Goal: Task Accomplishment & Management: Manage account settings

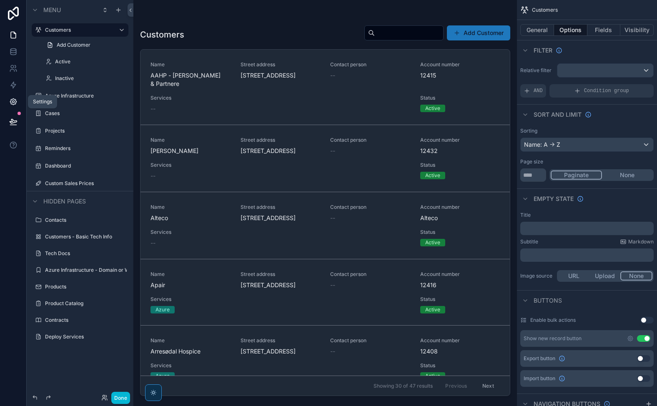
click at [15, 99] on icon at bounding box center [13, 102] width 6 height 6
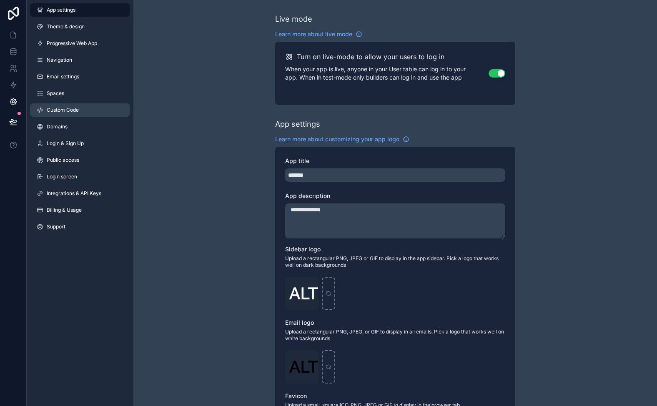
click at [74, 109] on span "Custom Code" at bounding box center [63, 110] width 32 height 7
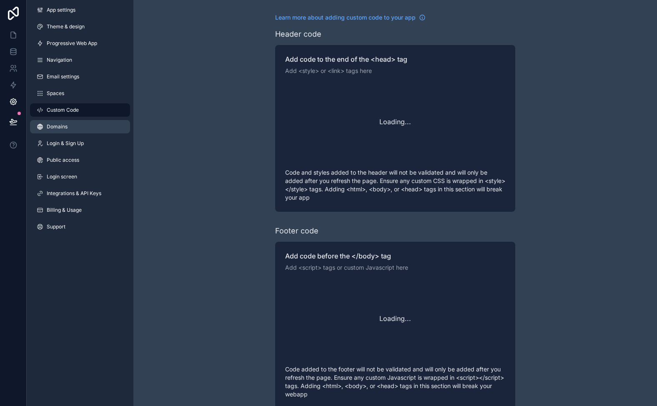
click at [77, 126] on link "Domains" at bounding box center [80, 126] width 100 height 13
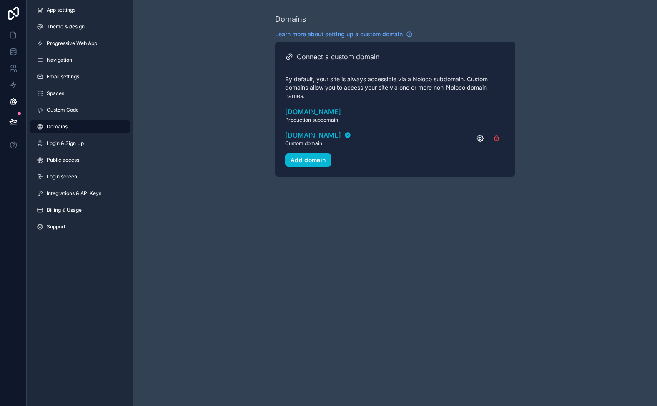
click at [481, 138] on icon "scrollable content" at bounding box center [480, 138] width 2 height 2
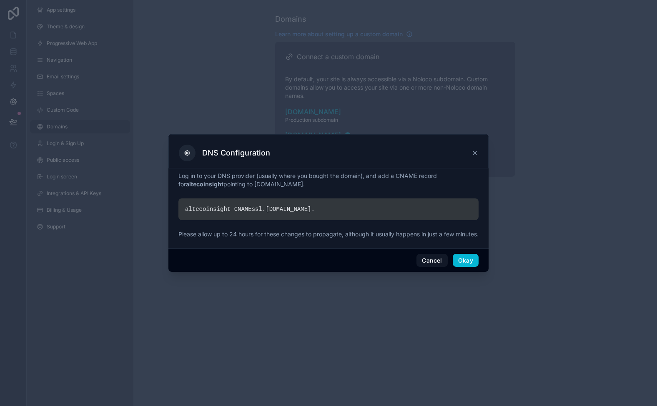
click at [224, 206] on div "altecoinsight CNAME ssl. noloco.co ." at bounding box center [328, 209] width 300 height 22
click at [432, 262] on button "Cancel" at bounding box center [431, 260] width 31 height 13
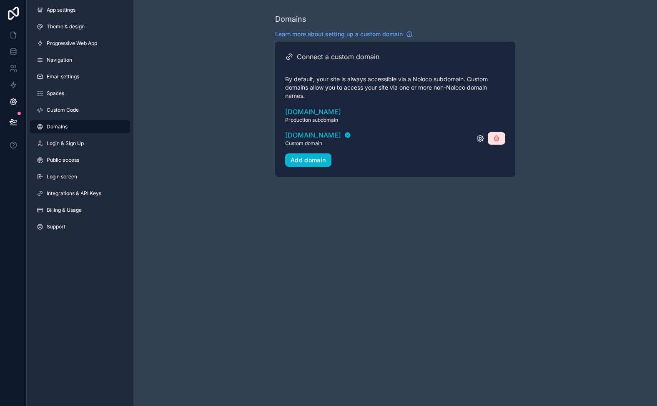
click at [497, 140] on icon "scrollable content" at bounding box center [496, 138] width 7 height 7
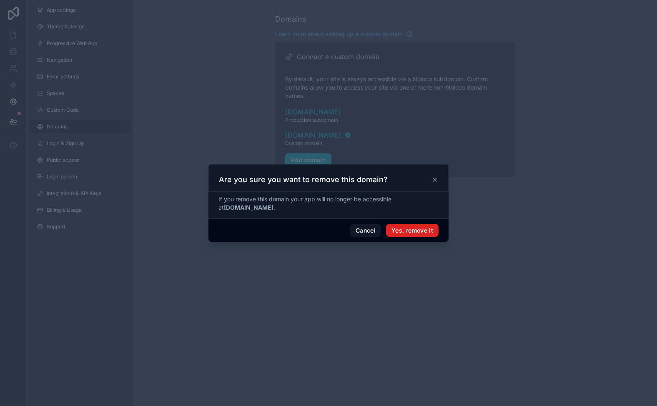
click at [415, 227] on button "Yes, remove it" at bounding box center [412, 230] width 52 height 13
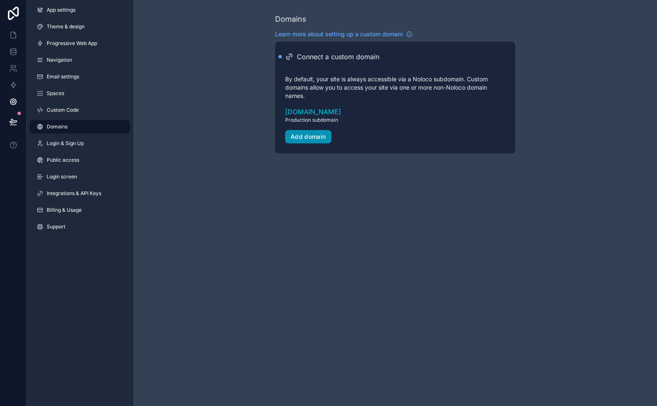
click at [297, 140] on button "Add domain" at bounding box center [308, 136] width 46 height 13
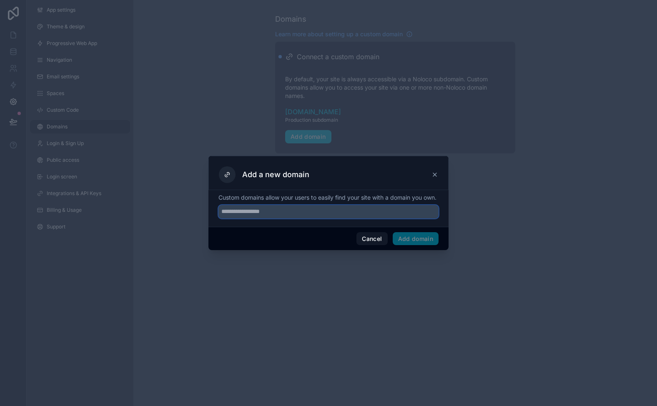
click at [274, 214] on input "text" at bounding box center [328, 211] width 220 height 13
type input "**********"
click at [413, 244] on button "Add domain" at bounding box center [415, 238] width 46 height 13
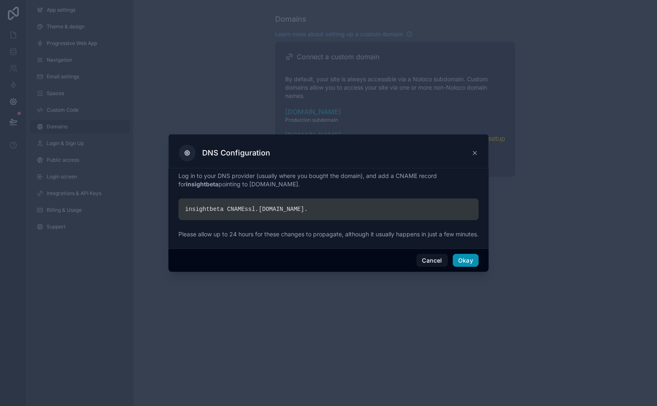
click at [467, 265] on button "Okay" at bounding box center [465, 260] width 26 height 13
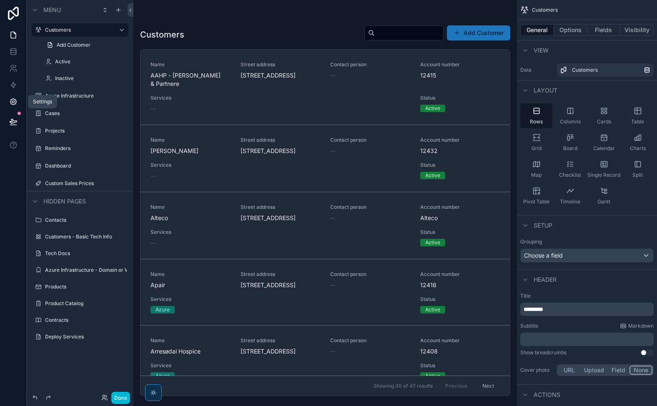
click at [12, 104] on icon at bounding box center [13, 102] width 6 height 6
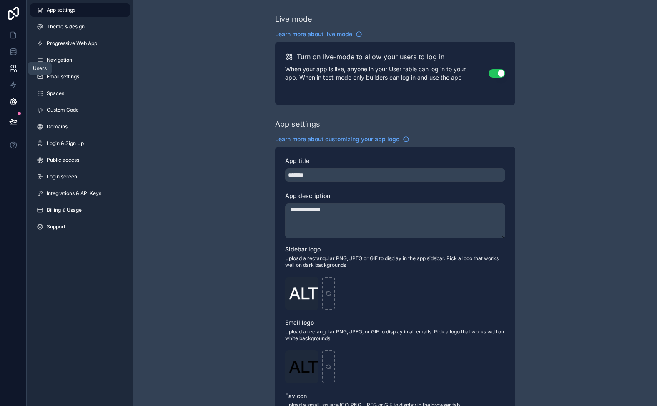
click at [13, 70] on icon at bounding box center [12, 71] width 4 height 2
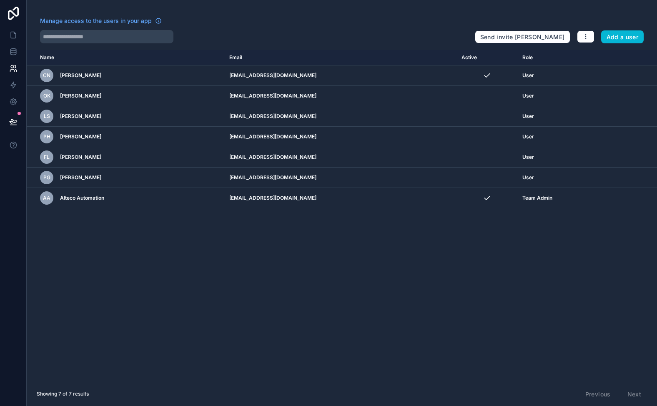
click at [629, 264] on div "Name Email Active Role userTable.email CN Claus Neervig cn@alteco.dk User OK Ol…" at bounding box center [342, 216] width 630 height 332
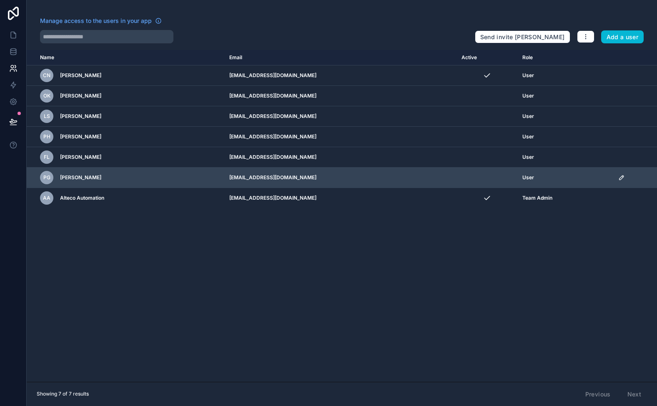
click at [618, 176] on icon "scrollable content" at bounding box center [621, 177] width 7 height 7
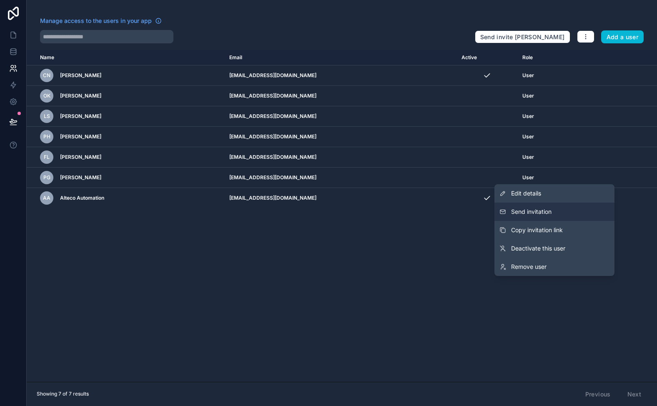
click at [557, 211] on button "Send invitation" at bounding box center [554, 211] width 120 height 18
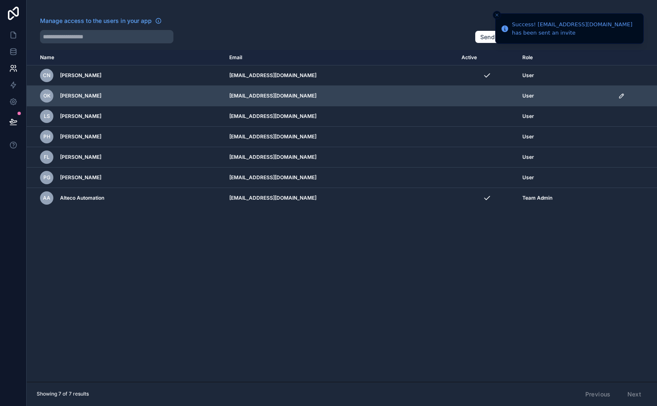
click at [622, 94] on icon "scrollable content" at bounding box center [622, 94] width 1 height 1
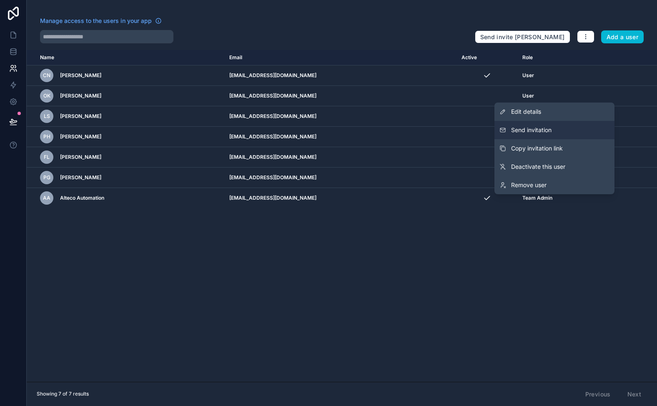
click at [535, 129] on span "Send invitation" at bounding box center [531, 130] width 40 height 8
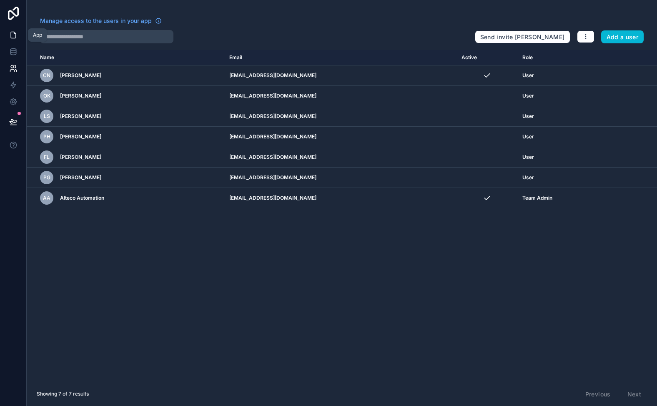
click at [15, 37] on icon at bounding box center [13, 35] width 8 height 8
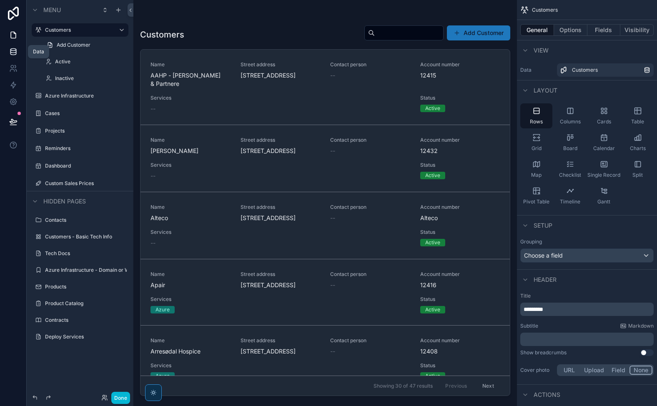
click at [15, 50] on icon at bounding box center [12, 50] width 5 height 2
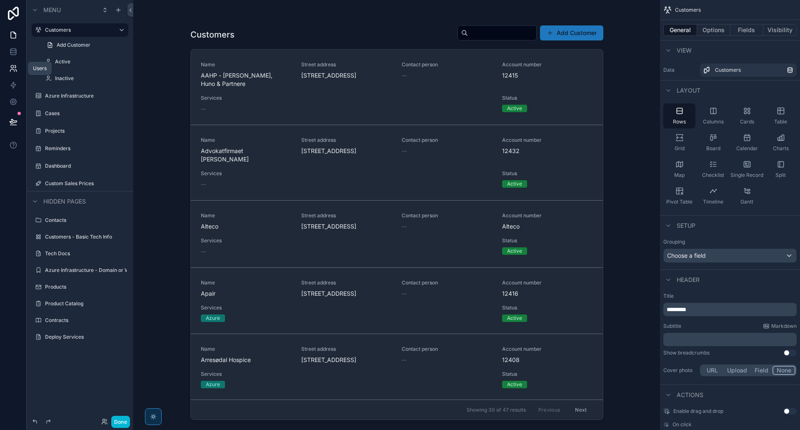
click at [11, 62] on link at bounding box center [13, 68] width 26 height 17
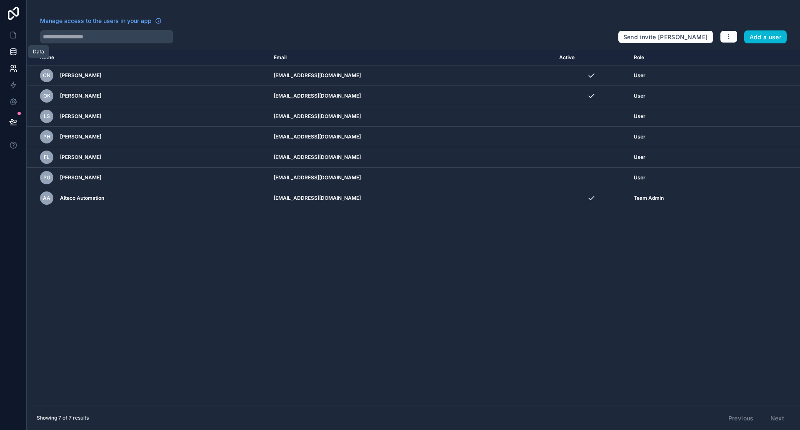
click at [12, 47] on link at bounding box center [13, 51] width 26 height 17
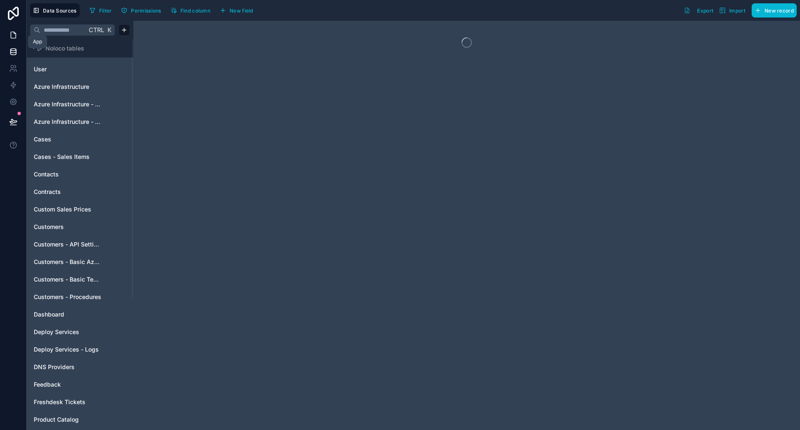
click at [12, 39] on icon at bounding box center [13, 35] width 8 height 8
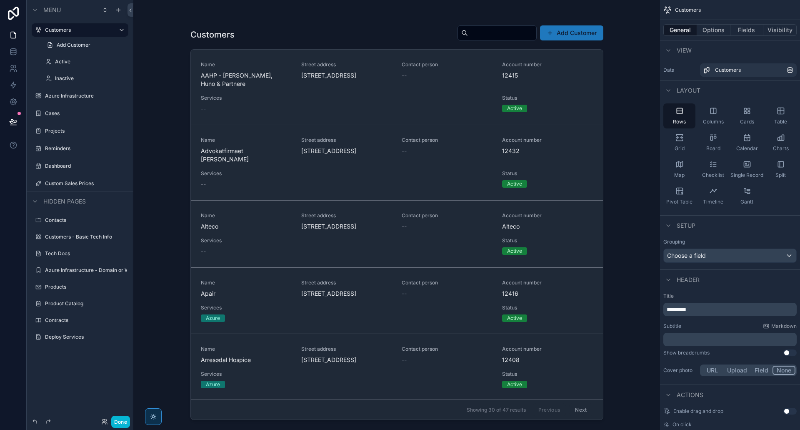
click at [175, 204] on div "Customers Add Customer Name AAHP - [PERSON_NAME], Huno & Partnere Street addres…" at bounding box center [396, 215] width 527 height 430
click at [235, 96] on div "scrollable content" at bounding box center [397, 210] width 426 height 420
click at [74, 111] on label "Cases" at bounding box center [78, 113] width 67 height 7
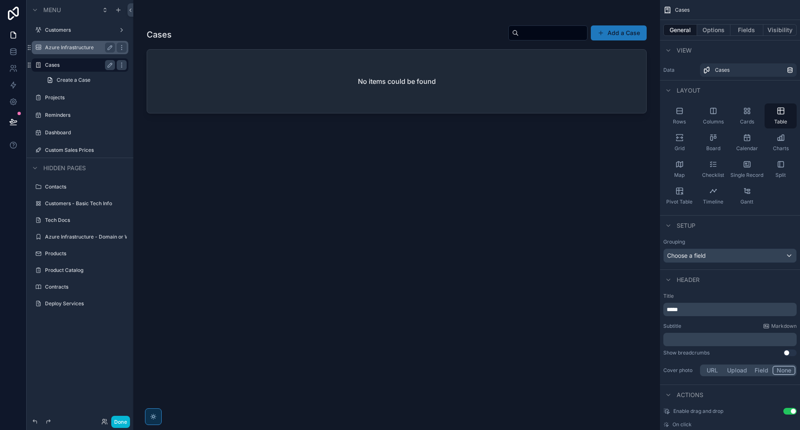
click at [75, 51] on div "Azure Infrastructure" at bounding box center [80, 47] width 70 height 10
click at [70, 31] on label "Customers" at bounding box center [78, 30] width 67 height 7
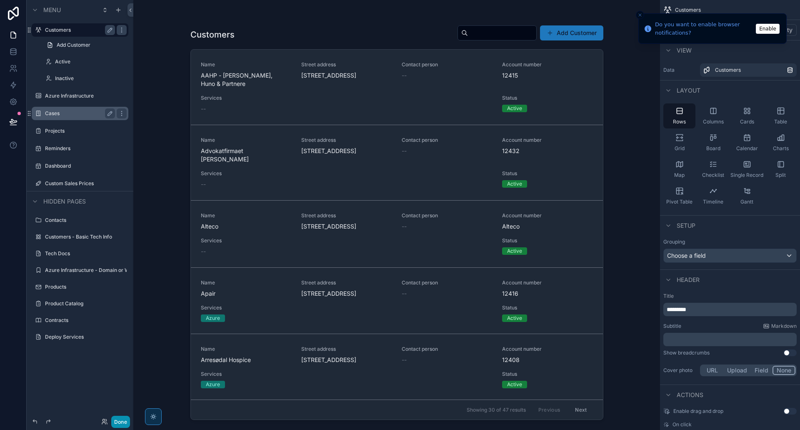
click at [122, 419] on button "Done" at bounding box center [120, 421] width 19 height 12
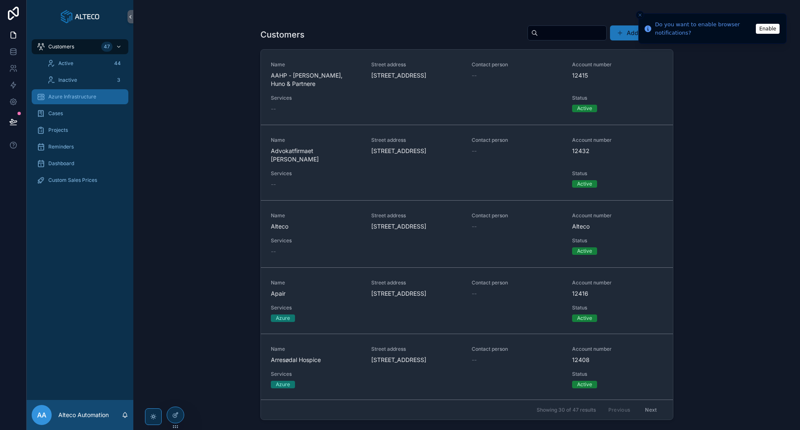
click at [73, 104] on link "Azure Infrastructure" at bounding box center [80, 96] width 97 height 15
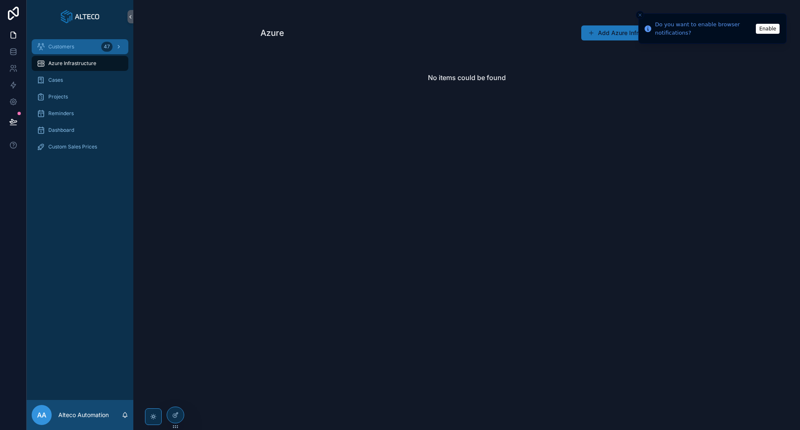
click at [72, 47] on span "Customers" at bounding box center [61, 46] width 26 height 7
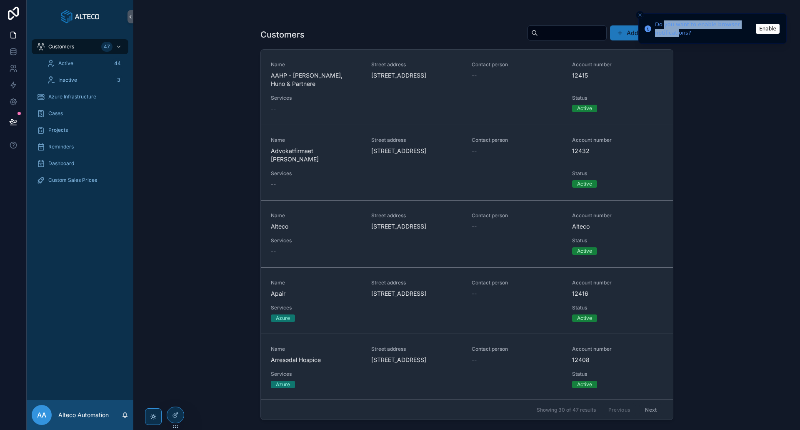
drag, startPoint x: 664, startPoint y: 26, endPoint x: 677, endPoint y: 34, distance: 14.8
click at [677, 34] on div "Do you want to enable browser notifications?" at bounding box center [704, 28] width 98 height 16
click at [202, 212] on div "Customers Add Customer Name AAHP - [PERSON_NAME], Huno & Partnere Street addres…" at bounding box center [466, 215] width 667 height 430
click at [14, 102] on icon at bounding box center [13, 102] width 2 height 2
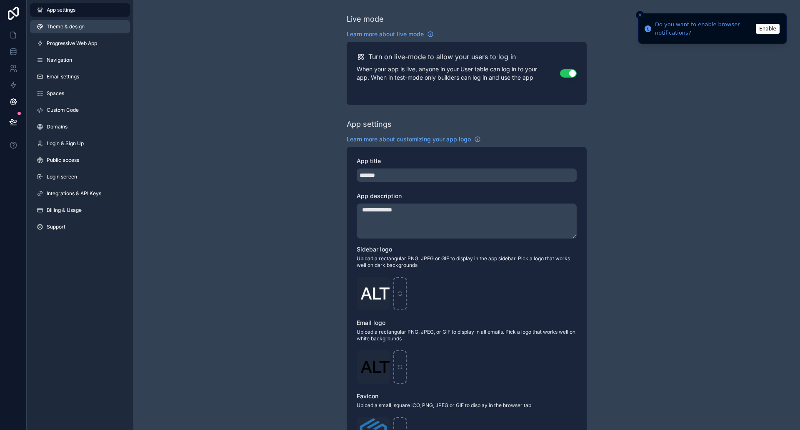
click at [88, 28] on link "Theme & design" at bounding box center [80, 26] width 100 height 13
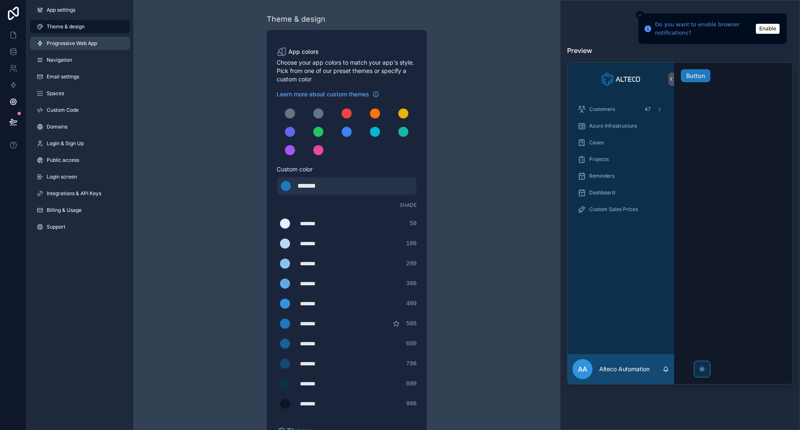
click at [89, 40] on span "Progressive Web App" at bounding box center [72, 43] width 50 height 7
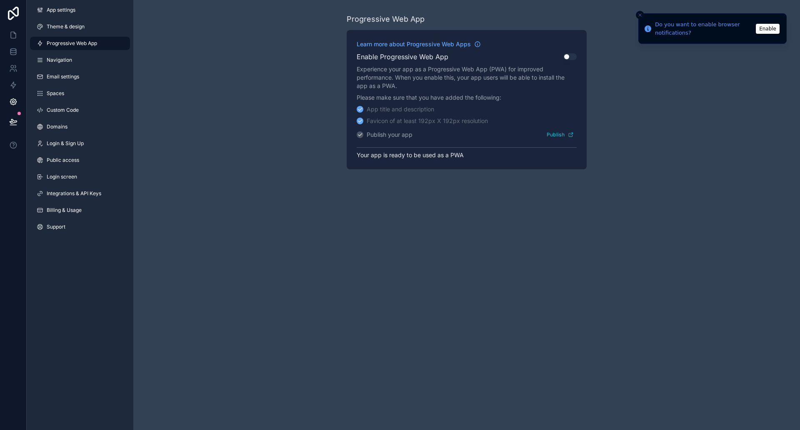
click at [764, 30] on button "Enable" at bounding box center [768, 29] width 24 height 10
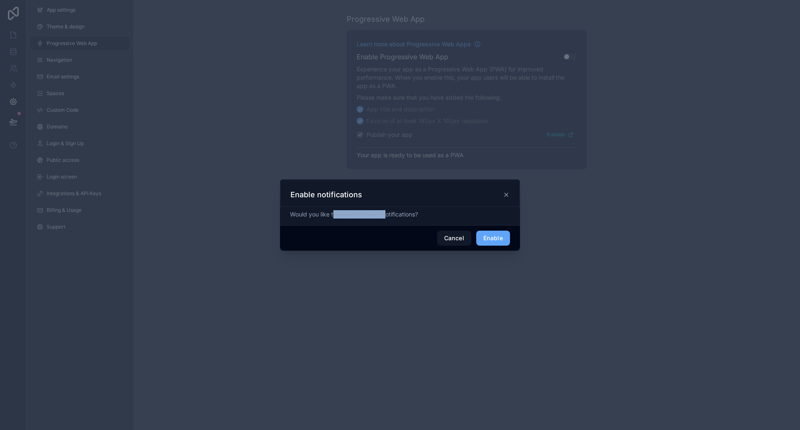
drag, startPoint x: 334, startPoint y: 217, endPoint x: 389, endPoint y: 211, distance: 54.8
click at [389, 211] on div "Would you like to enable browser notifications?" at bounding box center [400, 214] width 220 height 8
click at [497, 240] on button "Enable" at bounding box center [493, 237] width 34 height 15
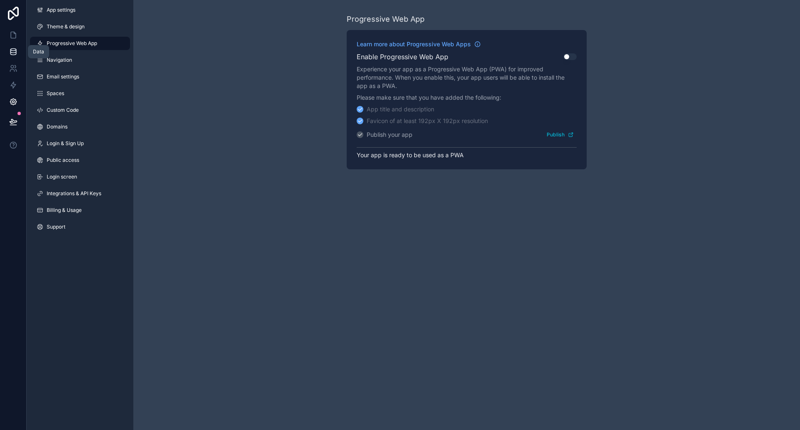
click at [17, 50] on icon at bounding box center [13, 51] width 8 height 8
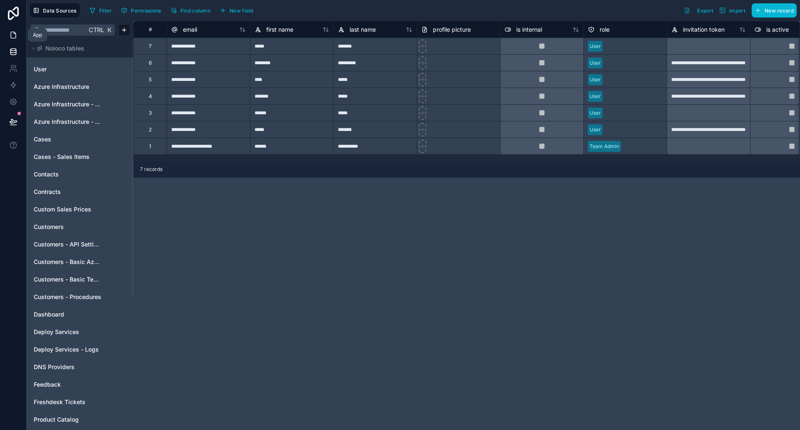
click at [13, 31] on icon at bounding box center [13, 35] width 8 height 8
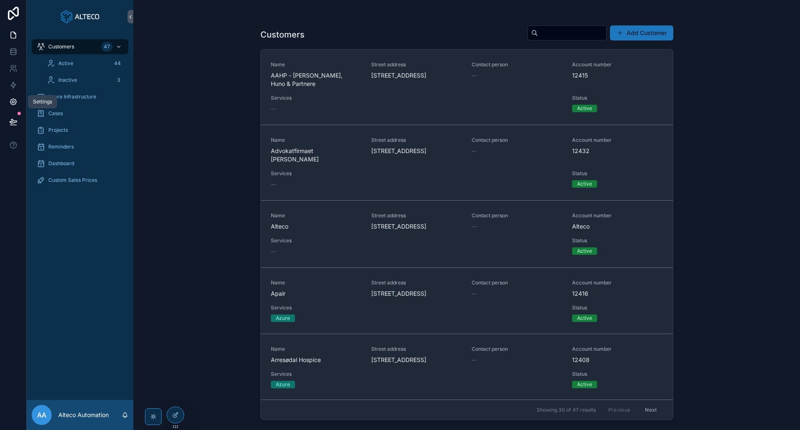
click at [12, 99] on icon at bounding box center [13, 102] width 6 height 6
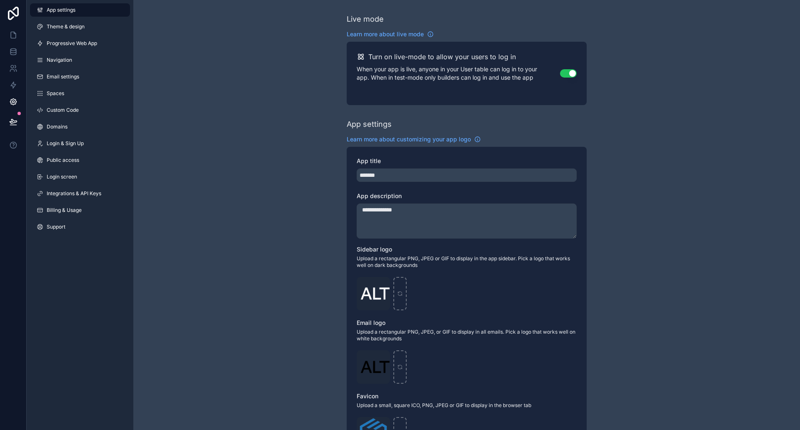
click at [82, 184] on div "App settings Theme & design Progressive Web App Navigation Email settings Space…" at bounding box center [80, 120] width 107 height 240
click at [62, 159] on span "Public access" at bounding box center [63, 160] width 32 height 7
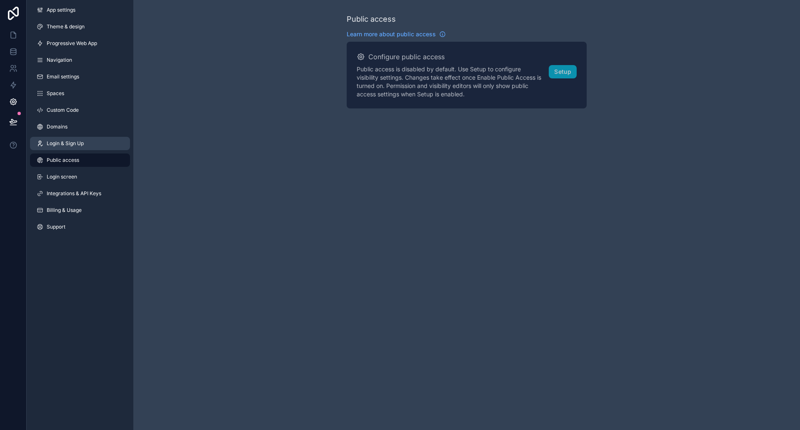
click at [62, 142] on span "Login & Sign Up" at bounding box center [65, 143] width 37 height 7
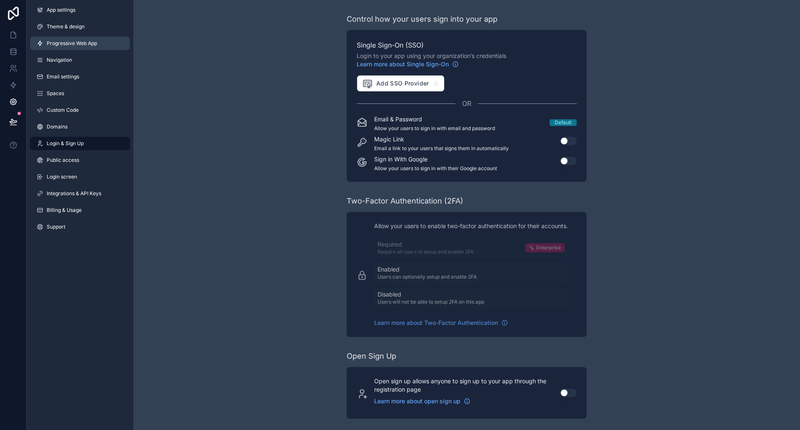
click at [80, 42] on span "Progressive Web App" at bounding box center [72, 43] width 50 height 7
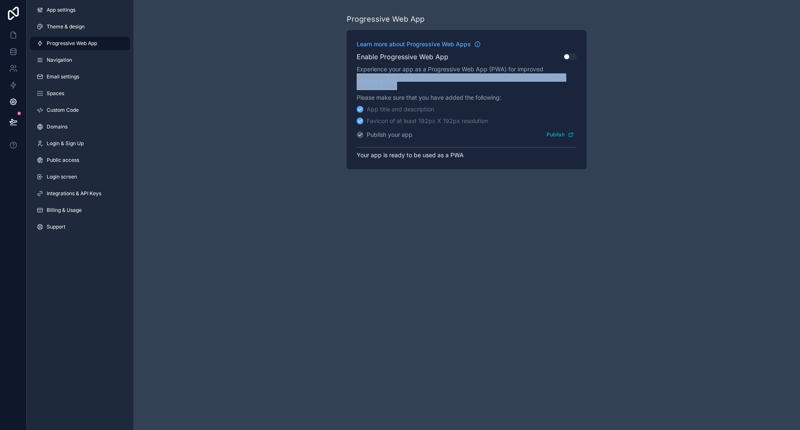
drag, startPoint x: 407, startPoint y: 90, endPoint x: 355, endPoint y: 74, distance: 54.2
click at [355, 74] on div "Learn more about Progressive Web Apps Enable Progressive Web App Use setting Ex…" at bounding box center [467, 99] width 240 height 139
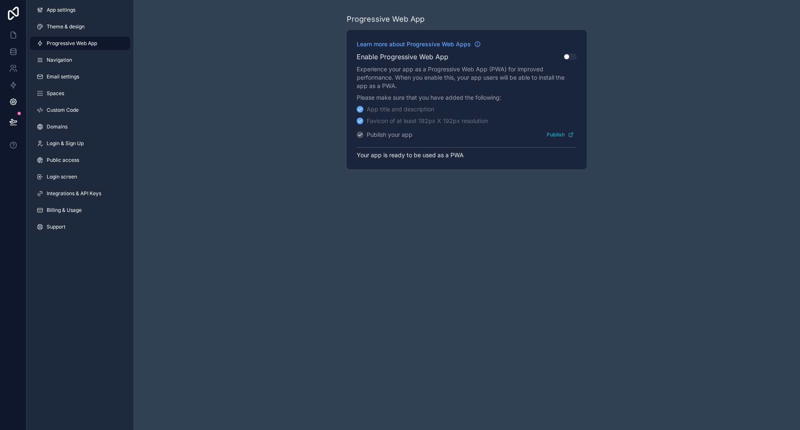
click at [386, 72] on p "Experience your app as a Progressive Web App (PWA) for improved performance. Wh…" at bounding box center [467, 77] width 220 height 25
click at [60, 9] on span "App settings" at bounding box center [61, 10] width 29 height 7
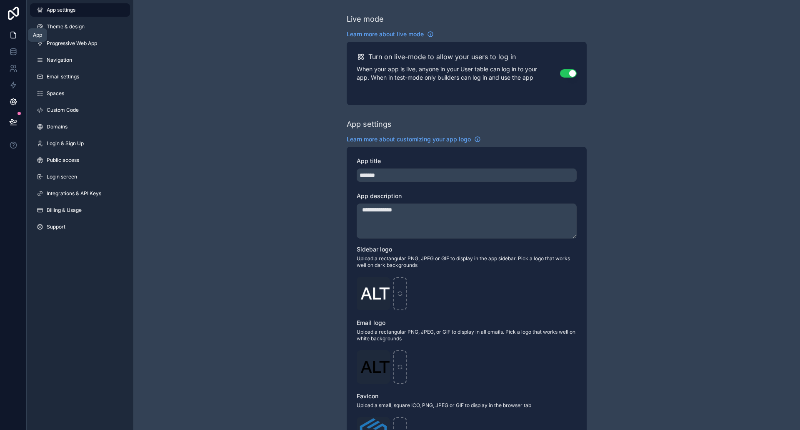
click at [12, 33] on icon at bounding box center [13, 35] width 8 height 8
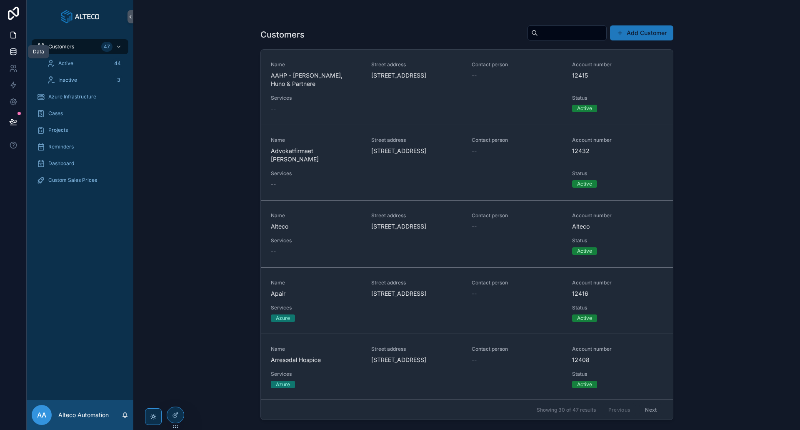
click at [13, 49] on icon at bounding box center [13, 51] width 8 height 8
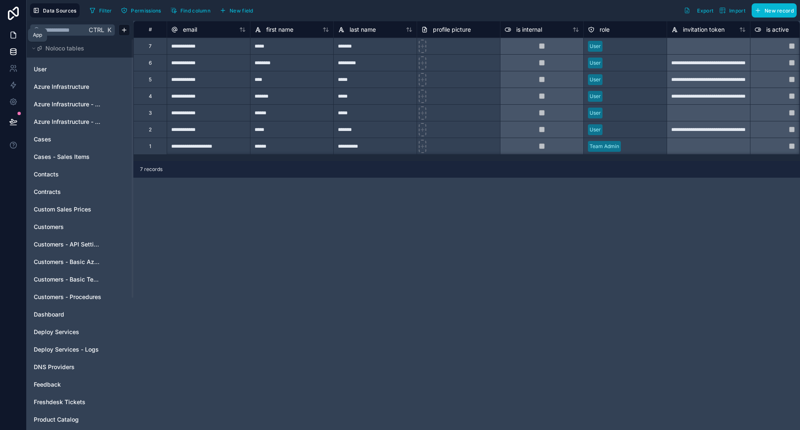
click at [13, 39] on link at bounding box center [13, 35] width 26 height 17
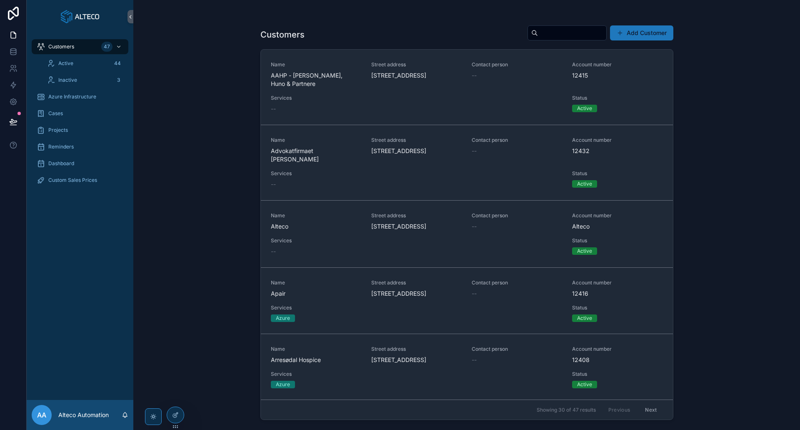
click at [227, 200] on div "Customers Add Customer Name AAHP - [PERSON_NAME], Huno & Partnere Street addres…" at bounding box center [466, 215] width 667 height 430
click at [175, 415] on icon at bounding box center [175, 414] width 7 height 7
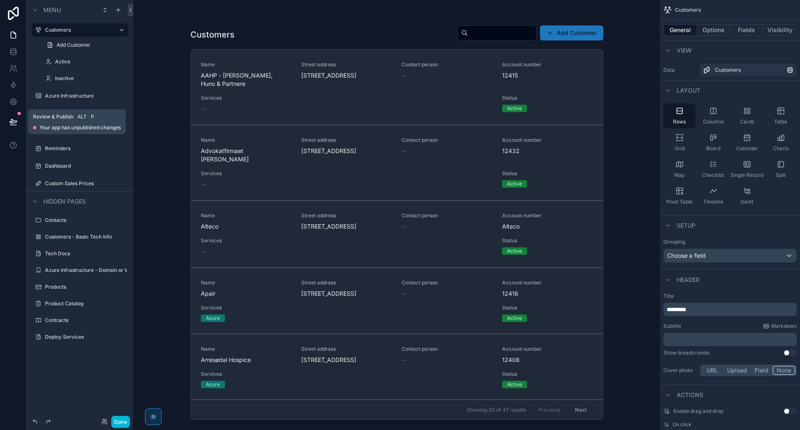
click at [12, 124] on icon at bounding box center [13, 121] width 8 height 8
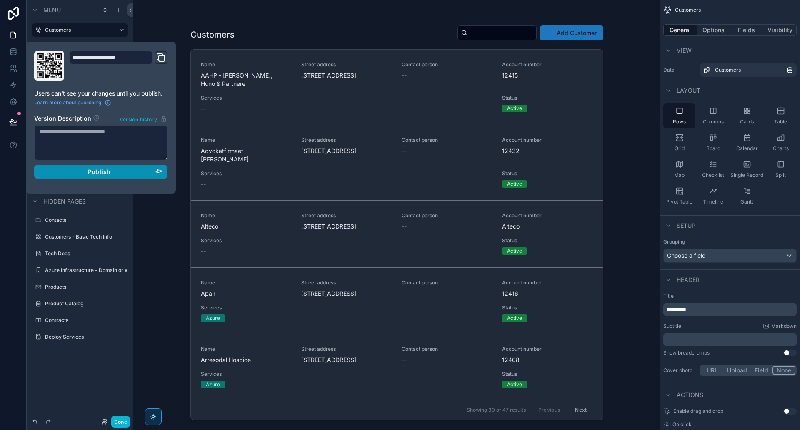
click at [110, 170] on span "Publish" at bounding box center [99, 171] width 22 height 7
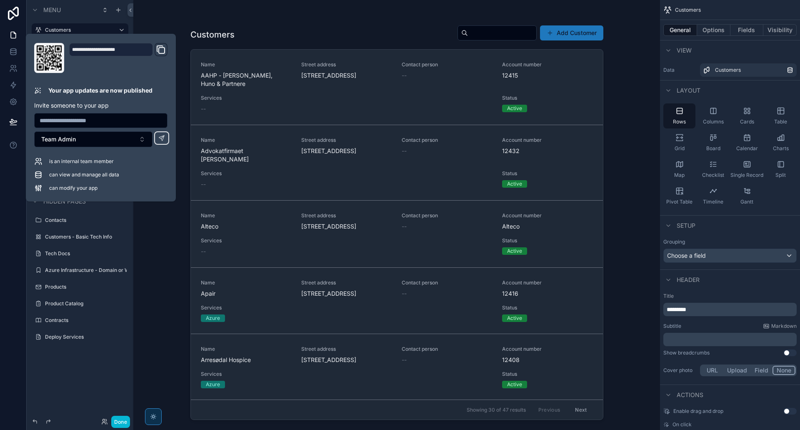
click at [161, 262] on div "Customers Add Customer Name AAHP - [PERSON_NAME], Huno & Partnere Street addres…" at bounding box center [396, 215] width 527 height 430
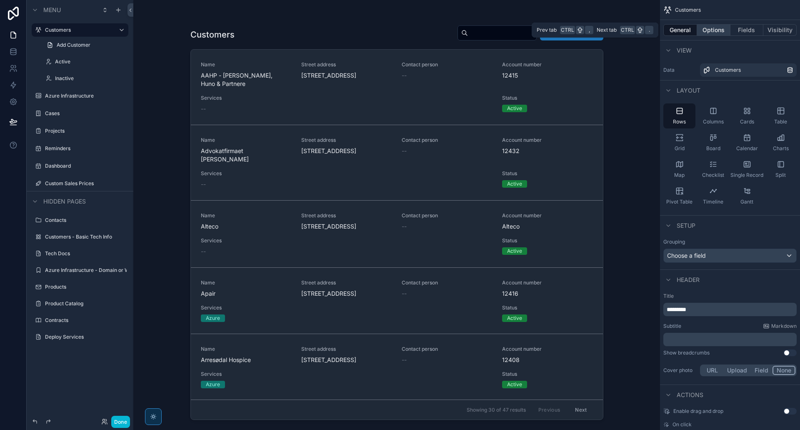
click at [714, 31] on button "Options" at bounding box center [713, 30] width 33 height 12
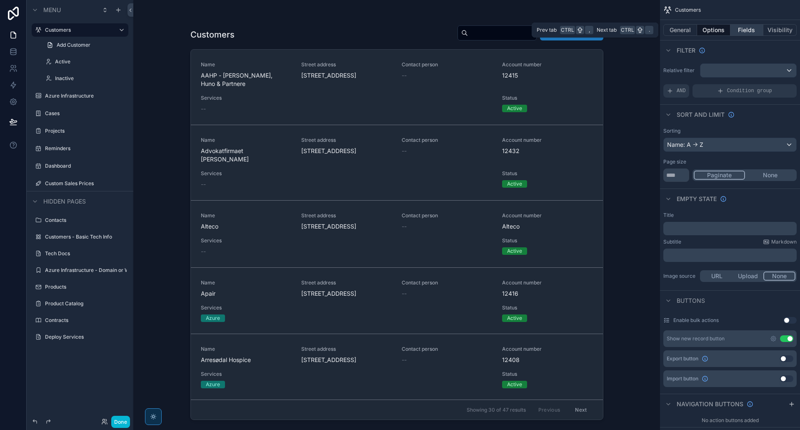
click at [745, 30] on button "Fields" at bounding box center [746, 30] width 33 height 12
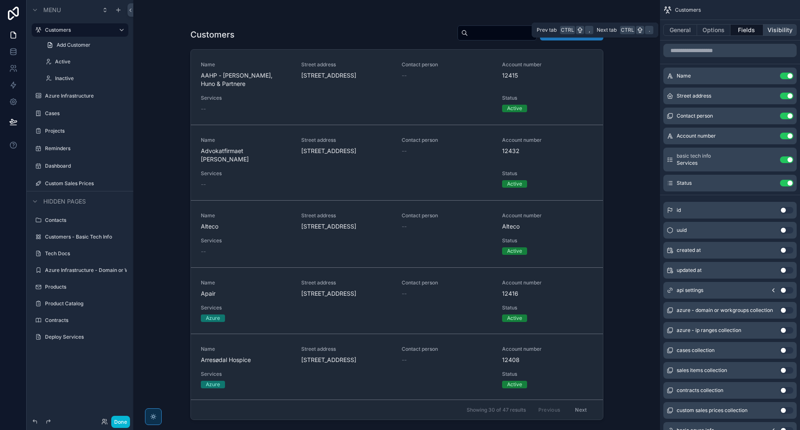
click at [784, 29] on button "Visibility" at bounding box center [779, 30] width 33 height 12
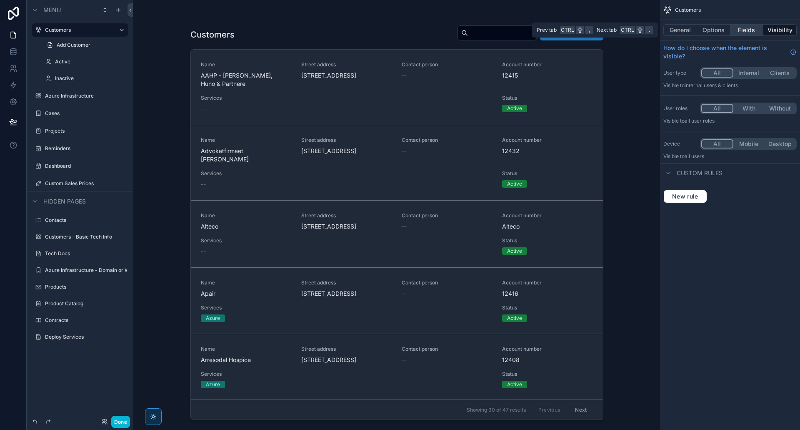
click at [749, 27] on button "Fields" at bounding box center [746, 30] width 33 height 12
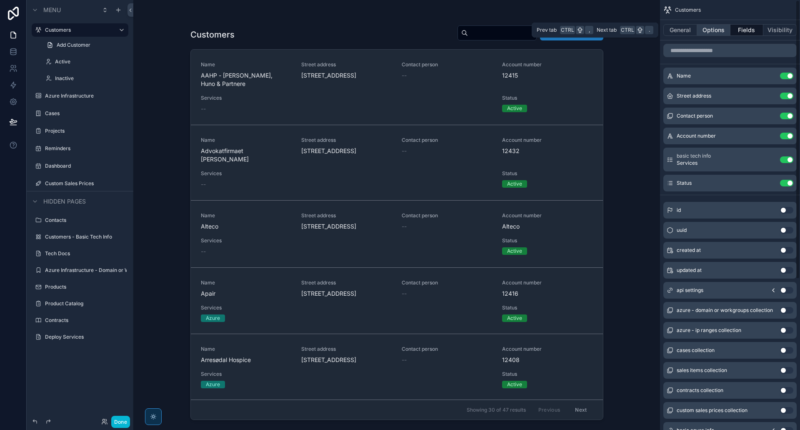
click at [712, 30] on button "Options" at bounding box center [713, 30] width 33 height 12
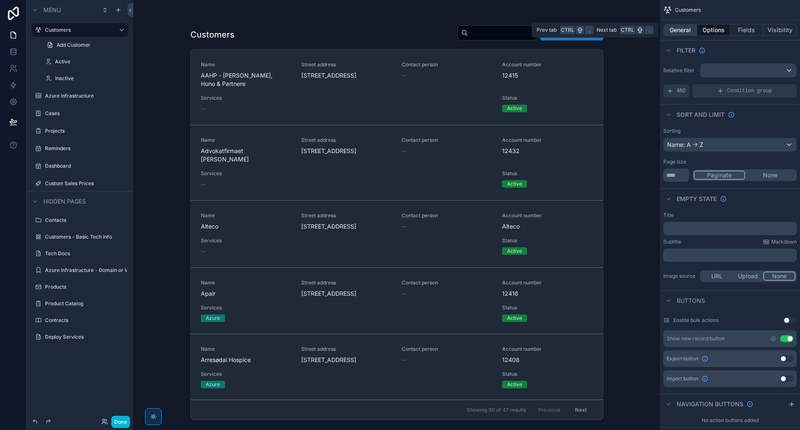
click at [682, 31] on button "General" at bounding box center [680, 30] width 34 height 12
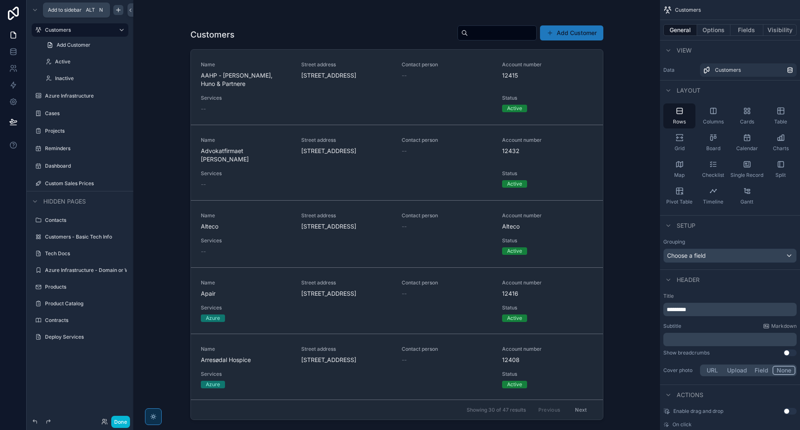
click at [119, 12] on icon "scrollable content" at bounding box center [118, 10] width 7 height 7
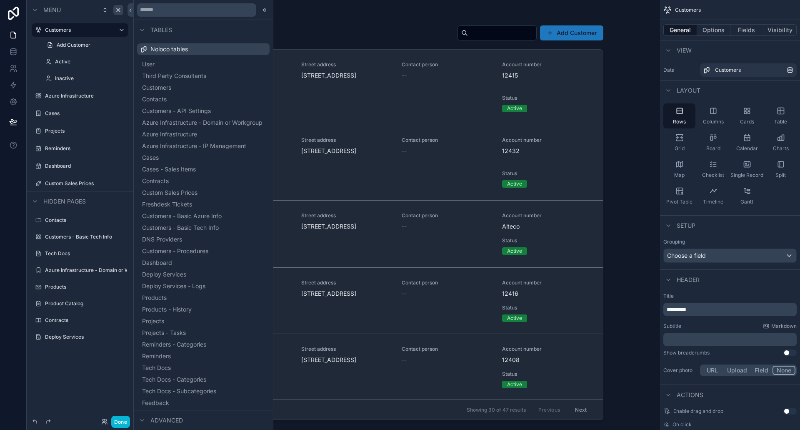
click at [353, 22] on div "scrollable content" at bounding box center [397, 210] width 426 height 420
click at [633, 191] on div "Customers Add Customer Name AAHP - [PERSON_NAME], Huno & Partnere Street addres…" at bounding box center [396, 215] width 527 height 430
click at [261, 11] on icon at bounding box center [264, 10] width 7 height 7
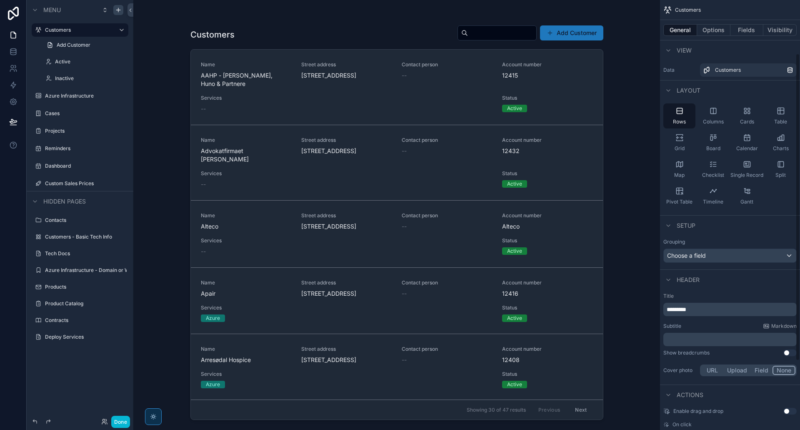
scroll to position [171, 0]
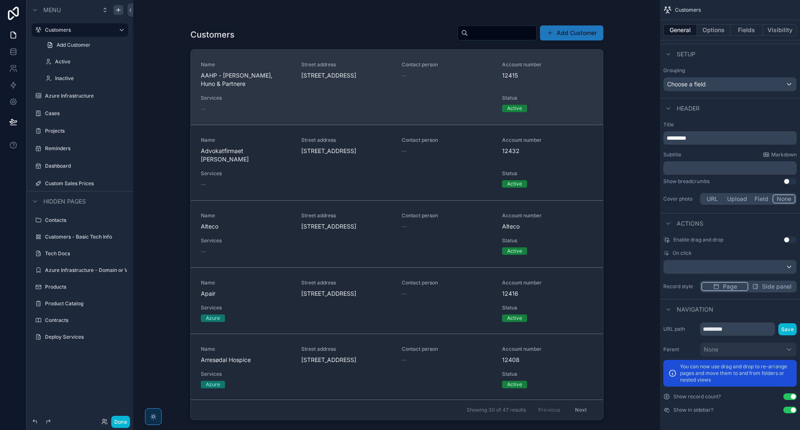
click at [297, 78] on div "Name AAHP - [PERSON_NAME], Huno & Partnere Street address [STREET_ADDRESS] Cont…" at bounding box center [397, 87] width 392 height 52
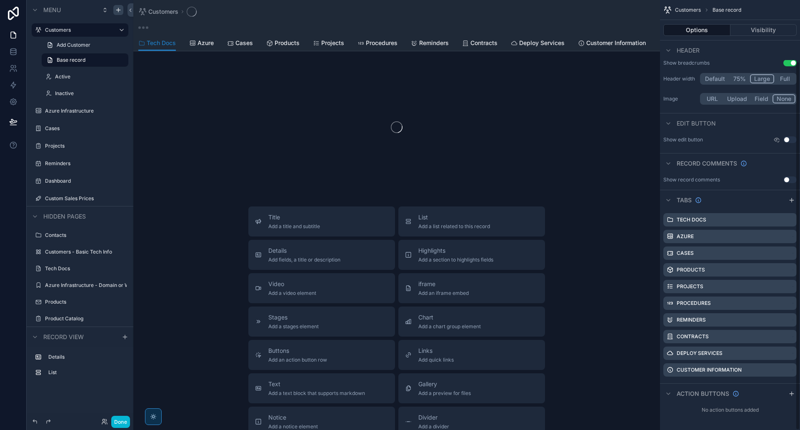
scroll to position [71, 0]
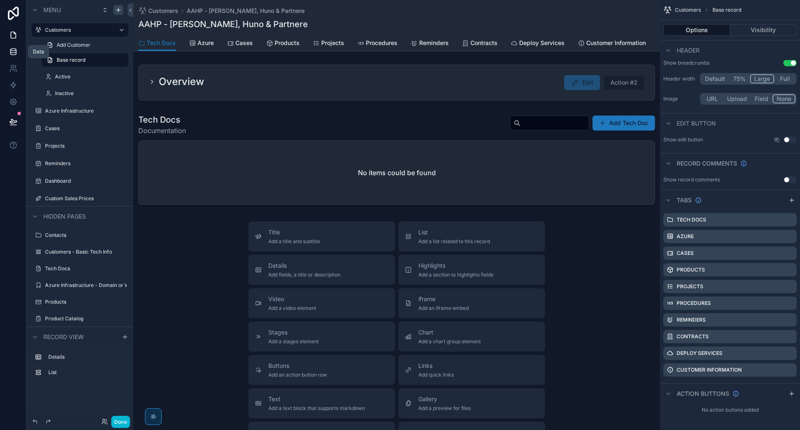
click at [13, 49] on icon at bounding box center [12, 50] width 5 height 2
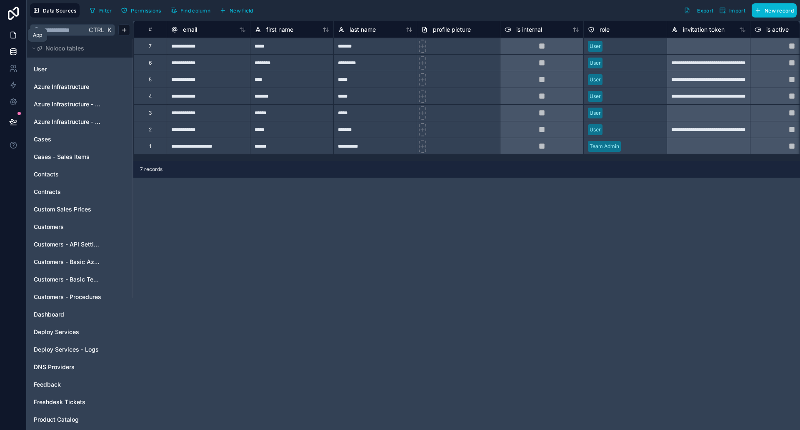
click at [13, 40] on link at bounding box center [13, 35] width 26 height 17
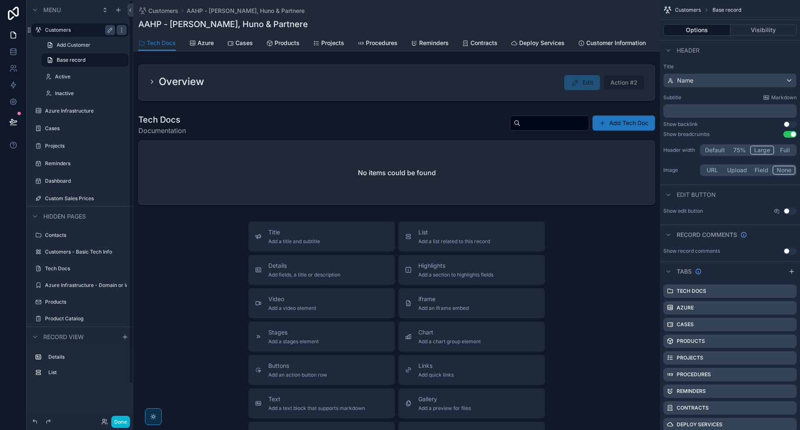
click at [79, 32] on label "Customers" at bounding box center [78, 30] width 67 height 7
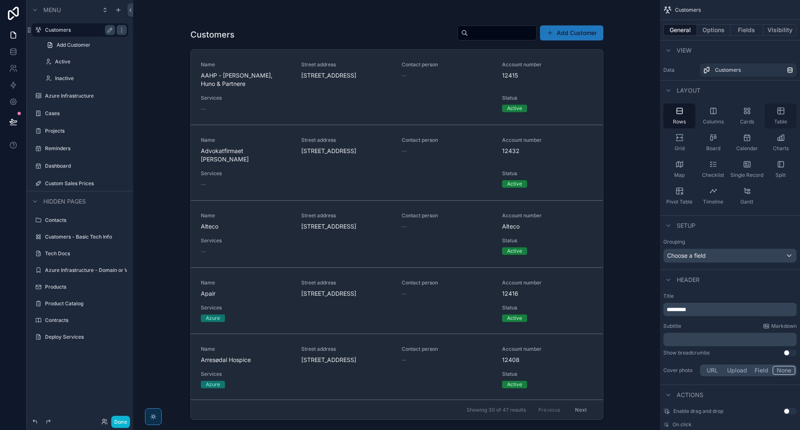
click at [777, 115] on div "Table" at bounding box center [780, 115] width 32 height 25
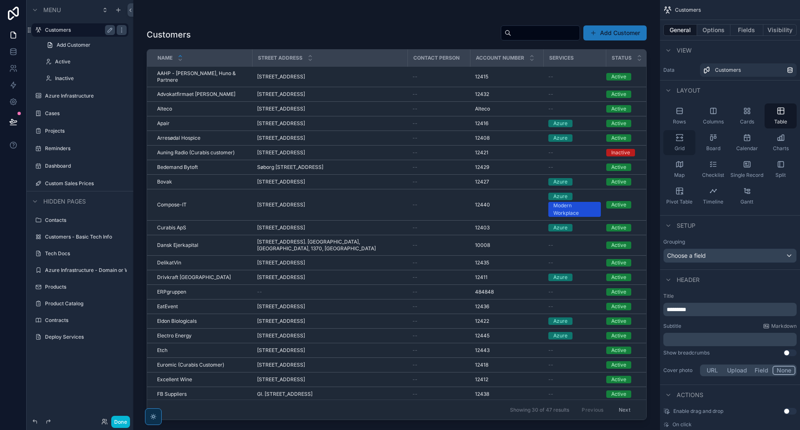
click at [678, 142] on div "Grid" at bounding box center [679, 142] width 32 height 25
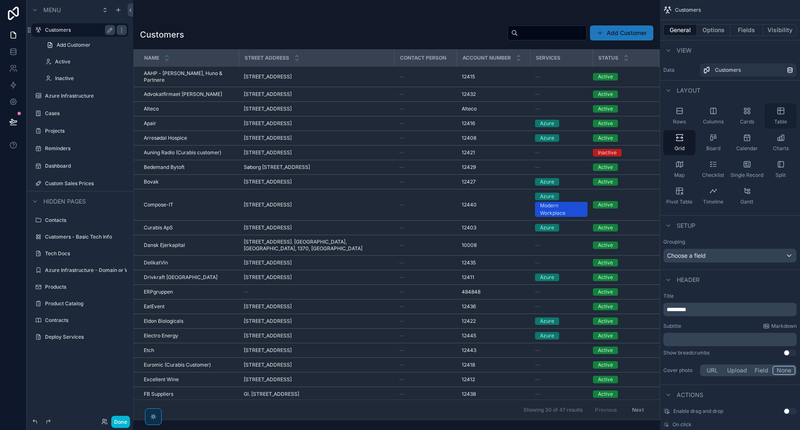
click at [775, 118] on div "Table" at bounding box center [780, 115] width 32 height 25
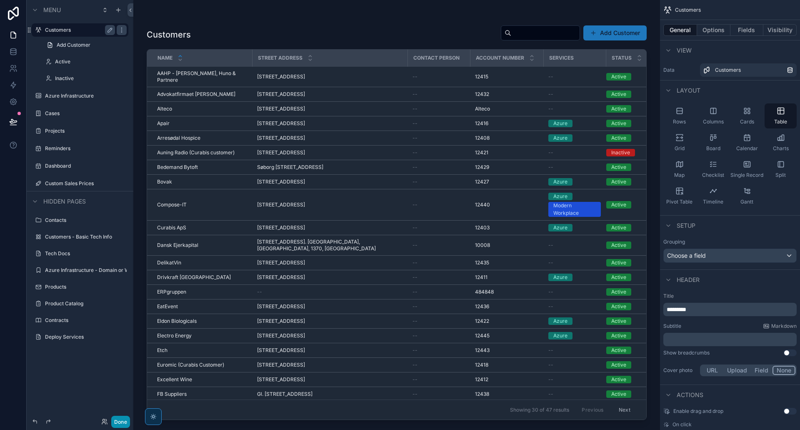
click at [117, 425] on button "Done" at bounding box center [120, 421] width 19 height 12
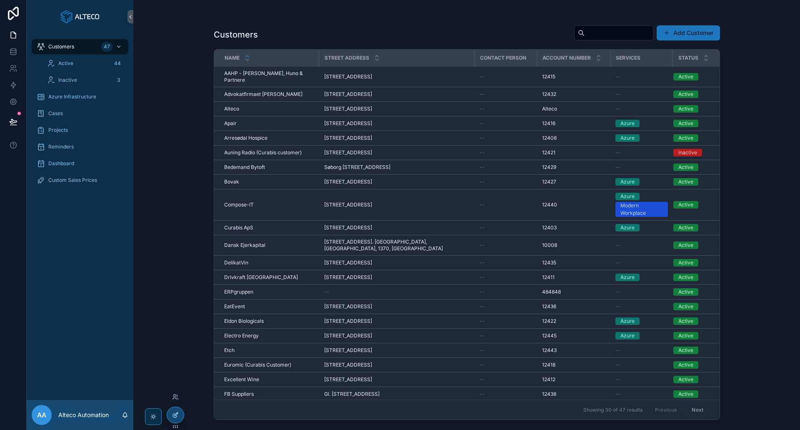
click at [178, 420] on div at bounding box center [175, 415] width 17 height 16
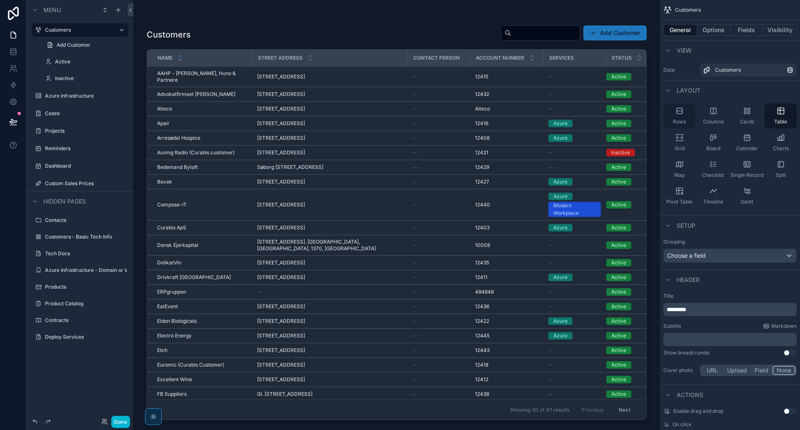
click at [683, 109] on icon "scrollable content" at bounding box center [679, 111] width 8 height 8
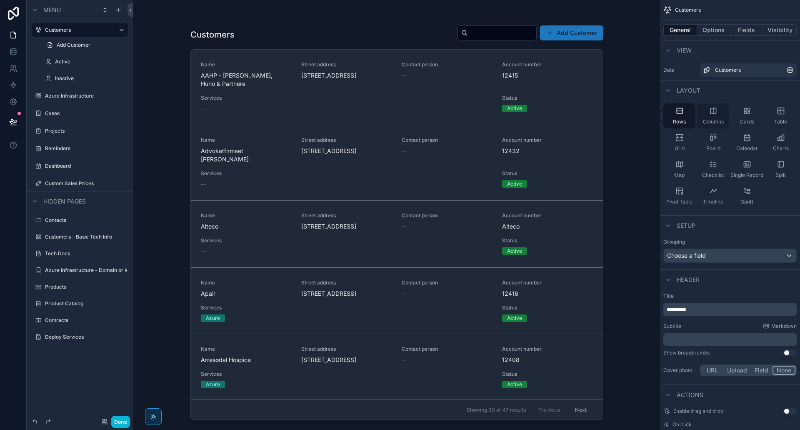
click at [712, 113] on icon "scrollable content" at bounding box center [712, 110] width 5 height 5
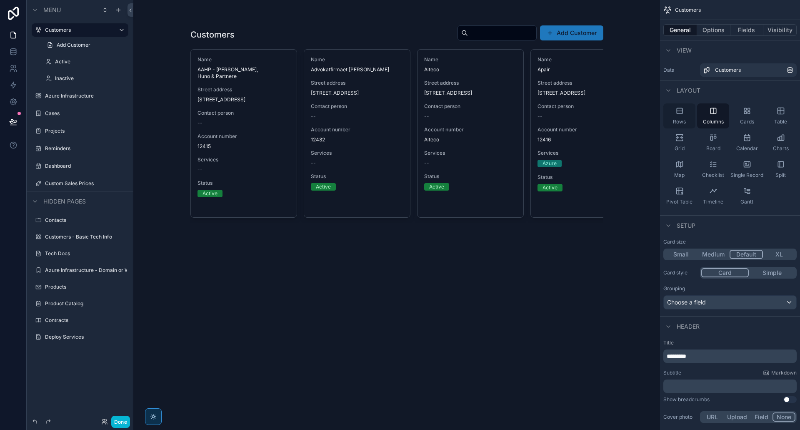
click at [677, 114] on icon "scrollable content" at bounding box center [679, 111] width 8 height 8
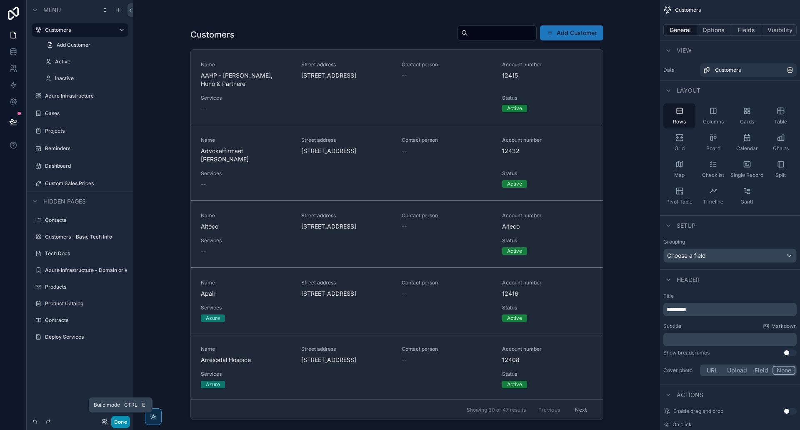
click at [120, 427] on button "Done" at bounding box center [120, 421] width 19 height 12
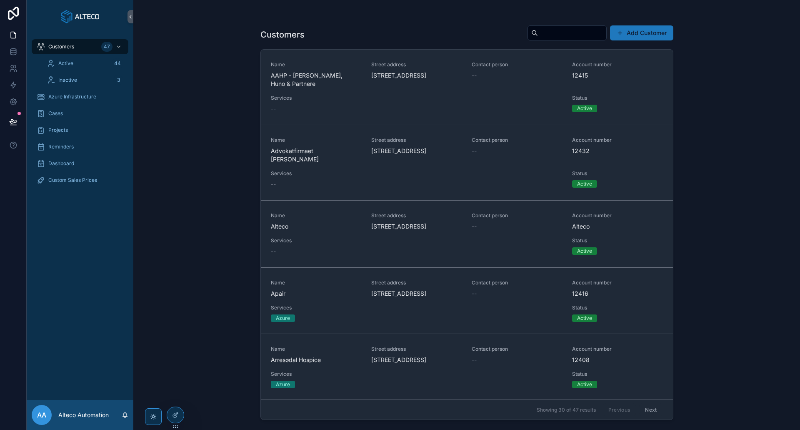
click at [210, 171] on div "Customers Add Customer Name AAHP - [PERSON_NAME], Huno & Partnere Street addres…" at bounding box center [466, 215] width 667 height 430
click at [177, 417] on icon at bounding box center [175, 414] width 7 height 7
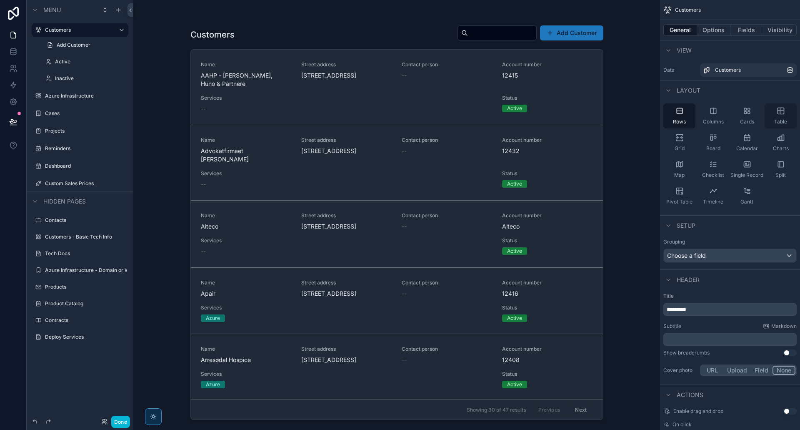
click at [779, 120] on span "Table" at bounding box center [780, 121] width 13 height 7
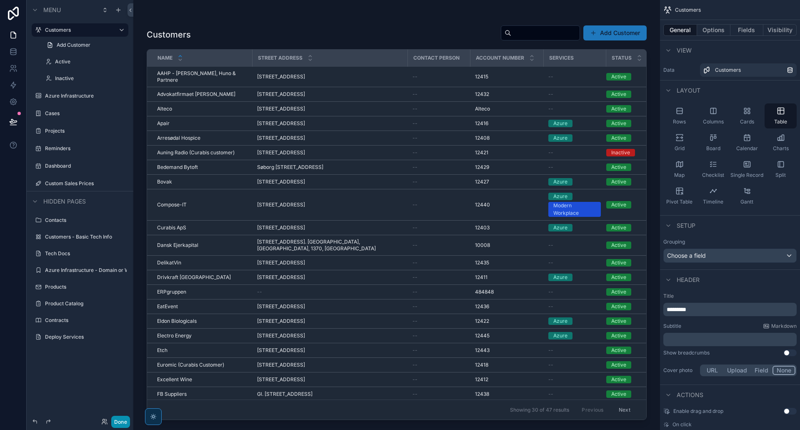
click at [115, 424] on button "Done" at bounding box center [120, 421] width 19 height 12
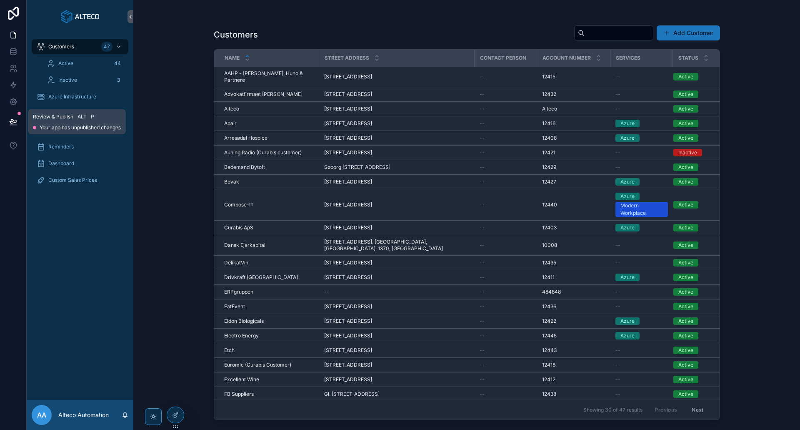
click at [12, 118] on icon at bounding box center [13, 121] width 8 height 8
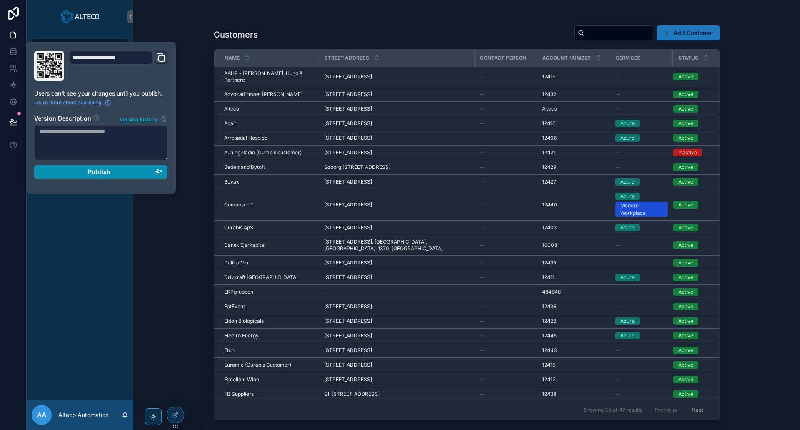
click at [117, 174] on div "Publish" at bounding box center [101, 171] width 122 height 7
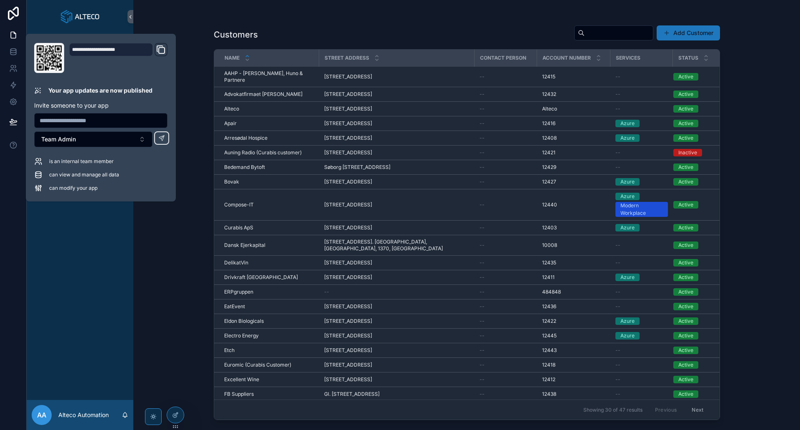
click at [148, 246] on div "Customers Add Customer Name Street address Contact person Account number Servic…" at bounding box center [466, 215] width 667 height 430
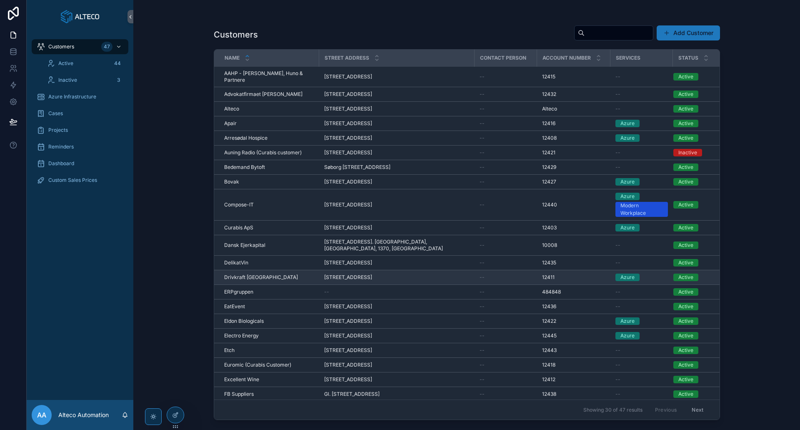
click at [461, 274] on div "34A Esplanaden, 1, [GEOGRAPHIC_DATA], 1263, Denmark 34A Esplanaden, 1, [GEOGRAP…" at bounding box center [396, 277] width 145 height 7
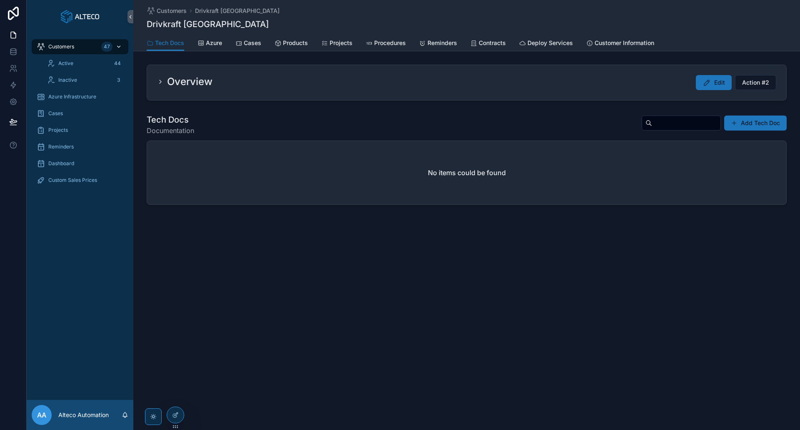
click at [85, 52] on div "Customers 47" at bounding box center [80, 46] width 87 height 13
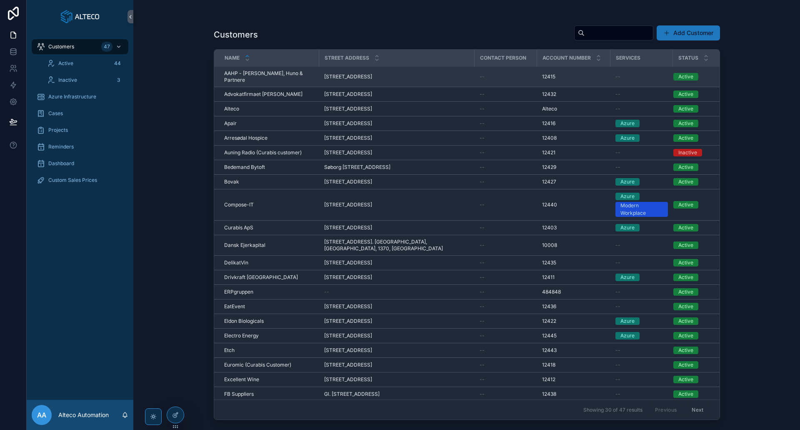
click at [258, 77] on span "AAHP - [PERSON_NAME], Huno & Partnere" at bounding box center [269, 76] width 90 height 13
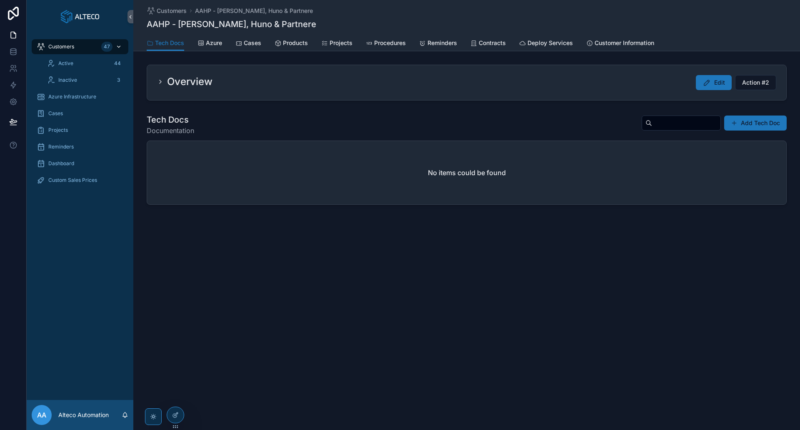
click at [78, 47] on div "Customers 47" at bounding box center [80, 46] width 87 height 13
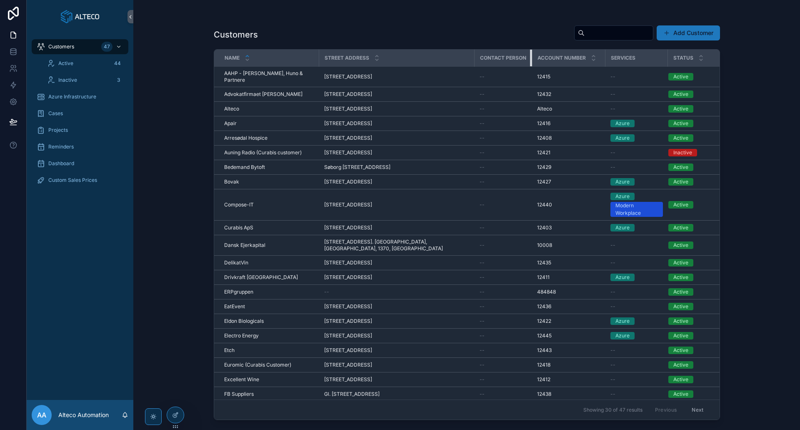
drag, startPoint x: 529, startPoint y: 59, endPoint x: 510, endPoint y: 60, distance: 18.8
click at [510, 60] on th "Contact person" at bounding box center [503, 58] width 57 height 17
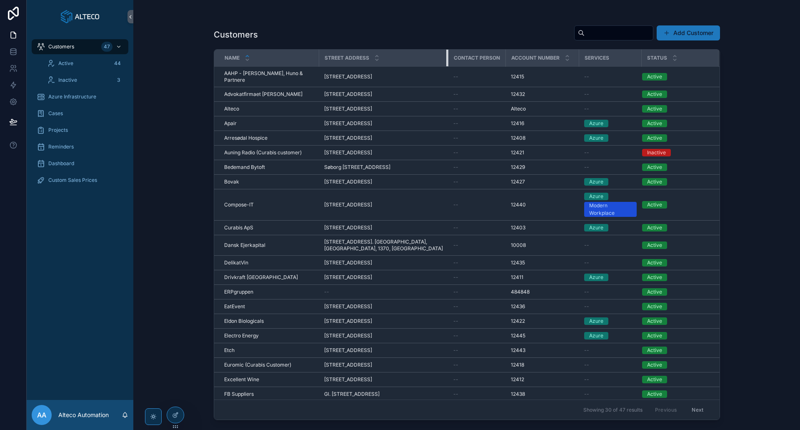
drag, startPoint x: 467, startPoint y: 56, endPoint x: 441, endPoint y: 58, distance: 26.3
click at [441, 58] on th "Street address" at bounding box center [383, 58] width 129 height 17
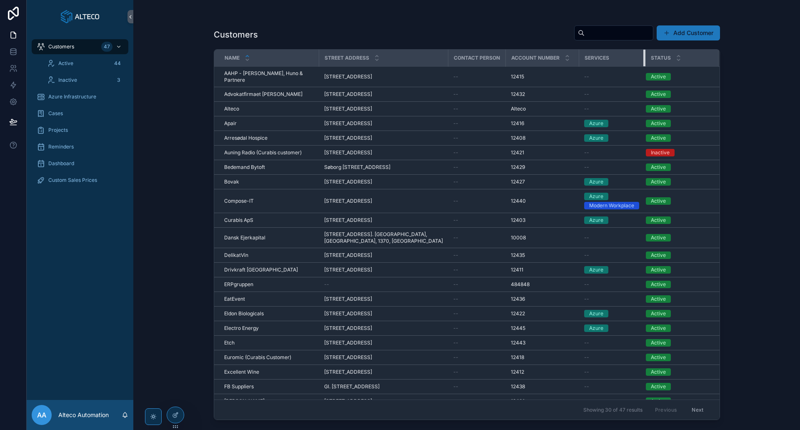
click at [644, 62] on div "scrollable content" at bounding box center [644, 58] width 3 height 17
click at [11, 52] on icon at bounding box center [12, 51] width 5 height 3
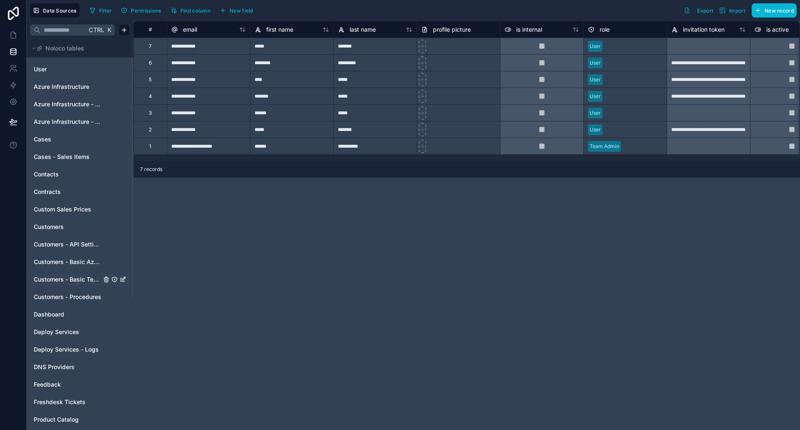
click at [79, 274] on div "Customers - Basic Tech Info" at bounding box center [80, 278] width 100 height 13
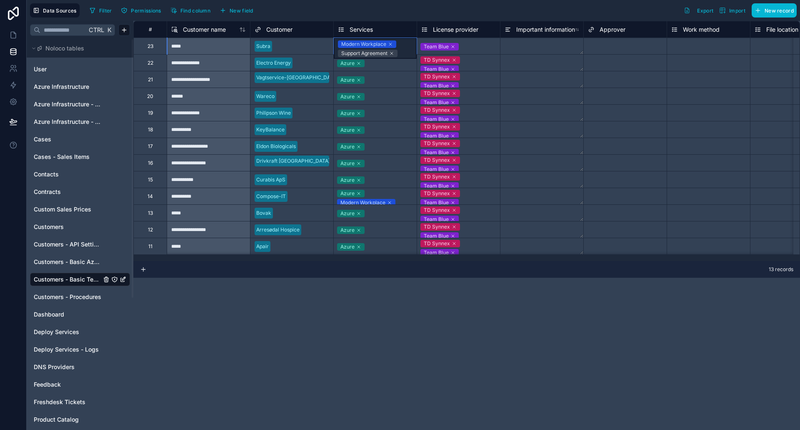
click at [404, 48] on div "Modern Workplace Support Agreement" at bounding box center [375, 48] width 83 height 21
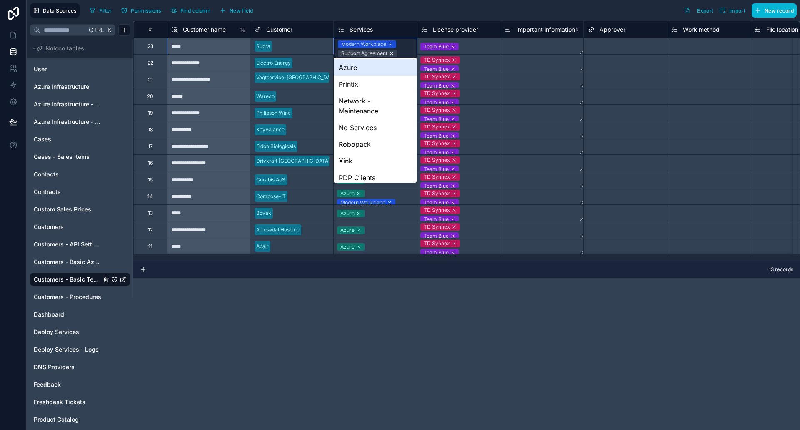
click at [404, 48] on div "Modern Workplace Support Agreement" at bounding box center [375, 48] width 83 height 21
click at [386, 105] on div "Network - Maintenance" at bounding box center [375, 105] width 83 height 27
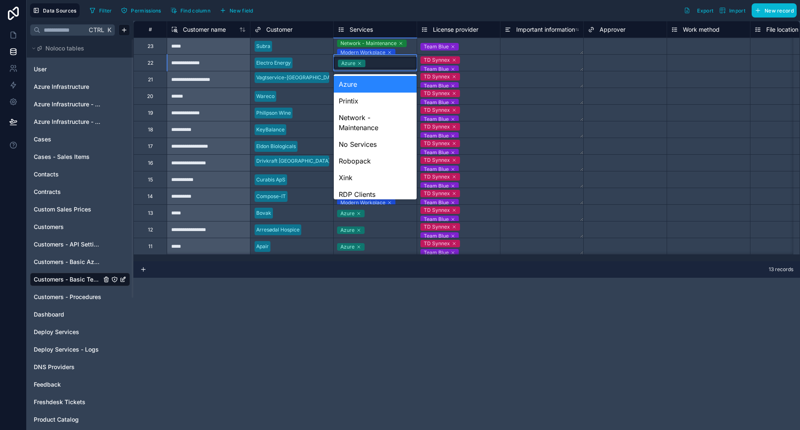
click at [405, 65] on div "Azure" at bounding box center [375, 63] width 83 height 12
click at [387, 135] on div "Network - Maintenance" at bounding box center [375, 122] width 83 height 27
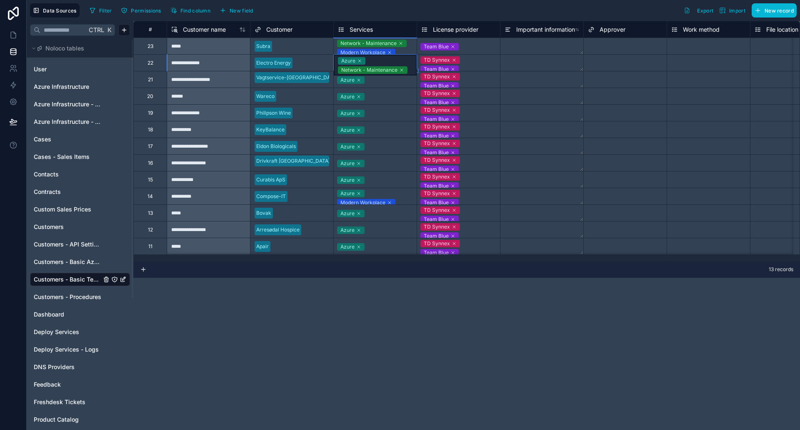
click at [386, 97] on div "Azure" at bounding box center [375, 96] width 83 height 10
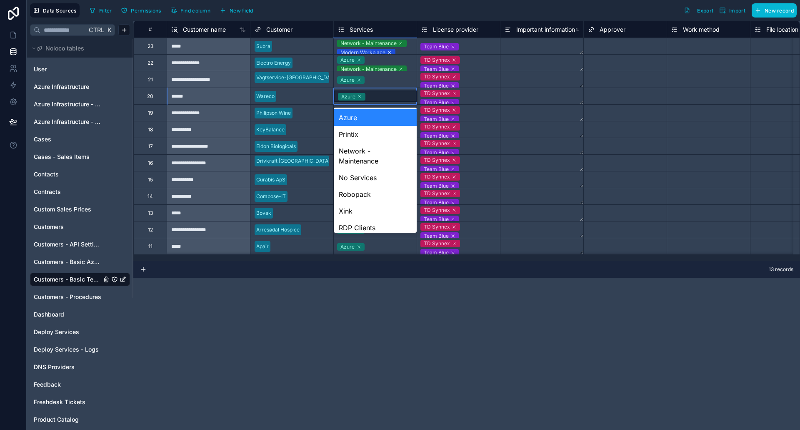
click at [386, 97] on div "Azure" at bounding box center [375, 96] width 83 height 12
click at [380, 195] on div "Robopack" at bounding box center [375, 194] width 83 height 17
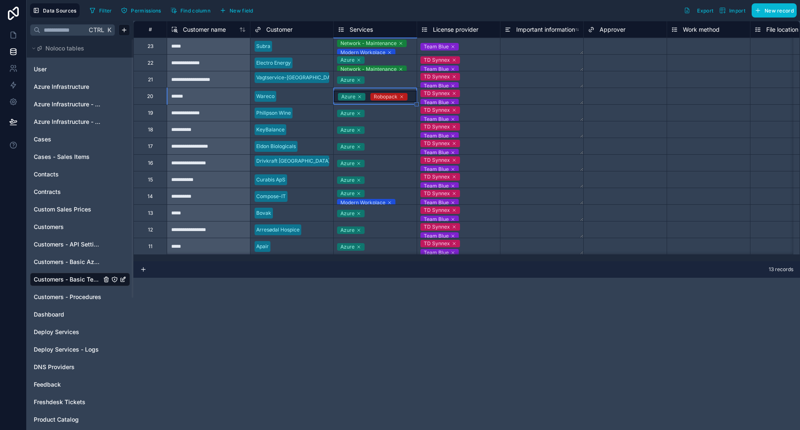
click at [410, 98] on div "Azure Robopack" at bounding box center [375, 96] width 83 height 12
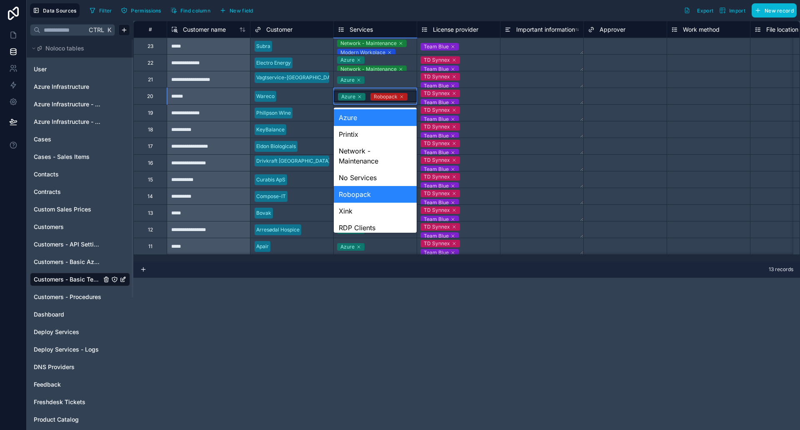
click at [410, 98] on div "Azure Robopack" at bounding box center [375, 96] width 83 height 12
click at [390, 132] on div "Printix" at bounding box center [375, 134] width 83 height 17
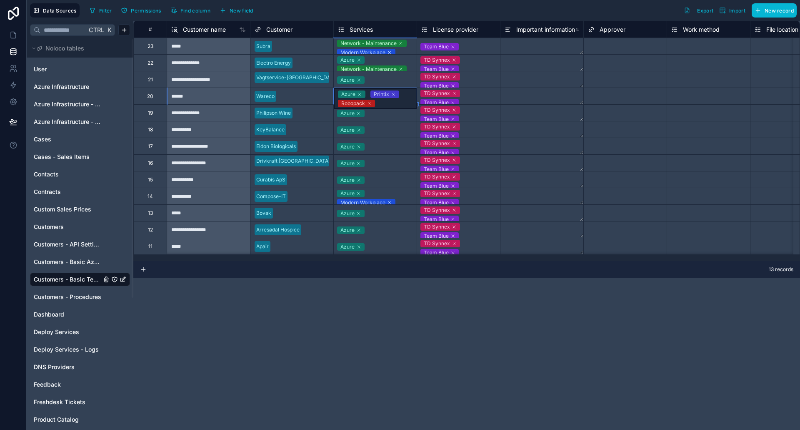
click at [407, 100] on div "Azure Printix Robopack" at bounding box center [375, 98] width 83 height 21
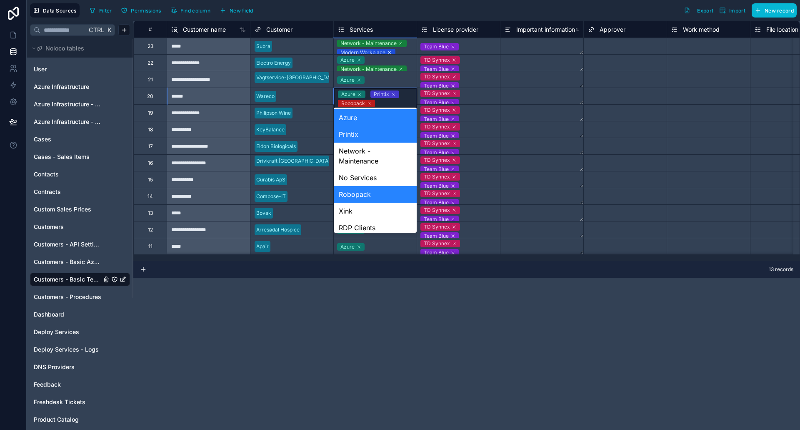
click at [407, 100] on div "Azure Printix Robopack" at bounding box center [375, 98] width 83 height 21
click at [383, 209] on div "Xink" at bounding box center [375, 210] width 83 height 17
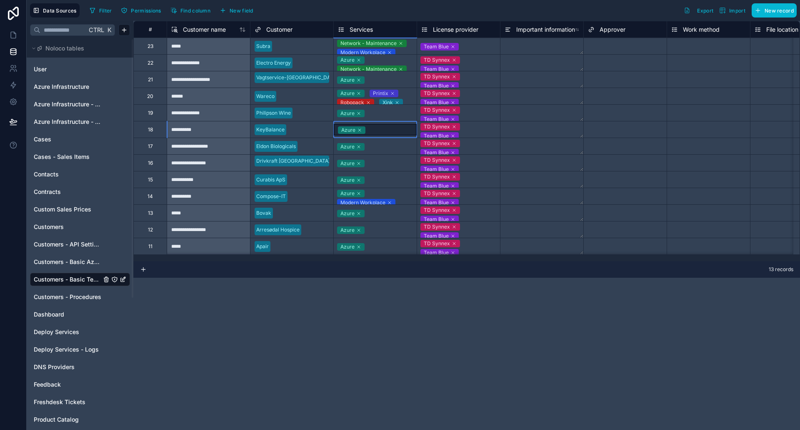
click at [382, 136] on div "Azure" at bounding box center [375, 129] width 83 height 16
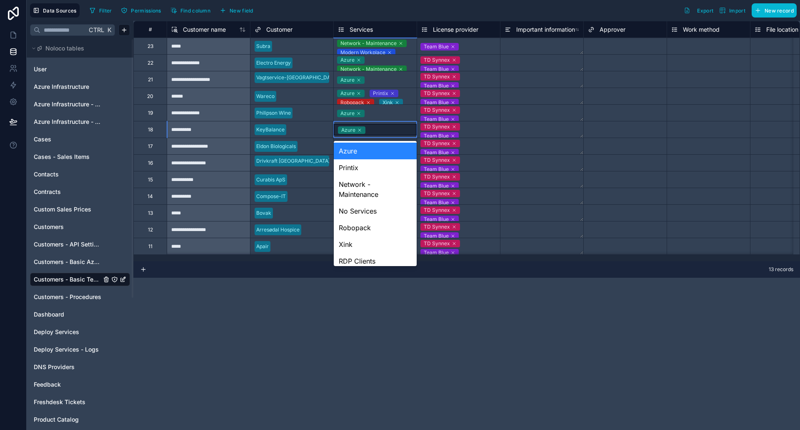
click at [382, 136] on div "Azure" at bounding box center [375, 129] width 83 height 16
click at [375, 157] on div "Azure" at bounding box center [375, 150] width 83 height 17
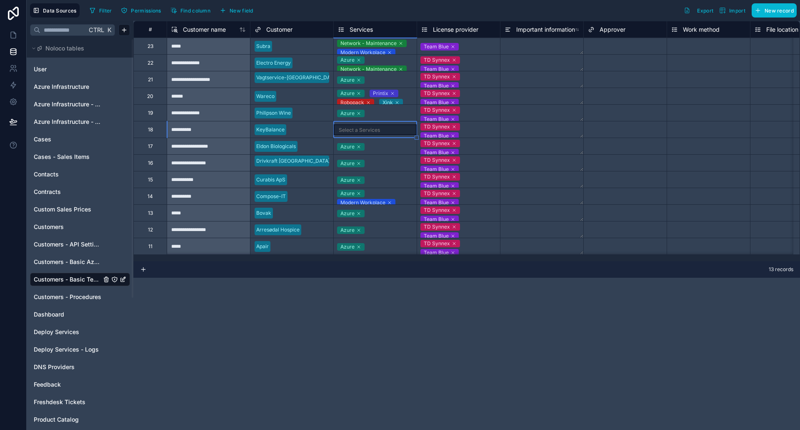
click at [387, 128] on div "Select a Services" at bounding box center [375, 129] width 83 height 11
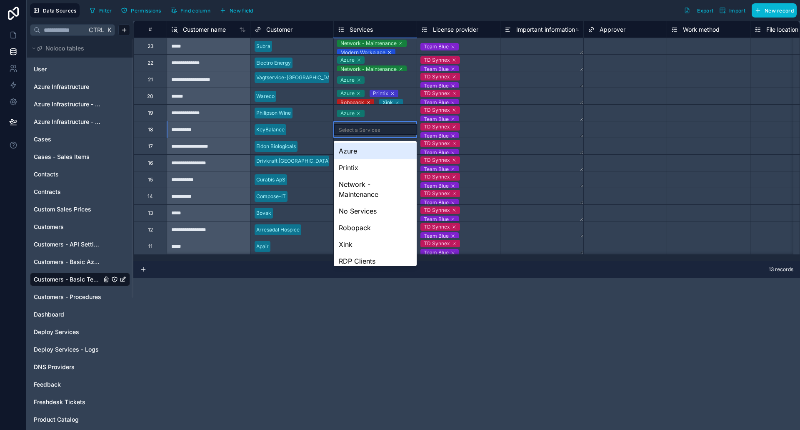
drag, startPoint x: 387, startPoint y: 128, endPoint x: 376, endPoint y: 157, distance: 31.0
click at [376, 157] on body "**********" at bounding box center [400, 215] width 800 height 430
click at [376, 157] on div "Azure" at bounding box center [375, 150] width 83 height 17
click at [395, 123] on div "Azure" at bounding box center [375, 129] width 83 height 16
click at [382, 231] on div "Robopack" at bounding box center [375, 227] width 83 height 17
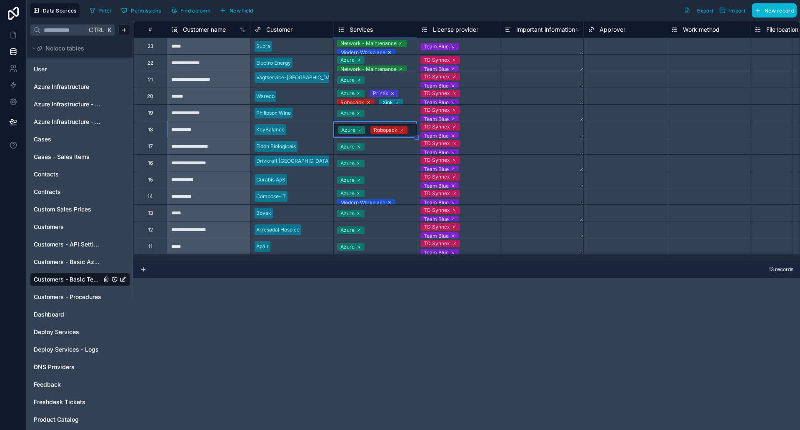
click at [410, 131] on div "Azure Robopack" at bounding box center [375, 130] width 83 height 12
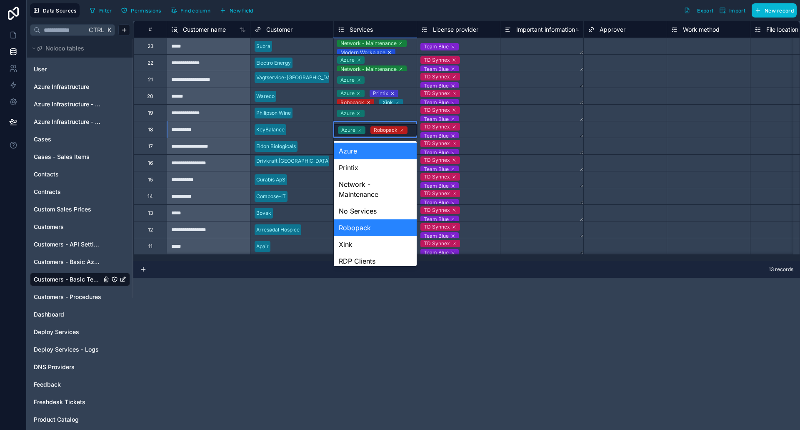
click at [410, 131] on div "Azure Robopack" at bounding box center [375, 130] width 83 height 12
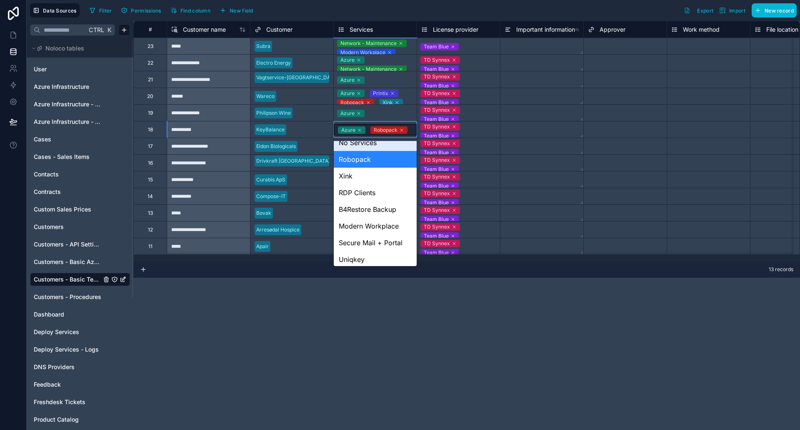
scroll to position [69, 0]
click at [371, 224] on div "Modern Workplace" at bounding box center [375, 225] width 83 height 17
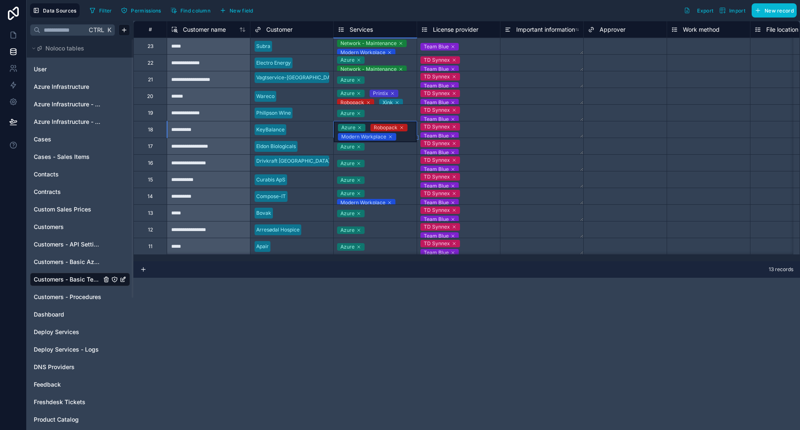
click at [402, 140] on div "Azure" at bounding box center [375, 146] width 83 height 16
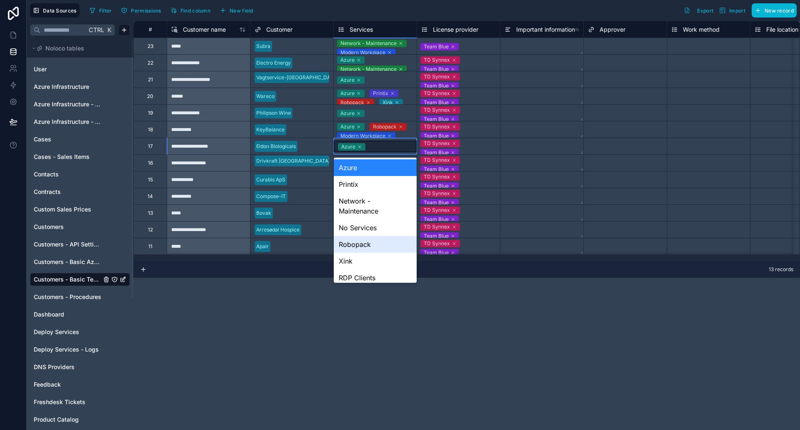
click at [372, 240] on div "Robopack" at bounding box center [375, 244] width 83 height 17
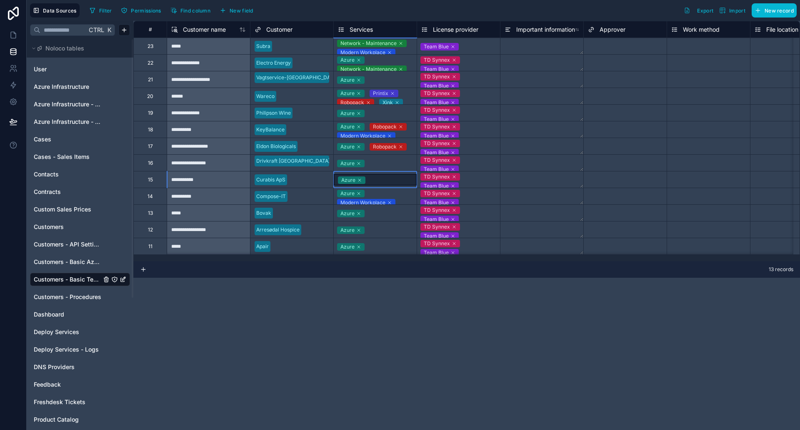
click at [385, 172] on div "Azure" at bounding box center [375, 179] width 83 height 16
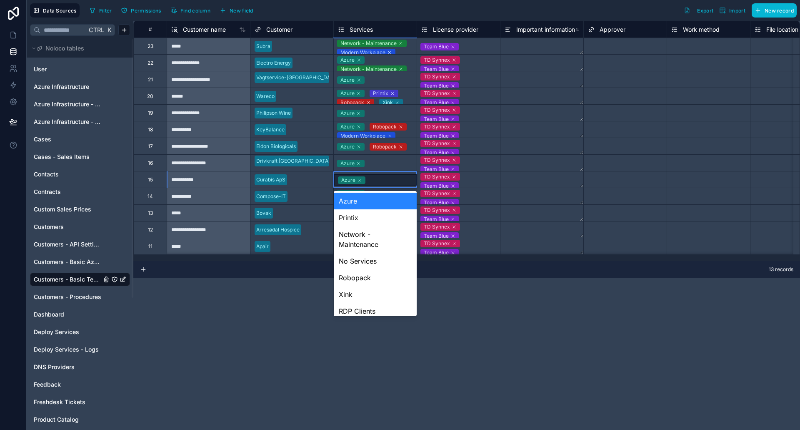
click at [385, 172] on div "Azure" at bounding box center [375, 179] width 83 height 16
click at [374, 272] on div "Robopack" at bounding box center [375, 277] width 83 height 17
click at [413, 180] on div "Azure Robopack" at bounding box center [375, 180] width 83 height 12
click at [376, 289] on div "Xink" at bounding box center [375, 294] width 83 height 17
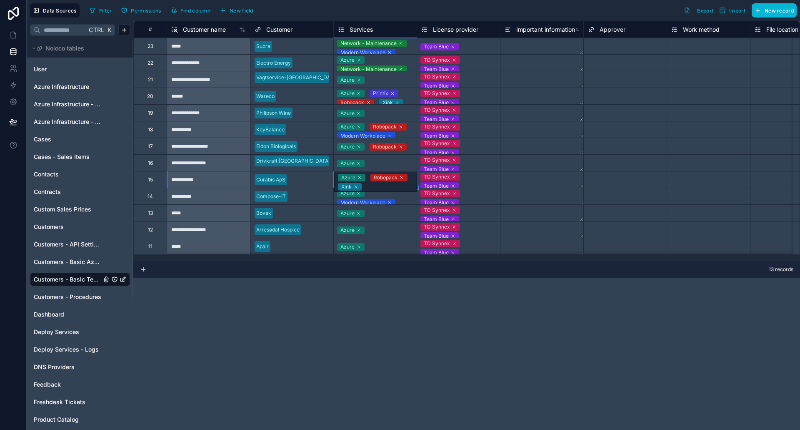
click at [384, 184] on div "Azure Robopack Xink" at bounding box center [375, 181] width 83 height 21
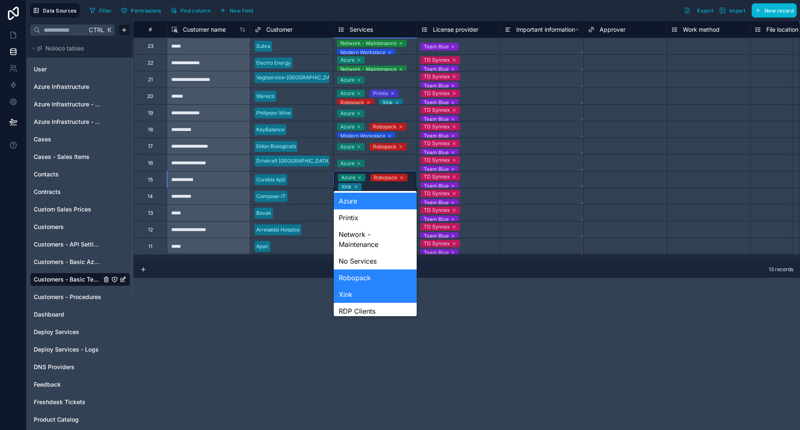
click at [384, 184] on div "Azure Robopack Xink" at bounding box center [375, 181] width 83 height 21
click at [368, 312] on div "RDP Clients" at bounding box center [375, 310] width 83 height 17
click at [412, 174] on div "Azure Robopack Xink RDP Clients" at bounding box center [375, 181] width 83 height 21
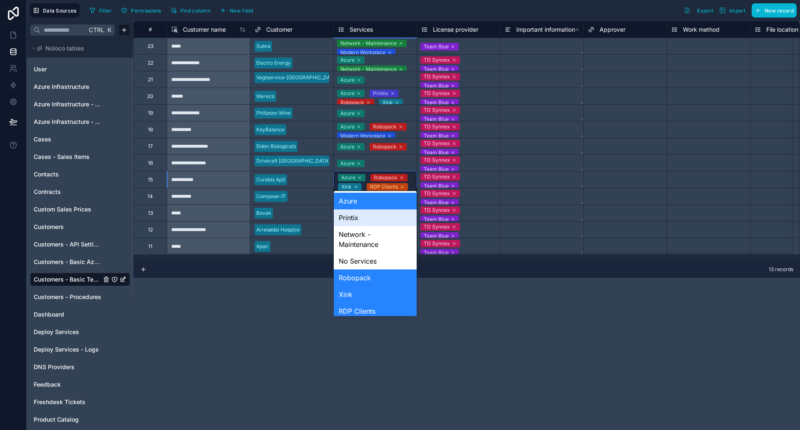
click at [382, 223] on div "Printix" at bounding box center [375, 217] width 83 height 17
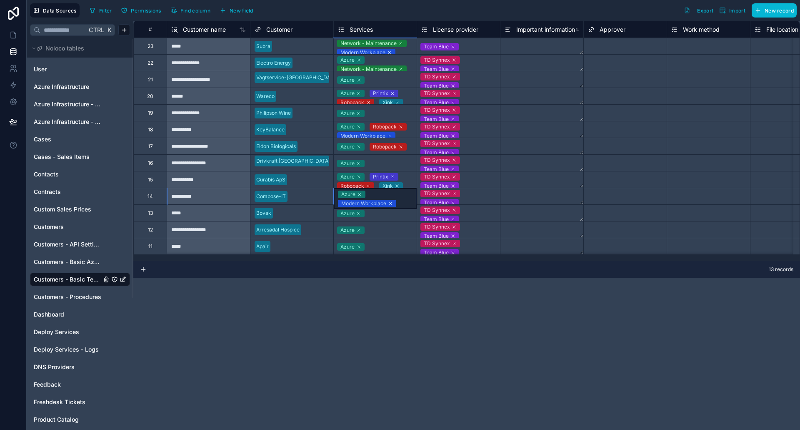
click at [408, 177] on div "Azure Printix Robopack Xink RDP Clients" at bounding box center [375, 186] width 83 height 30
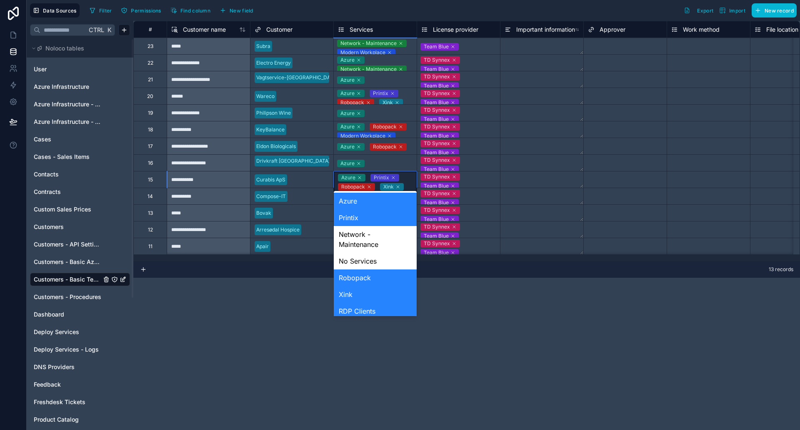
click at [408, 177] on div "Azure Printix Robopack Xink RDP Clients" at bounding box center [375, 186] width 83 height 30
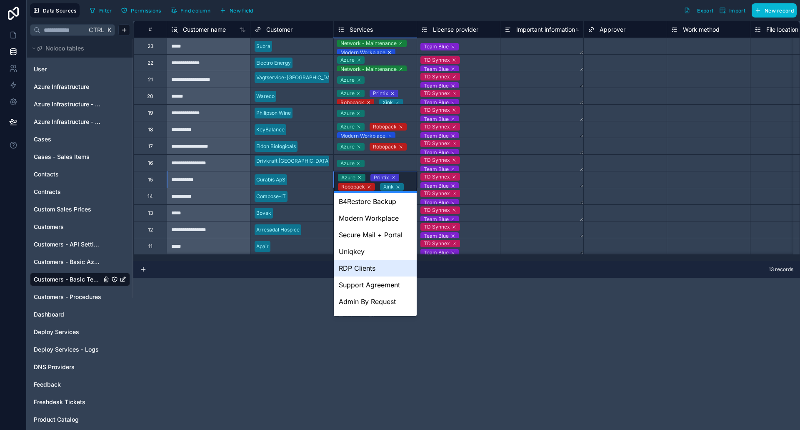
scroll to position [127, 0]
click at [365, 204] on div "B4Restore Backup" at bounding box center [375, 200] width 83 height 17
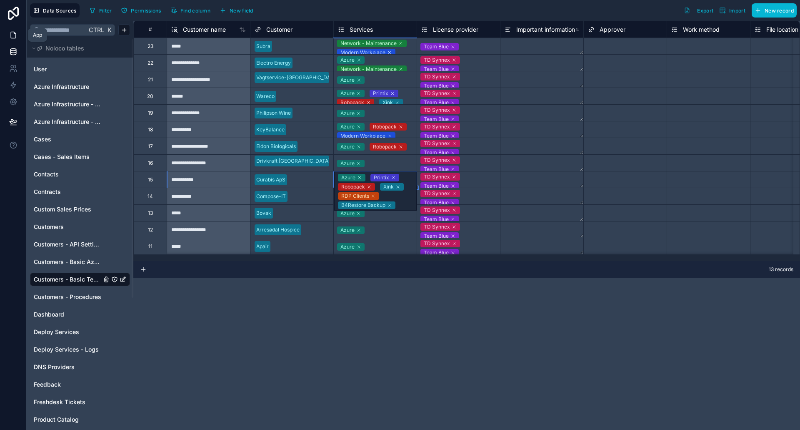
click at [14, 30] on link at bounding box center [13, 35] width 26 height 17
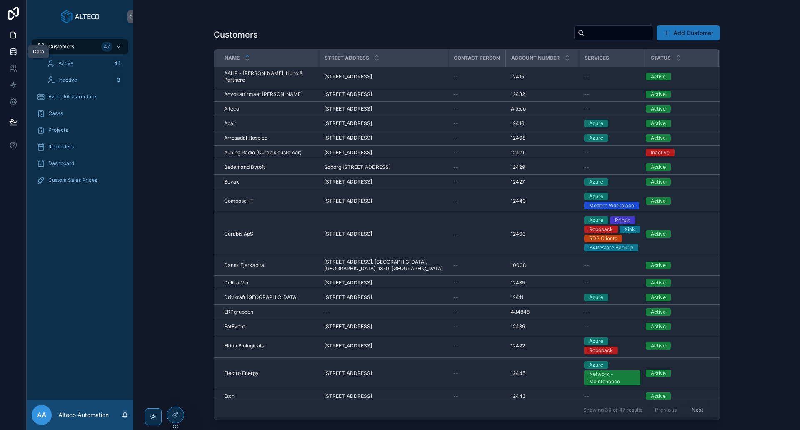
click at [16, 51] on icon at bounding box center [12, 51] width 5 height 3
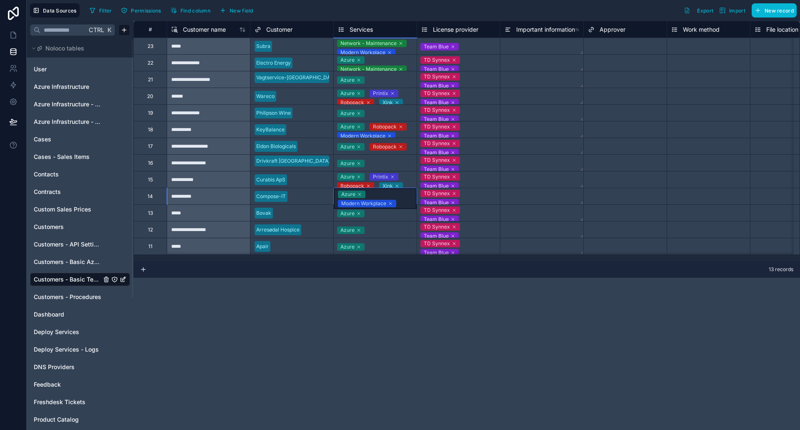
click at [406, 198] on div "Azure Modern Workplace" at bounding box center [375, 198] width 83 height 21
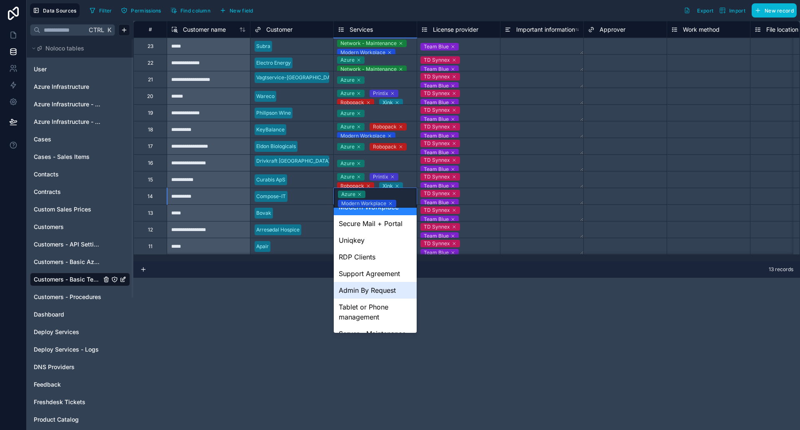
scroll to position [155, 0]
click at [369, 242] on div "Uniqkey" at bounding box center [375, 239] width 83 height 17
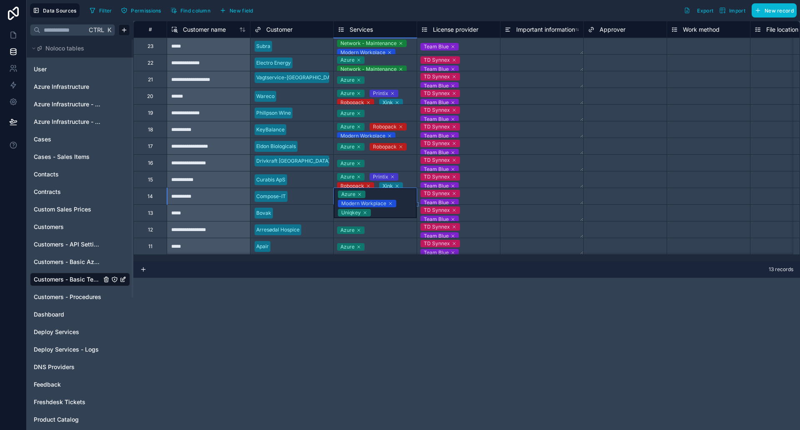
click at [406, 202] on div "Azure Modern Workplace Uniqkey" at bounding box center [375, 203] width 83 height 30
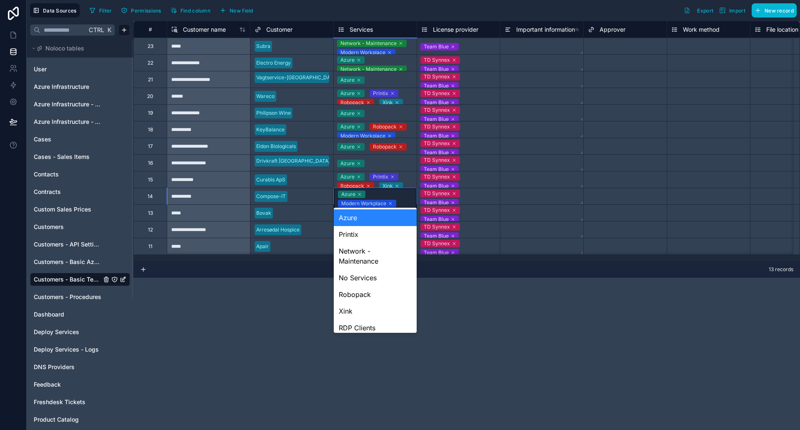
click at [406, 202] on div "Azure Modern Workplace Uniqkey" at bounding box center [375, 203] width 83 height 30
click at [374, 237] on div "Printix" at bounding box center [375, 234] width 83 height 17
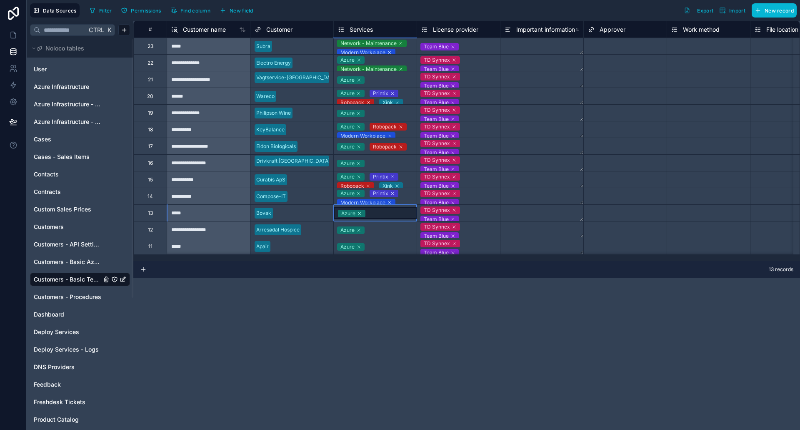
click at [409, 198] on div "Azure Printix Modern Workplace Uniqkey" at bounding box center [375, 203] width 83 height 30
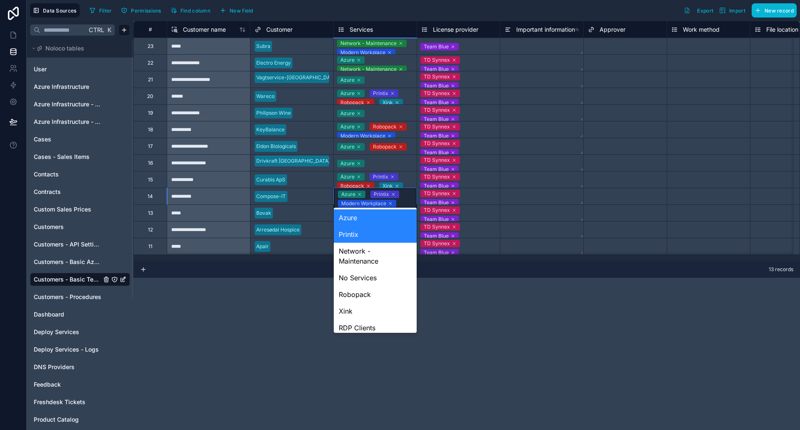
click at [409, 198] on div "Azure Printix Modern Workplace Uniqkey" at bounding box center [375, 203] width 83 height 30
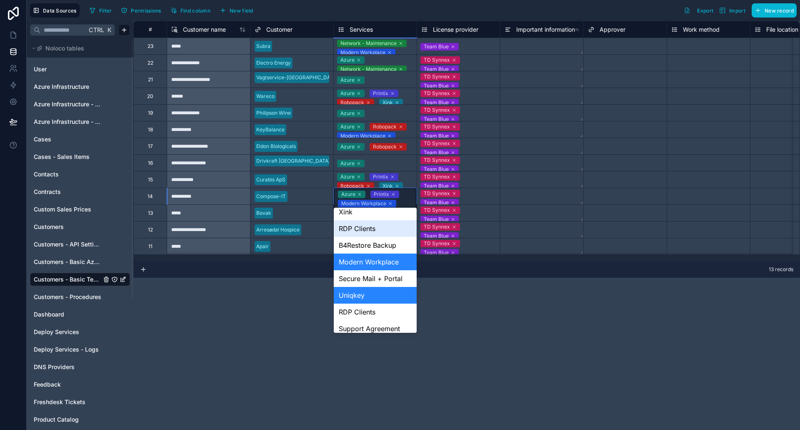
scroll to position [100, 0]
click at [378, 245] on div "B4Restore Backup" at bounding box center [375, 244] width 83 height 17
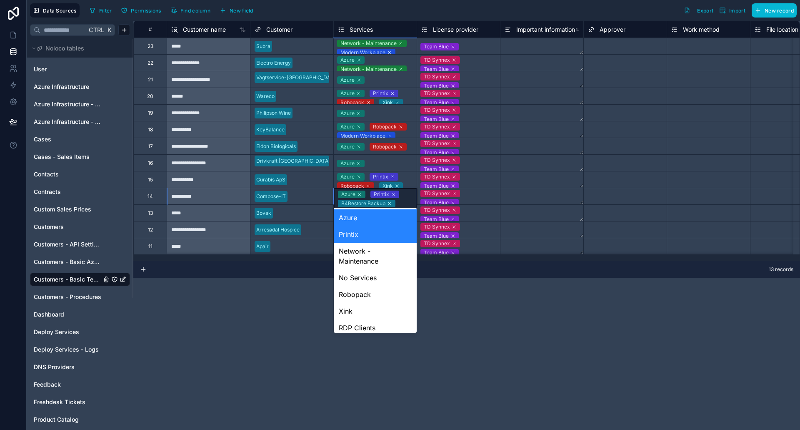
click at [405, 202] on div "Azure Printix B4Restore Backup Modern Workplace Uniqkey" at bounding box center [375, 207] width 83 height 39
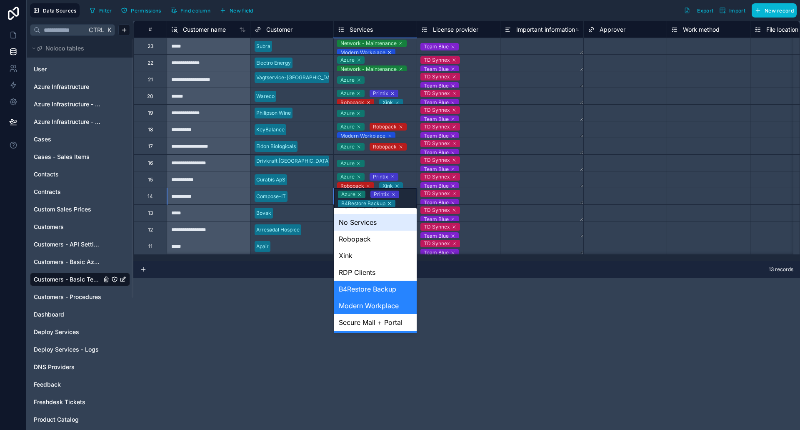
scroll to position [57, 0]
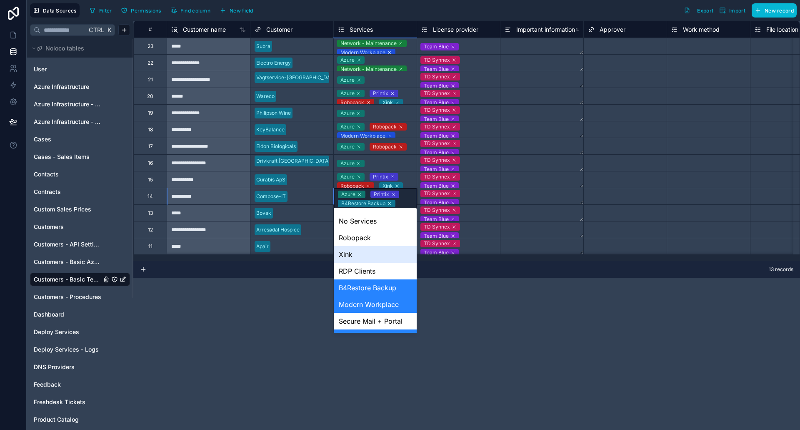
click at [365, 255] on div "Xink" at bounding box center [375, 254] width 83 height 17
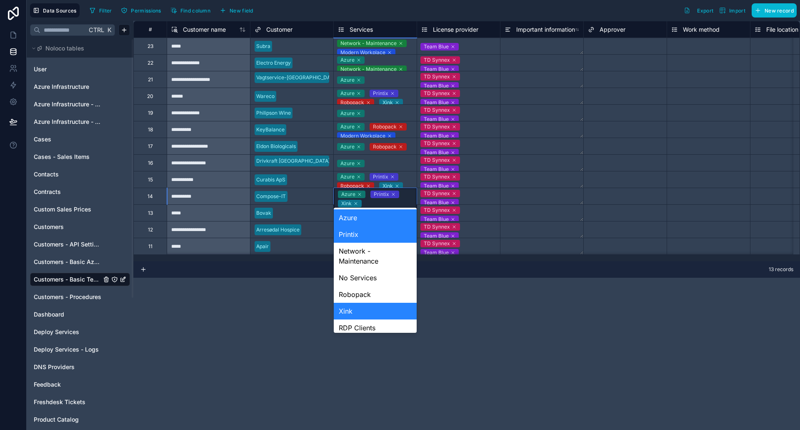
click at [405, 198] on div "Azure Printix Xink B4Restore Backup Modern Workplace Uniqkey" at bounding box center [375, 212] width 83 height 48
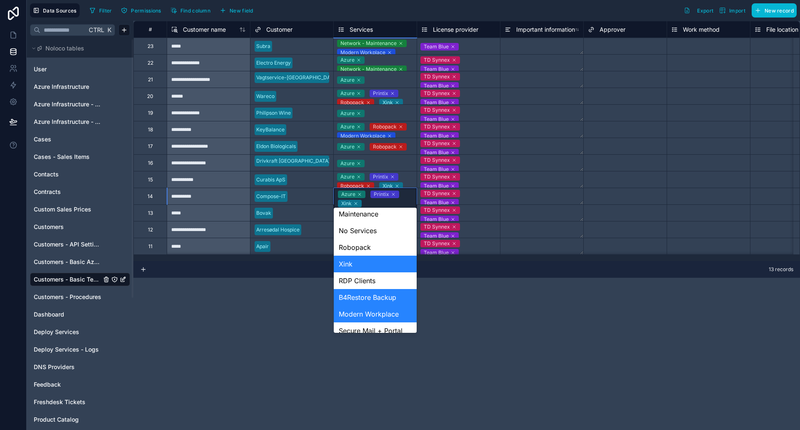
scroll to position [50, 0]
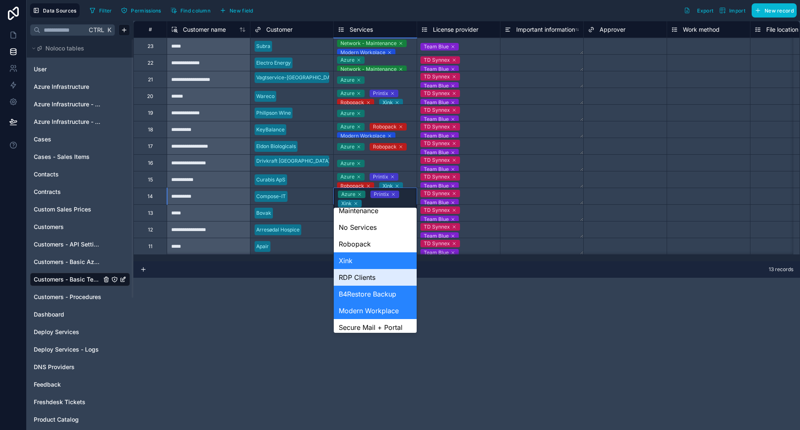
click at [377, 277] on div "RDP Clients" at bounding box center [375, 277] width 83 height 17
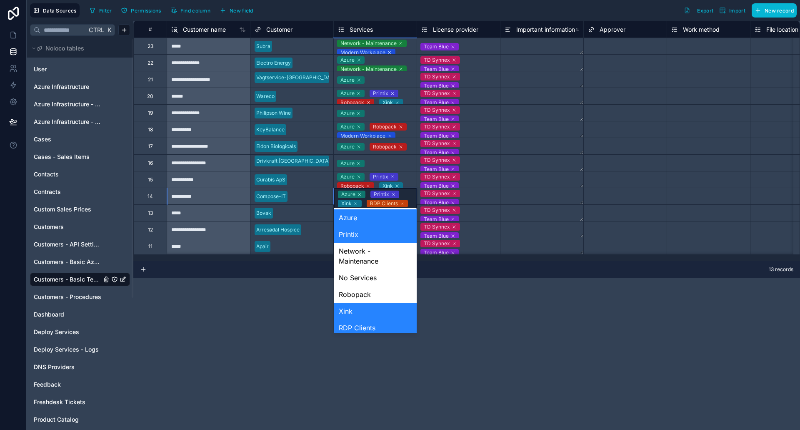
click at [409, 195] on div "Azure Printix Xink RDP Clients B4Restore Backup Modern Workplace Uniqkey" at bounding box center [375, 212] width 83 height 48
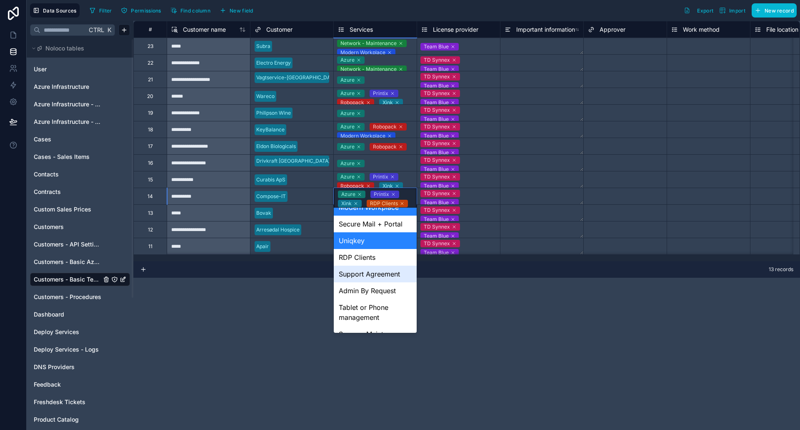
scroll to position [175, 0]
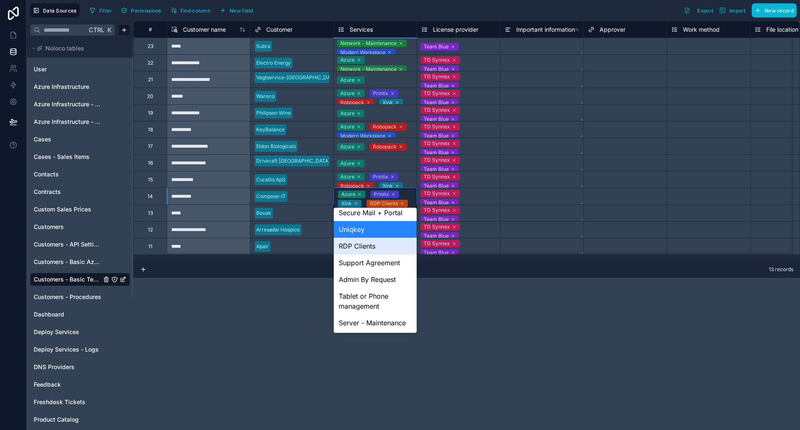
click at [376, 237] on div "RDP Clients" at bounding box center [375, 245] width 83 height 17
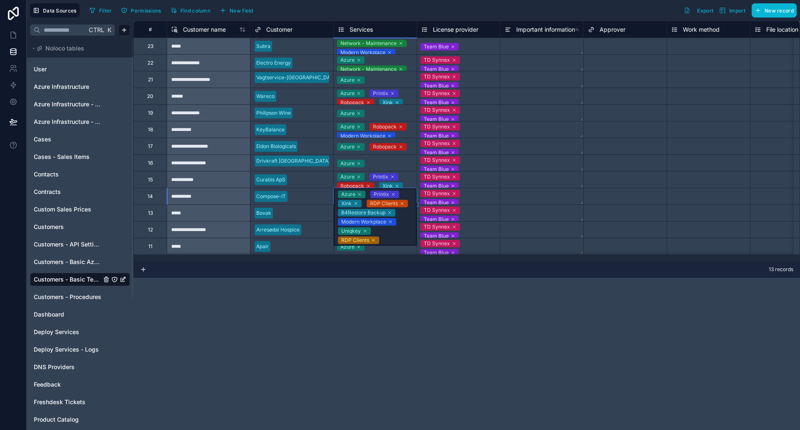
click at [410, 177] on div "Azure Printix Robopack Xink RDP Clients B4Restore Backup" at bounding box center [375, 179] width 83 height 16
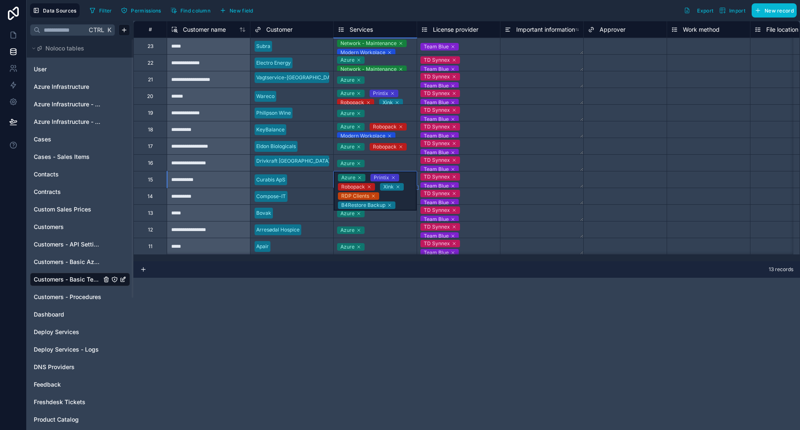
click at [410, 177] on div "Azure Printix Robopack Xink RDP Clients B4Restore Backup" at bounding box center [375, 190] width 83 height 39
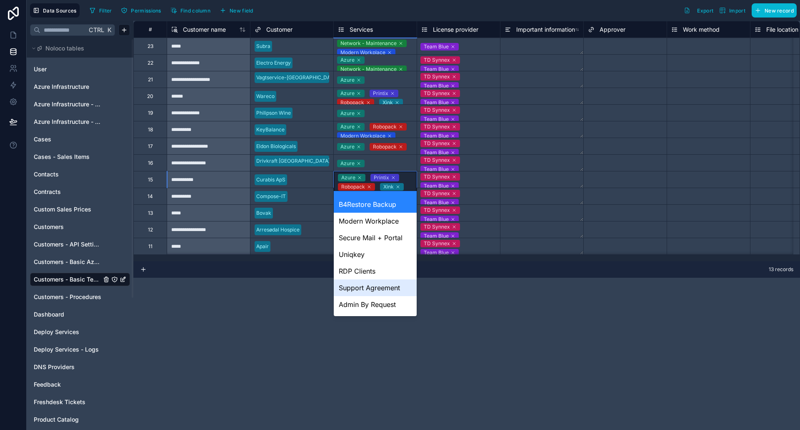
scroll to position [125, 0]
click at [376, 251] on div "Uniqkey" at bounding box center [375, 252] width 83 height 17
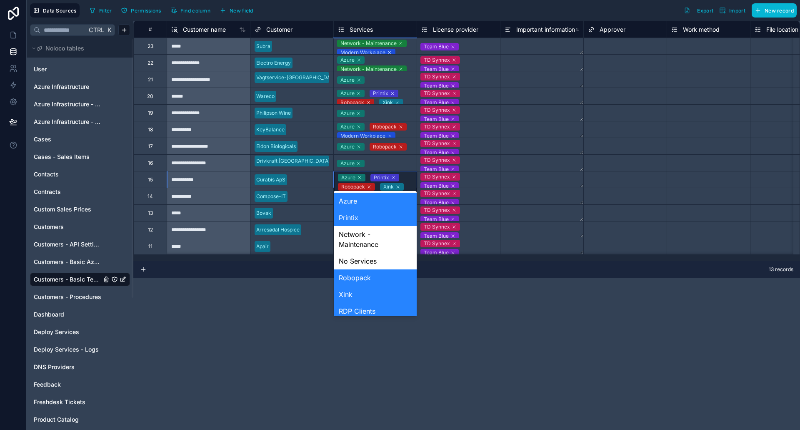
click at [407, 177] on div "Azure Printix Robopack Xink RDP Clients B4Restore Backup Uniqkey" at bounding box center [375, 195] width 83 height 48
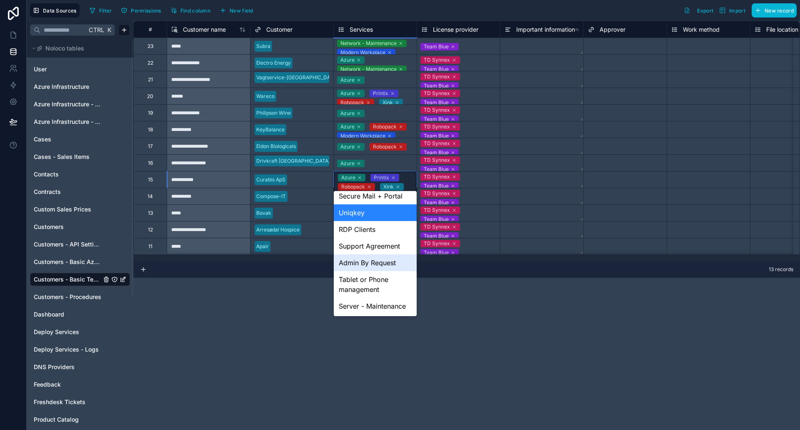
click at [372, 254] on div "Admin By Request" at bounding box center [375, 262] width 83 height 17
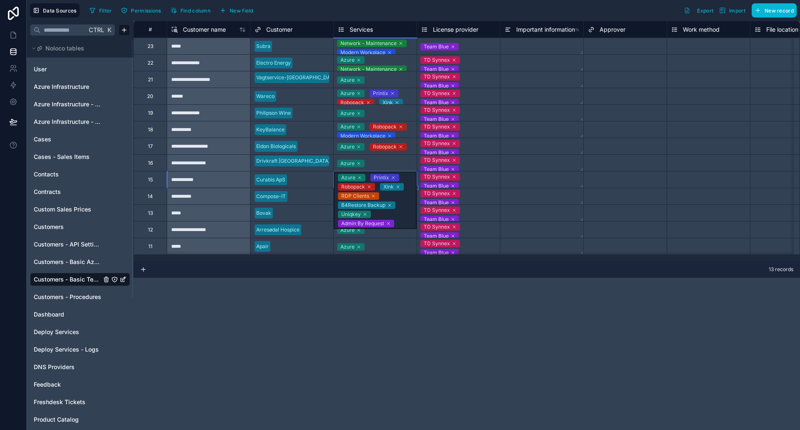
click at [407, 175] on div "Azure Printix Robopack Xink RDP Clients B4Restore Backup Uniqkey Admin By Reque…" at bounding box center [375, 199] width 83 height 57
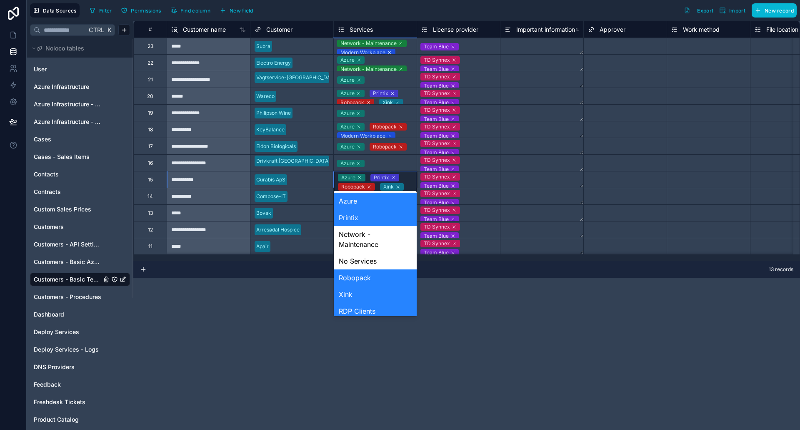
click at [407, 175] on div "Azure Printix Robopack Xink RDP Clients B4Restore Backup Uniqkey Admin By Reque…" at bounding box center [375, 199] width 83 height 57
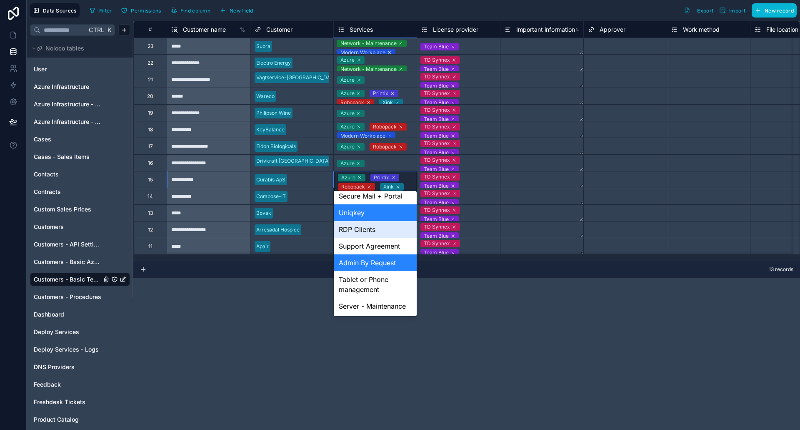
click at [354, 221] on div "RDP Clients" at bounding box center [375, 229] width 83 height 17
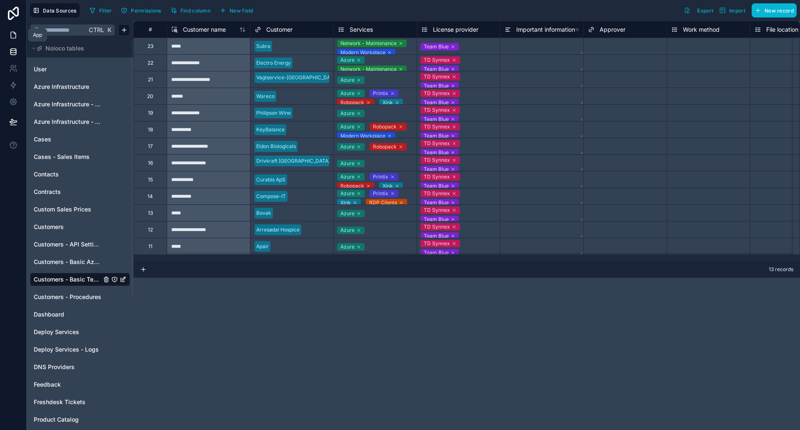
click at [14, 36] on icon at bounding box center [13, 35] width 8 height 8
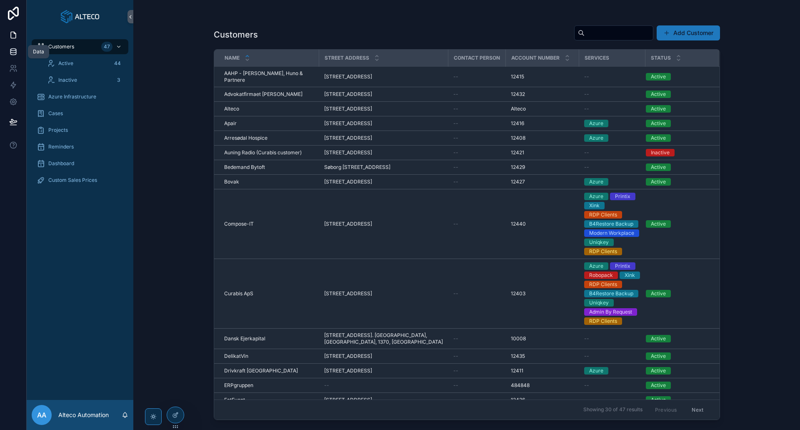
click at [12, 47] on icon at bounding box center [13, 51] width 8 height 8
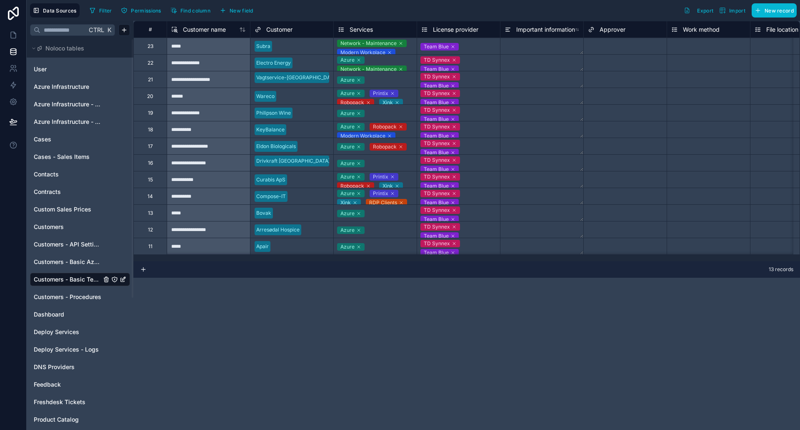
click at [407, 52] on div "Network - Maintenance Modern Workplace Support Agreement" at bounding box center [375, 46] width 83 height 16
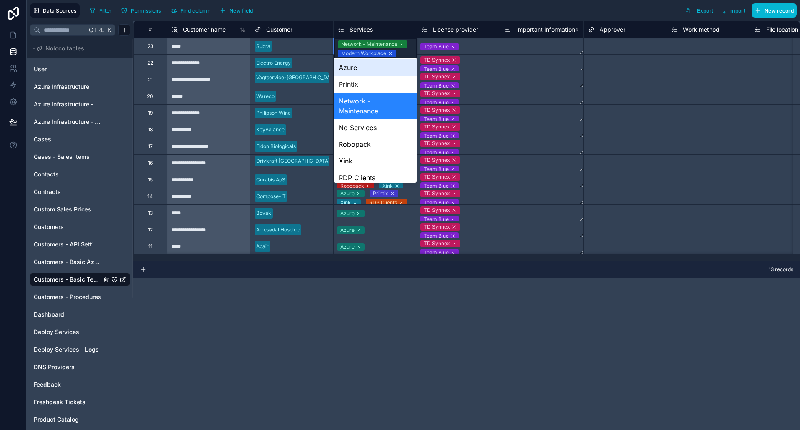
click at [407, 52] on div "Network - Maintenance Modern Workplace Support Agreement" at bounding box center [375, 53] width 83 height 30
click at [387, 142] on div "Robopack" at bounding box center [375, 144] width 83 height 17
click at [410, 45] on div "Network - Maintenance Robopack Modern Workplace Support Agreement" at bounding box center [375, 57] width 83 height 39
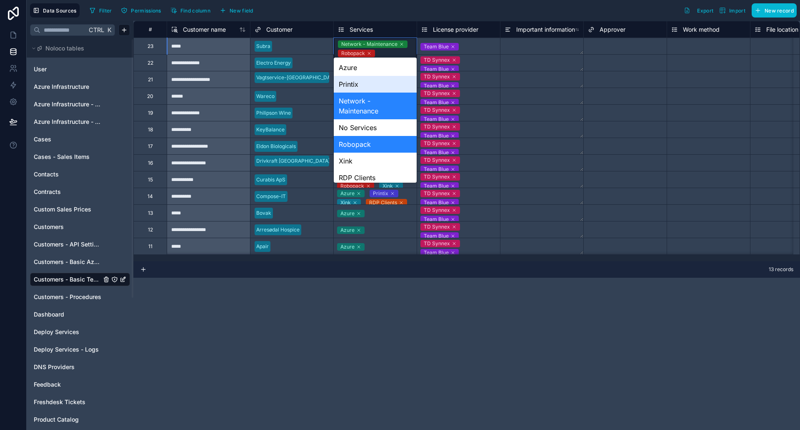
click at [393, 86] on div "Printix" at bounding box center [375, 84] width 83 height 17
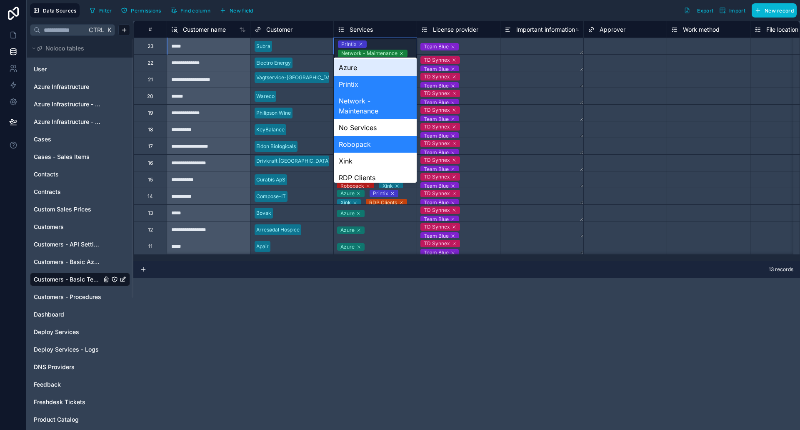
click at [410, 43] on div "Printix Network - Maintenance Robopack Modern Workplace Support Agreement" at bounding box center [375, 62] width 83 height 48
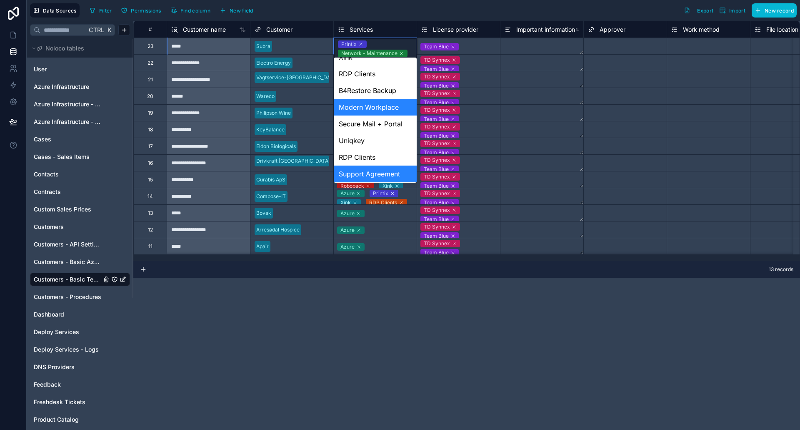
scroll to position [111, 0]
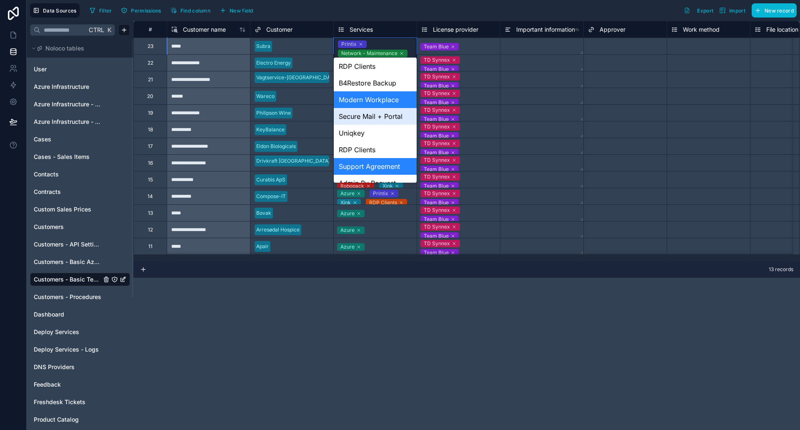
click at [370, 115] on div "Secure Mail + Portal" at bounding box center [375, 116] width 83 height 17
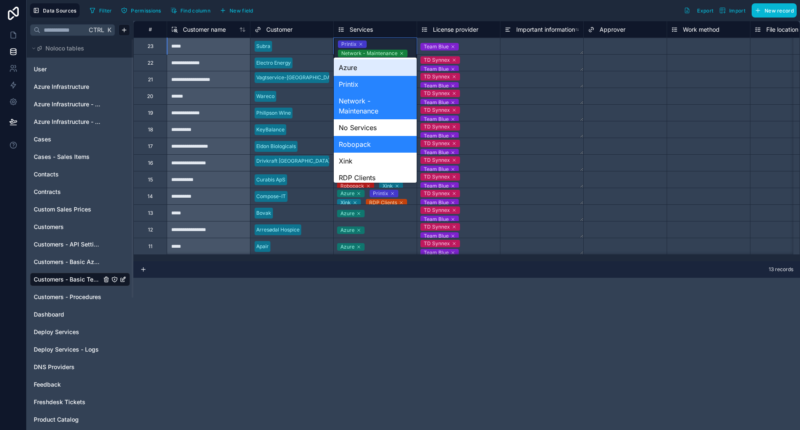
click at [406, 42] on div "Printix Network - Maintenance Robopack Modern Workplace Secure Mail + Portal Su…" at bounding box center [375, 66] width 83 height 57
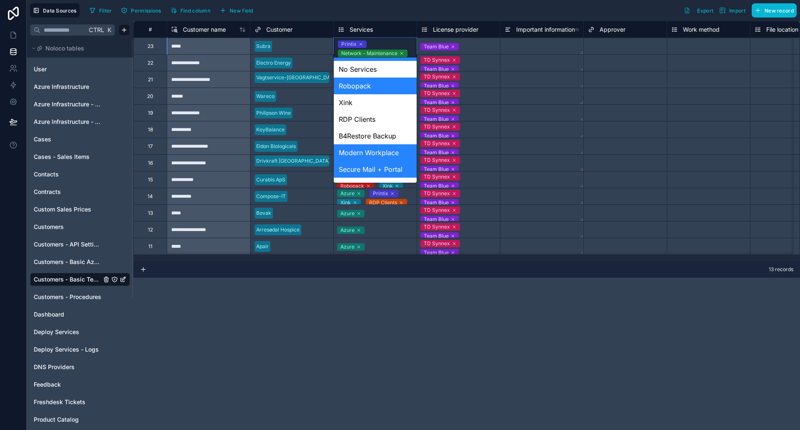
scroll to position [71, 0]
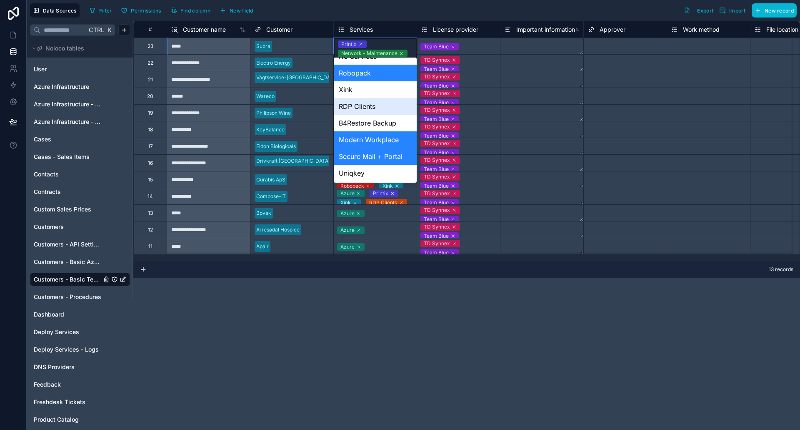
click at [354, 105] on div "RDP Clients" at bounding box center [375, 106] width 83 height 17
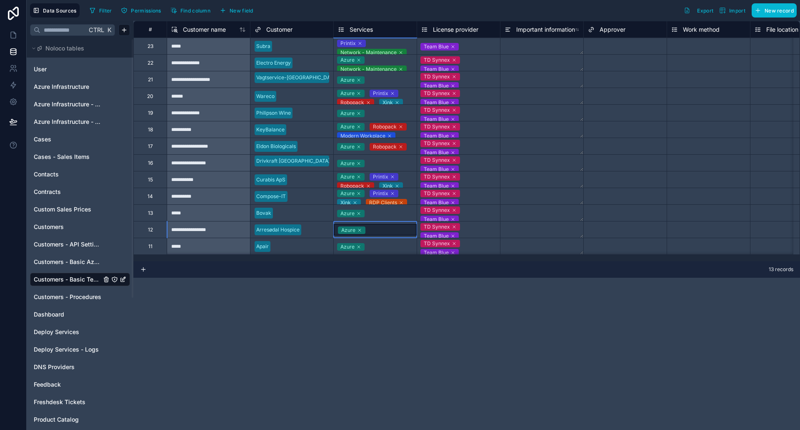
click at [395, 228] on div "Azure" at bounding box center [375, 230] width 83 height 12
click at [412, 62] on div "Azure Network - Maintenance" at bounding box center [375, 65] width 83 height 21
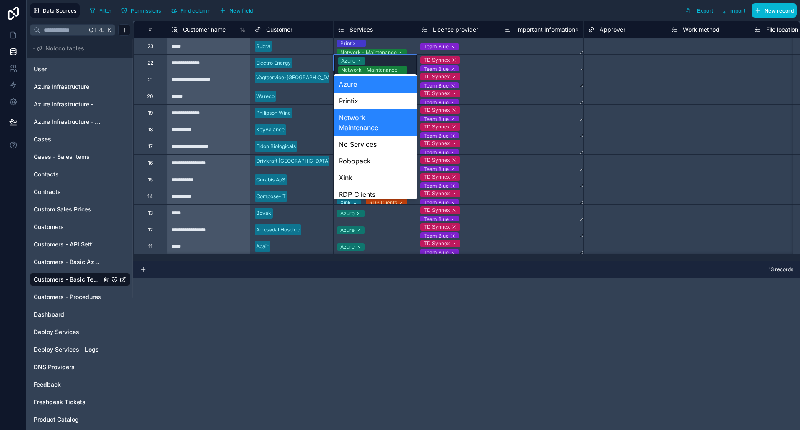
click at [412, 62] on div "Azure Network - Maintenance" at bounding box center [375, 65] width 83 height 21
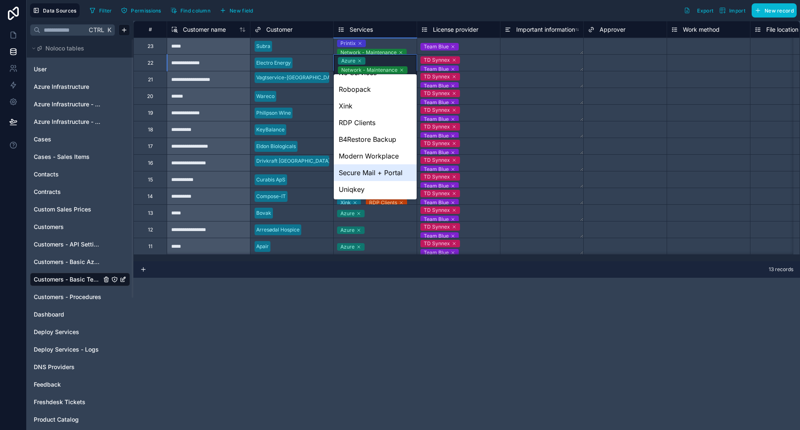
scroll to position [72, 0]
click at [372, 150] on div "Modern Workplace" at bounding box center [375, 155] width 83 height 17
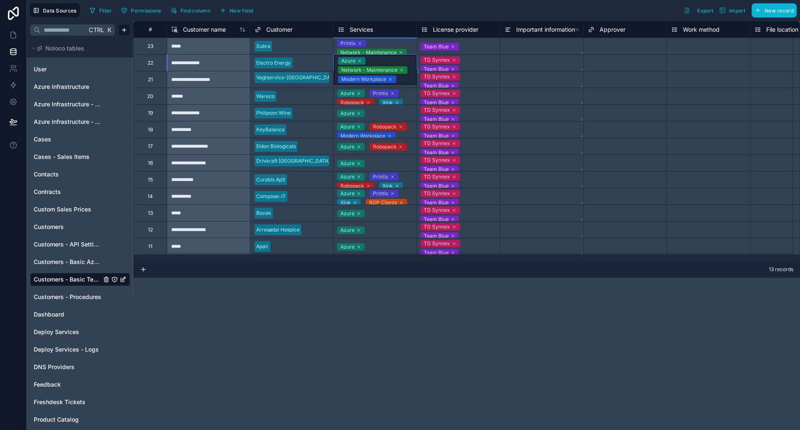
click at [410, 61] on div "Azure Network - Maintenance Modern Workplace" at bounding box center [375, 70] width 83 height 30
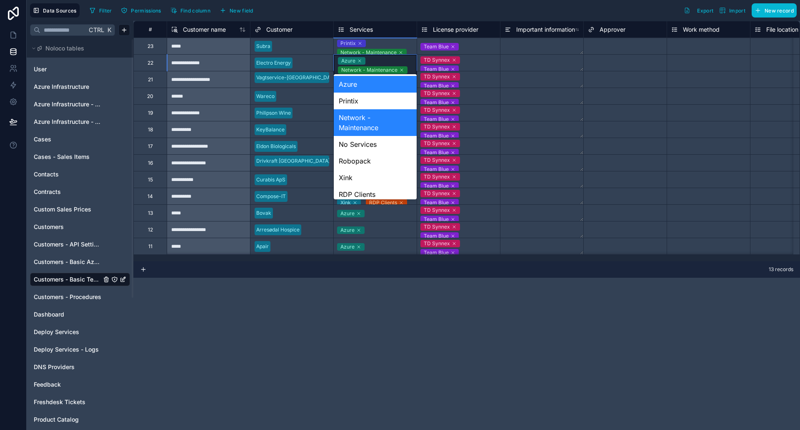
click at [410, 61] on div "Azure Network - Maintenance Modern Workplace" at bounding box center [375, 70] width 83 height 30
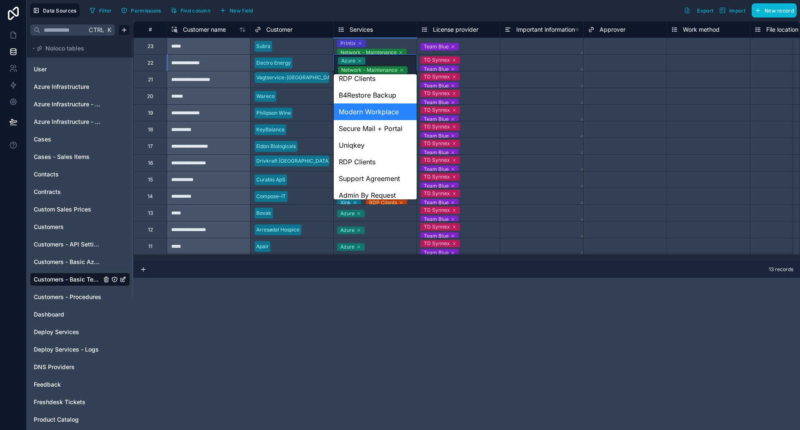
scroll to position [116, 0]
click at [370, 88] on div "B4Restore Backup" at bounding box center [375, 94] width 83 height 17
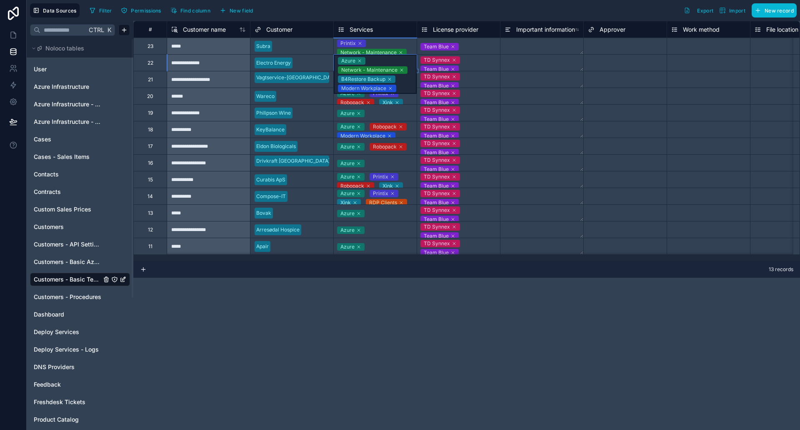
click at [409, 59] on div "Azure Network - Maintenance B4Restore Backup Modern Workplace" at bounding box center [375, 74] width 83 height 39
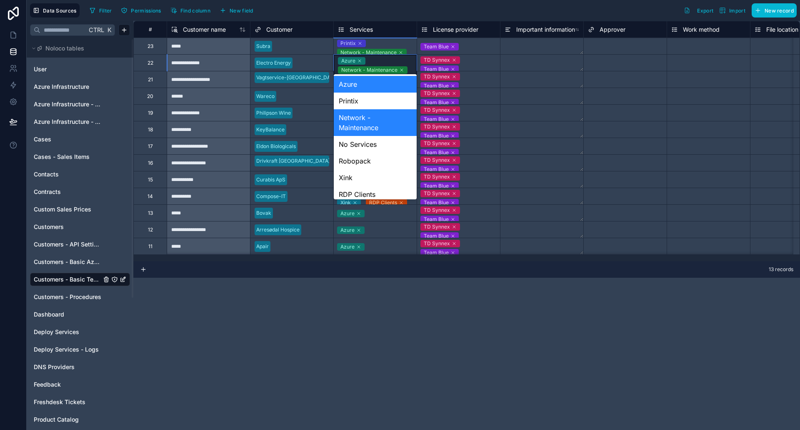
click at [409, 59] on div "Azure Network - Maintenance B4Restore Backup Modern Workplace" at bounding box center [375, 74] width 83 height 39
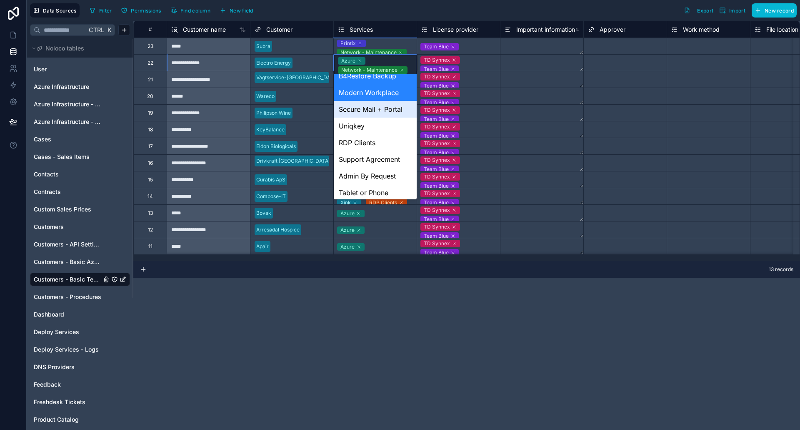
scroll to position [138, 0]
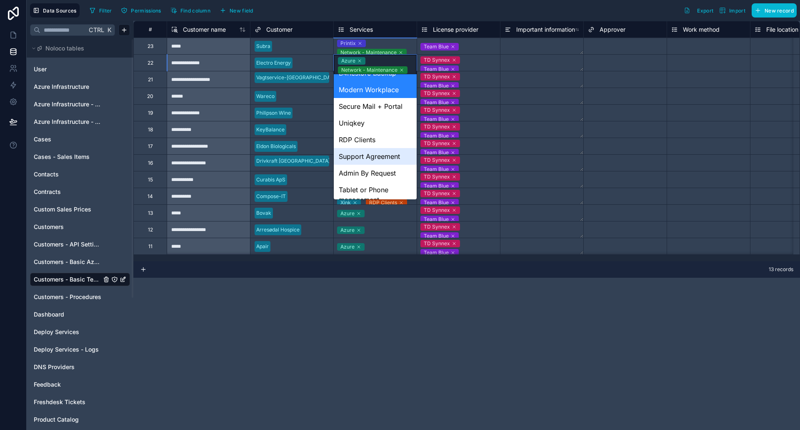
click at [382, 159] on div "Support Agreement" at bounding box center [375, 156] width 83 height 17
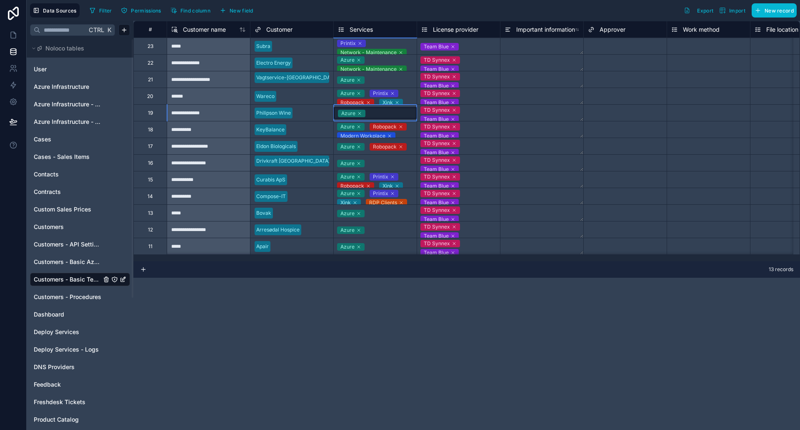
click at [402, 117] on div "Azure" at bounding box center [375, 113] width 83 height 12
click at [408, 97] on div "Azure Printix Robopack Xink" at bounding box center [375, 96] width 83 height 16
click at [408, 97] on div "Azure Printix Robopack Xink" at bounding box center [375, 98] width 83 height 21
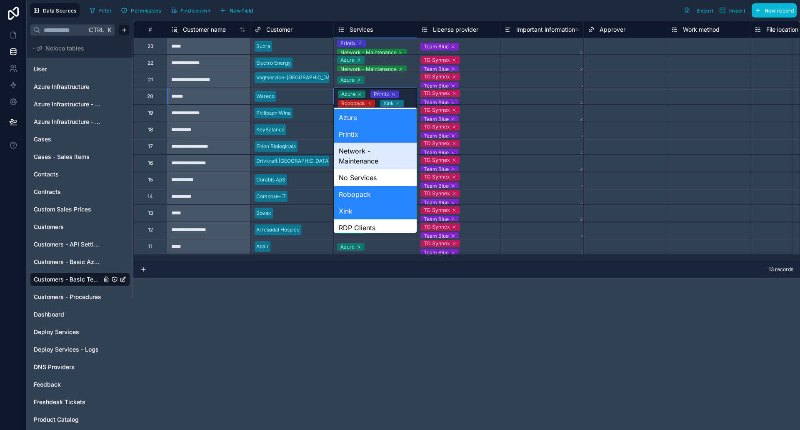
click at [384, 161] on div "Network - Maintenance" at bounding box center [375, 155] width 83 height 27
click at [409, 96] on div "Azure Printix Network - Maintenance Robopack Xink" at bounding box center [375, 103] width 83 height 30
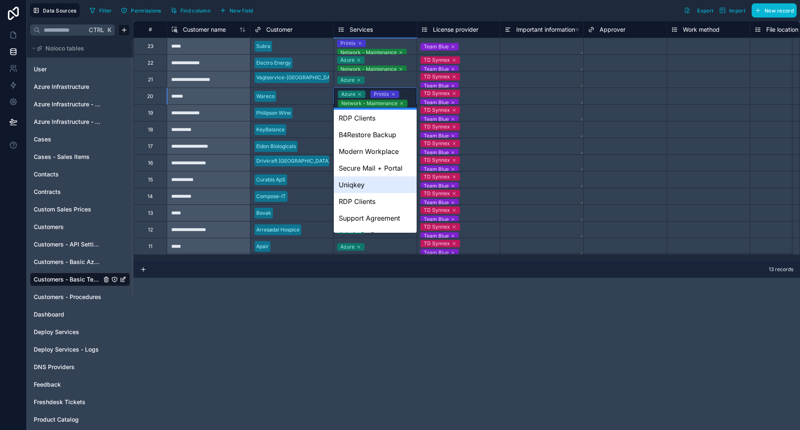
scroll to position [110, 0]
click at [369, 122] on div "RDP Clients" at bounding box center [375, 117] width 83 height 17
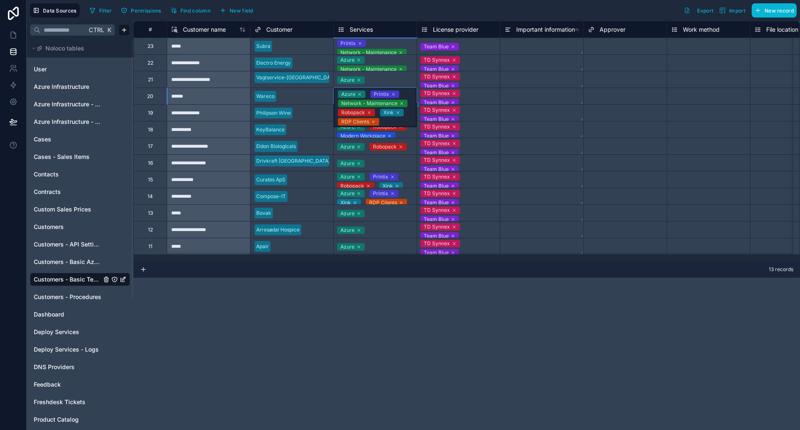
click at [403, 92] on div "Azure Printix Network - Maintenance Robopack Xink RDP Clients" at bounding box center [375, 107] width 83 height 39
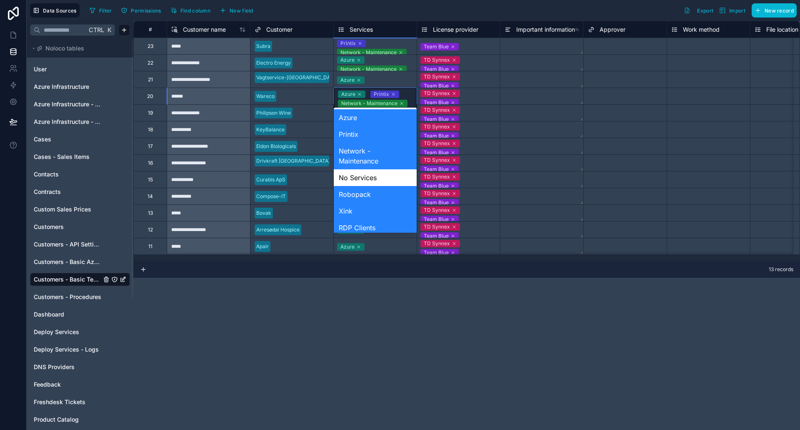
click at [403, 92] on div "Azure Printix Network - Maintenance Robopack Xink RDP Clients" at bounding box center [375, 107] width 83 height 39
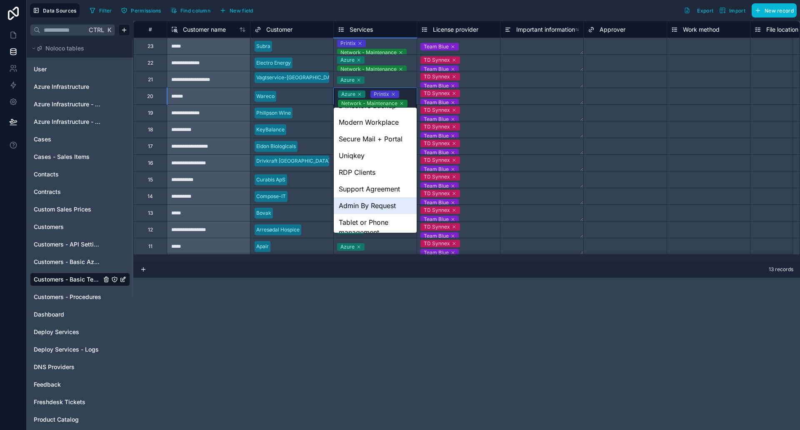
click at [365, 202] on div "Admin By Request" at bounding box center [375, 205] width 83 height 17
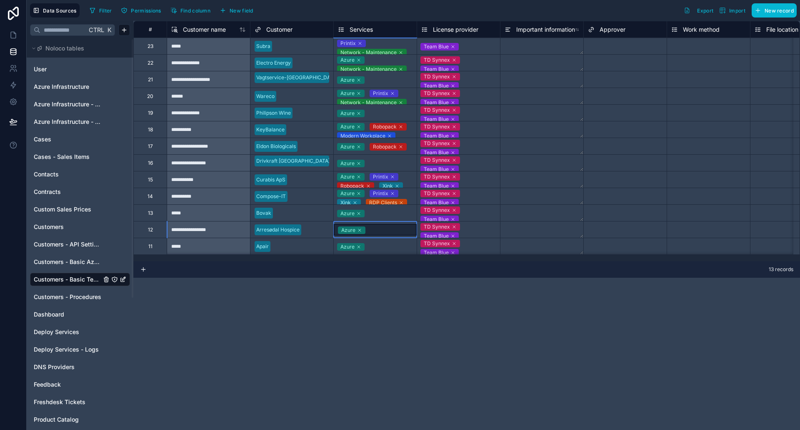
click at [394, 235] on div "Azure" at bounding box center [375, 229] width 83 height 16
click at [401, 111] on div "Azure" at bounding box center [375, 113] width 83 height 12
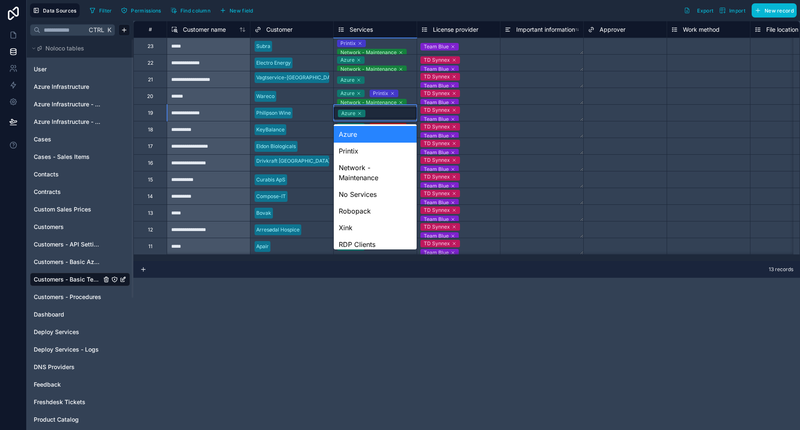
click at [401, 111] on div "Azure" at bounding box center [375, 113] width 83 height 12
click at [386, 155] on div "Printix" at bounding box center [375, 150] width 83 height 17
click at [409, 111] on div "Azure Printix" at bounding box center [375, 113] width 83 height 12
click at [391, 210] on div "Robopack" at bounding box center [375, 210] width 83 height 17
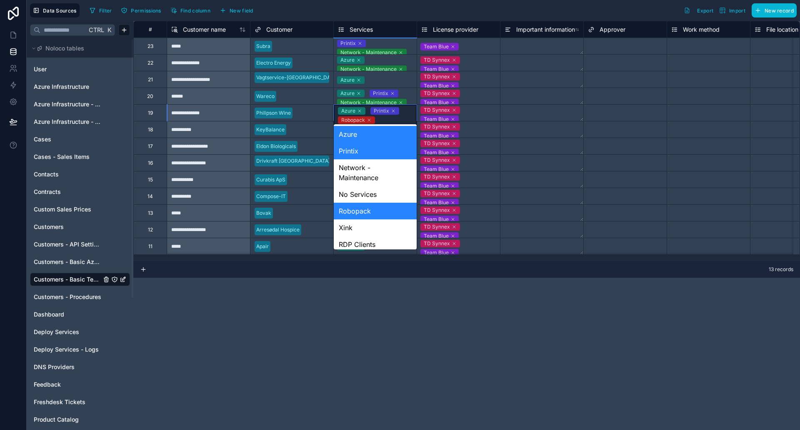
click at [410, 111] on div "Azure Printix Robopack" at bounding box center [375, 115] width 83 height 21
click at [371, 227] on div "Xink" at bounding box center [375, 227] width 83 height 17
click at [409, 109] on div "Azure Printix Robopack Xink" at bounding box center [375, 115] width 83 height 21
click at [380, 239] on div "RDP Clients" at bounding box center [375, 244] width 83 height 17
click at [413, 114] on div "Azure Printix Robopack Xink RDP Clients" at bounding box center [375, 120] width 83 height 30
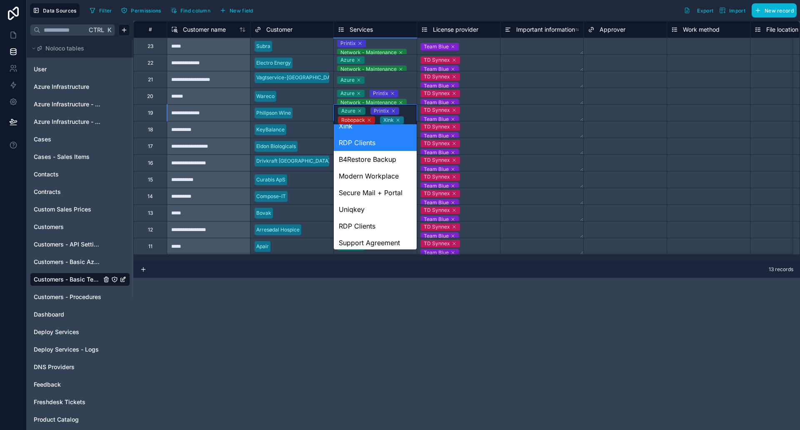
scroll to position [104, 0]
click at [364, 157] on div "B4Restore Backup" at bounding box center [375, 157] width 83 height 17
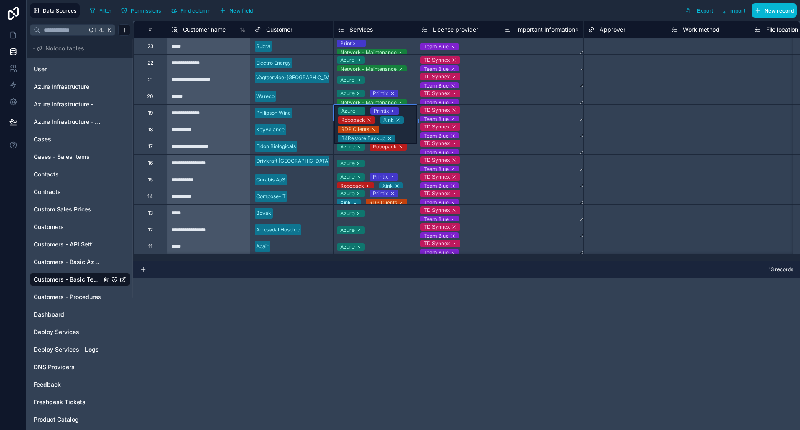
click at [407, 110] on div "Azure Printix Robopack Xink RDP Clients B4Restore Backup" at bounding box center [375, 124] width 83 height 39
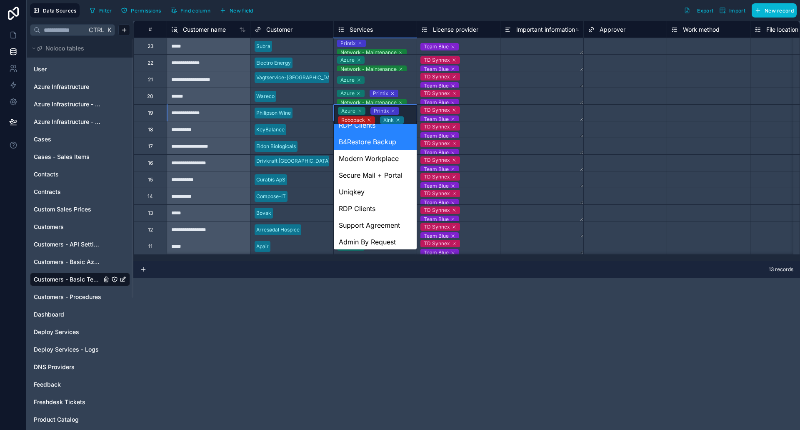
scroll to position [120, 0]
click at [367, 161] on div "Modern Workplace" at bounding box center [375, 157] width 83 height 17
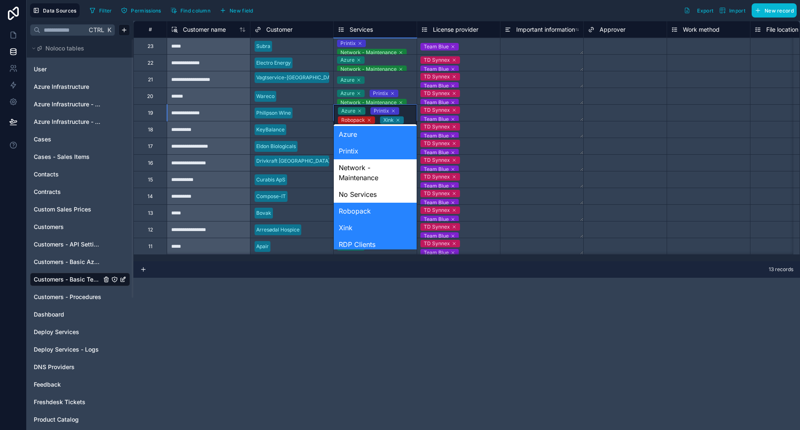
click at [409, 109] on div "Azure Printix Robopack Xink RDP Clients B4Restore Backup Modern Workplace" at bounding box center [375, 129] width 83 height 48
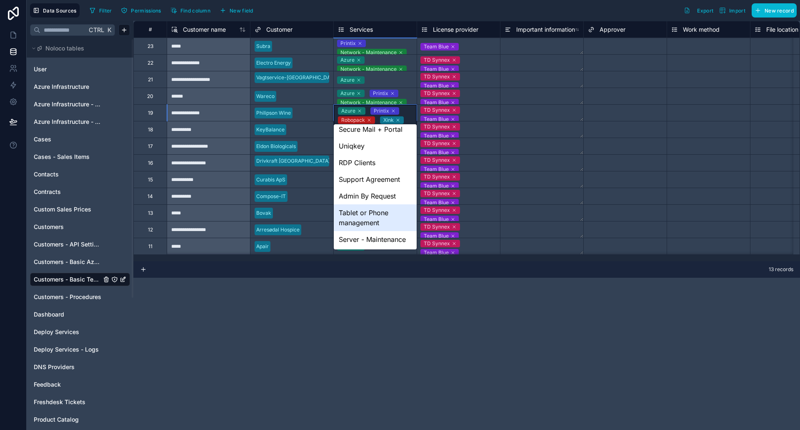
scroll to position [140, 0]
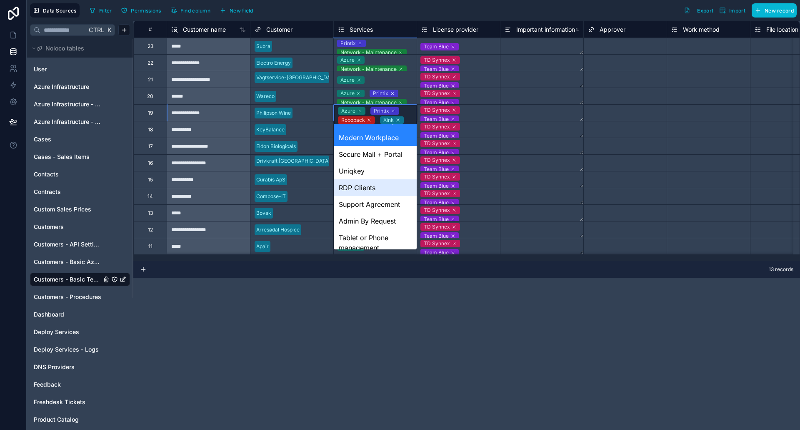
click at [368, 186] on div "RDP Clients" at bounding box center [375, 187] width 83 height 17
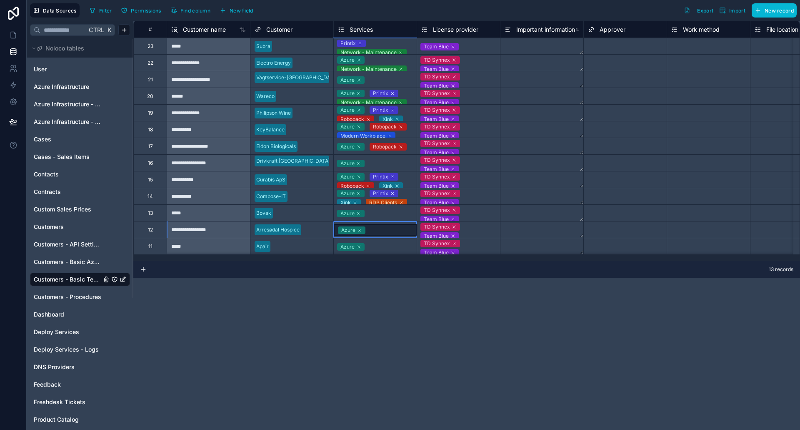
click at [387, 231] on div "Azure" at bounding box center [375, 230] width 83 height 12
click at [397, 160] on div "Azure" at bounding box center [375, 163] width 83 height 12
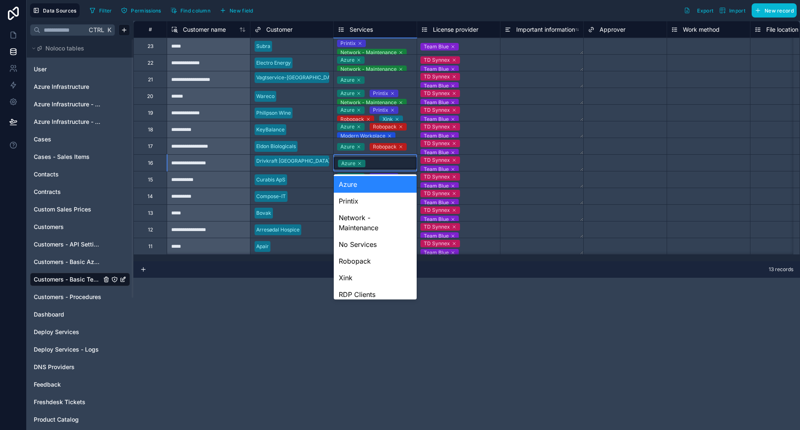
click at [397, 160] on div "Azure" at bounding box center [375, 163] width 83 height 12
click at [382, 201] on div "Printix" at bounding box center [375, 200] width 83 height 17
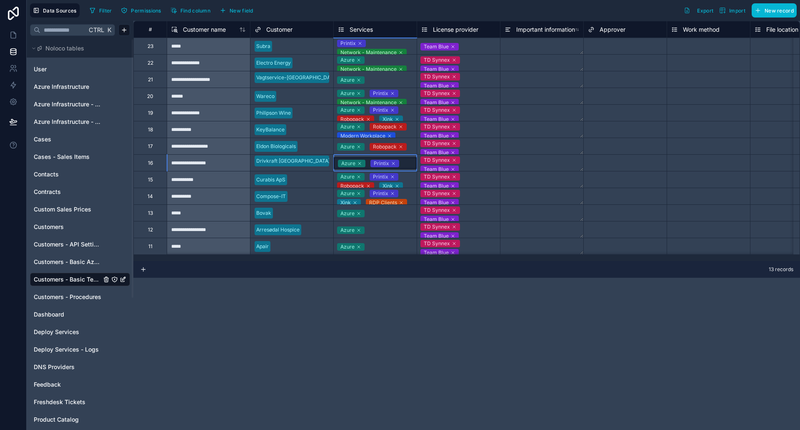
click at [415, 164] on div "Azure Printix" at bounding box center [375, 163] width 83 height 12
click at [341, 320] on div "**********" at bounding box center [466, 225] width 667 height 409
click at [12, 34] on icon at bounding box center [13, 35] width 8 height 8
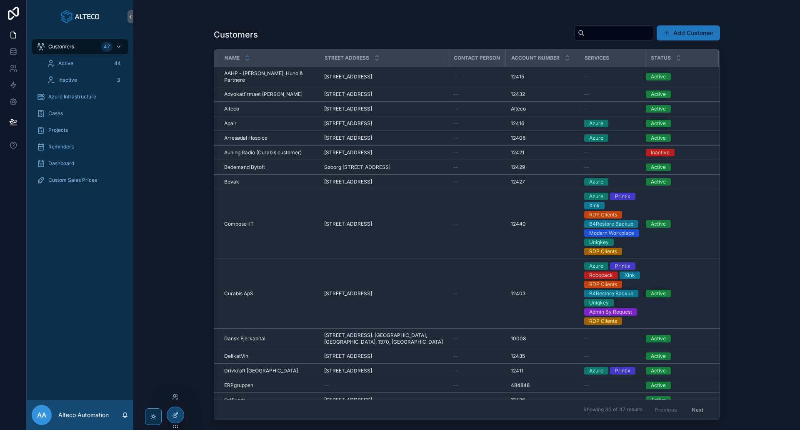
click at [173, 417] on icon at bounding box center [175, 414] width 7 height 7
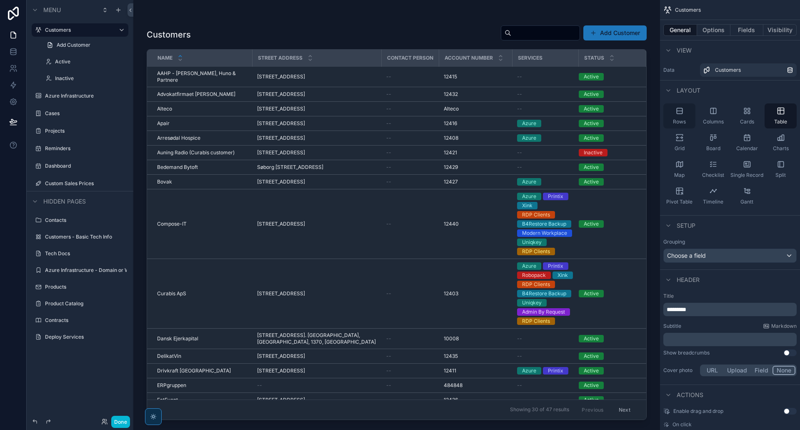
click at [681, 109] on icon "scrollable content" at bounding box center [679, 111] width 8 height 8
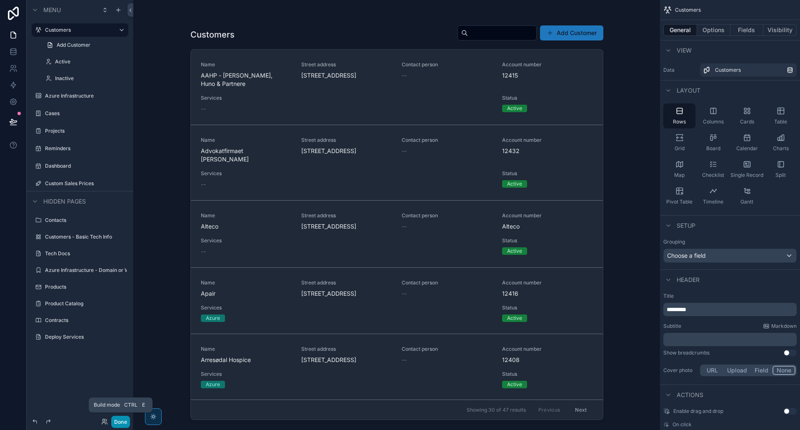
click at [122, 422] on button "Done" at bounding box center [120, 421] width 19 height 12
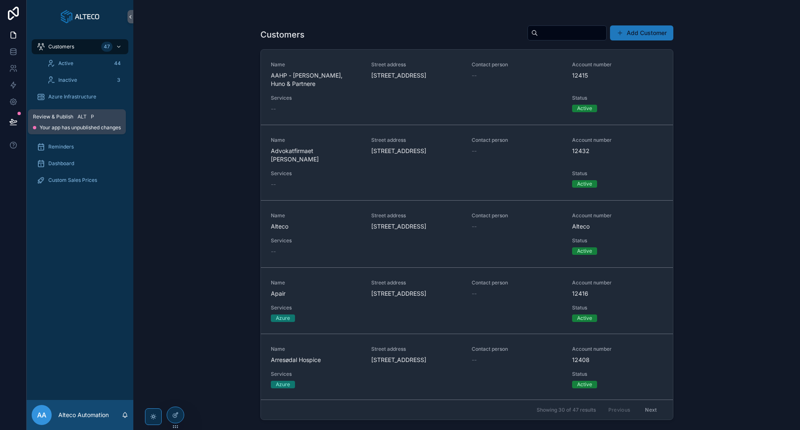
click at [15, 122] on icon at bounding box center [13, 121] width 7 height 4
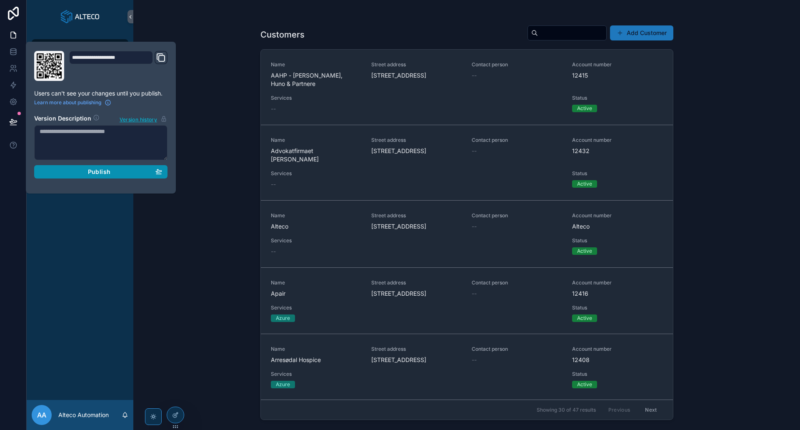
click at [125, 167] on button "Publish" at bounding box center [100, 171] width 133 height 13
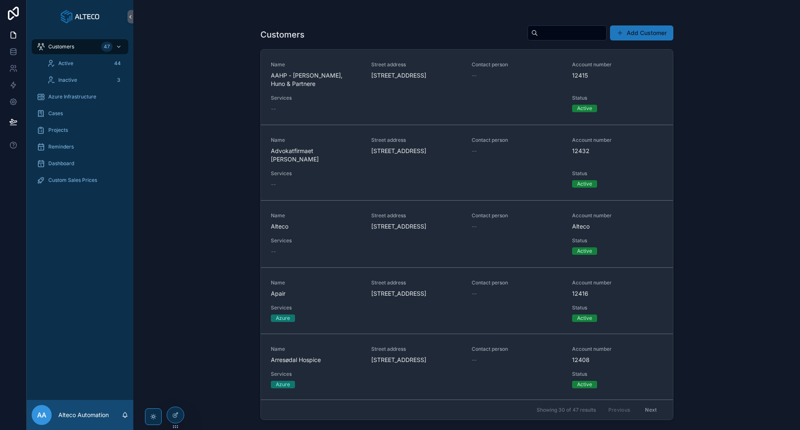
click at [184, 290] on div "Customers Add Customer Name AAHP - [PERSON_NAME], Huno & Partnere Street addres…" at bounding box center [466, 215] width 667 height 430
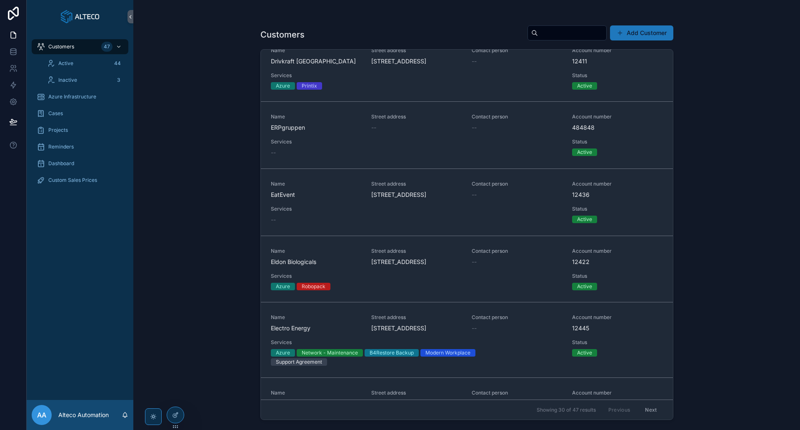
scroll to position [976, 0]
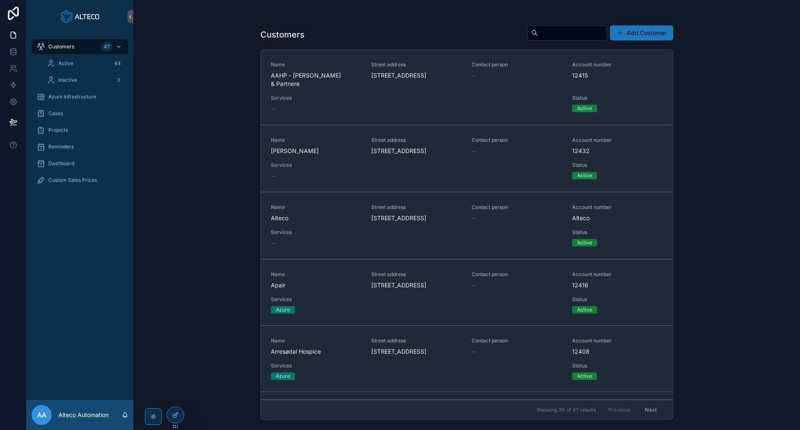
click at [207, 120] on div "Customers Add Customer Name AAHP - [PERSON_NAME], Huno & Partnere Street addres…" at bounding box center [466, 215] width 667 height 430
click at [197, 183] on div "Customers Add Customer Name AAHP - [PERSON_NAME], Huno & Partnere Street addres…" at bounding box center [466, 215] width 667 height 430
click at [282, 37] on h1 "Customers" at bounding box center [282, 35] width 44 height 12
click at [227, 197] on div "Customers Add Customer Name AAHP - [PERSON_NAME], Huno & Partnere Street addres…" at bounding box center [466, 215] width 667 height 430
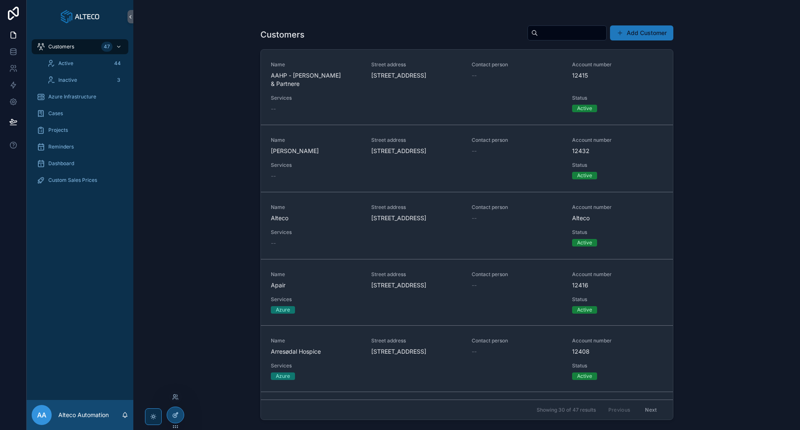
click at [175, 411] on div at bounding box center [175, 415] width 17 height 16
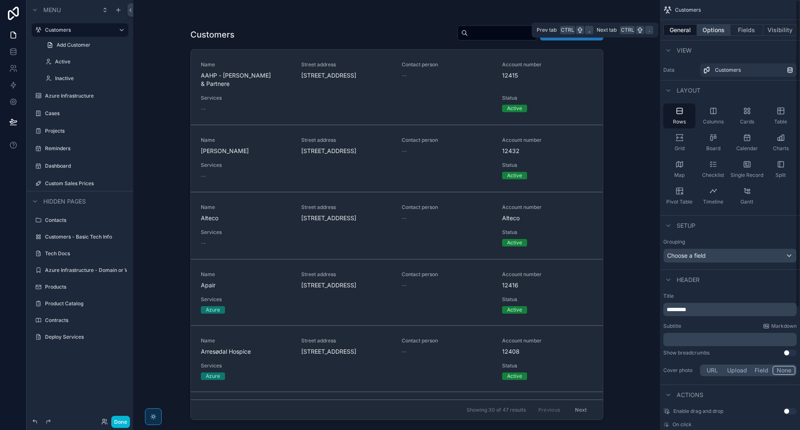
click at [719, 31] on button "Options" at bounding box center [713, 30] width 33 height 12
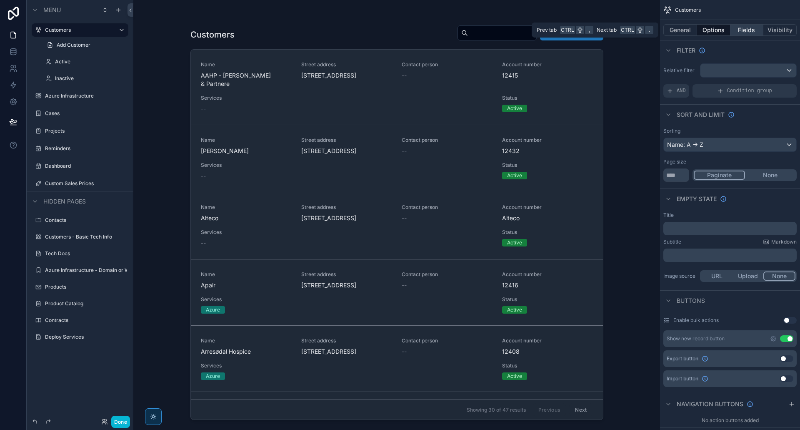
click at [752, 30] on button "Fields" at bounding box center [746, 30] width 33 height 12
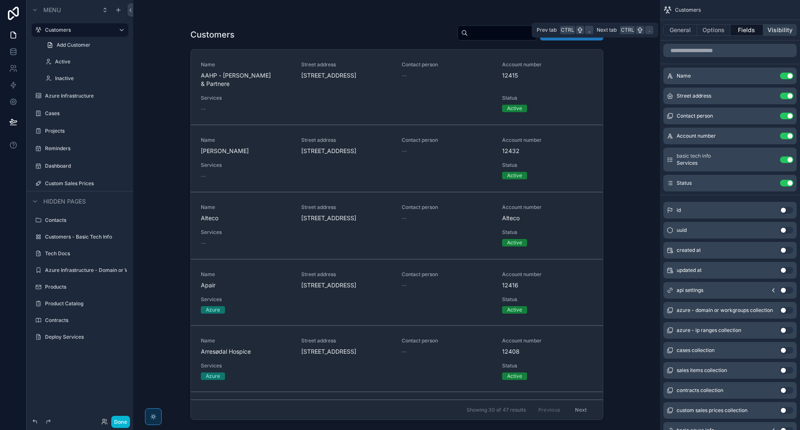
click at [780, 33] on button "Visibility" at bounding box center [779, 30] width 33 height 12
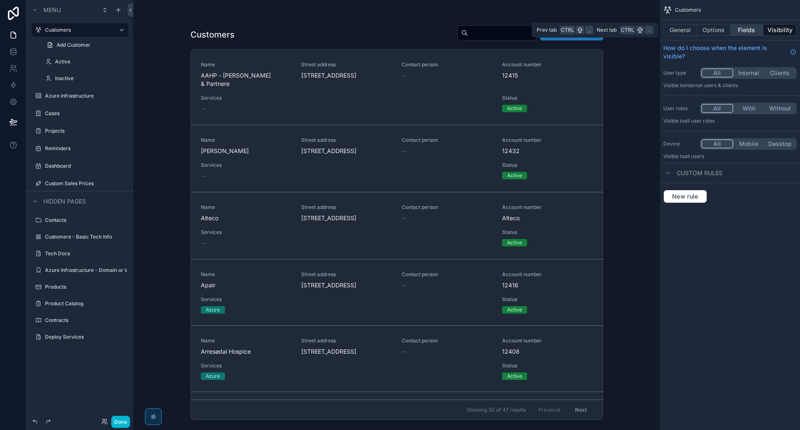
click at [740, 27] on button "Fields" at bounding box center [746, 30] width 33 height 12
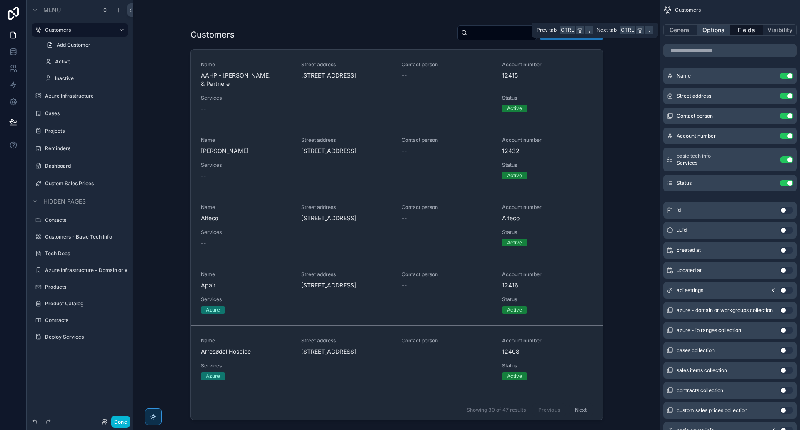
click at [710, 30] on button "Options" at bounding box center [713, 30] width 33 height 12
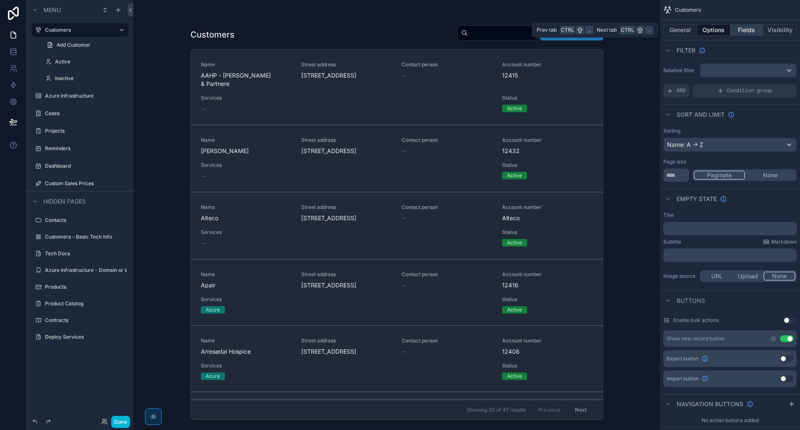
click at [739, 26] on button "Fields" at bounding box center [746, 30] width 33 height 12
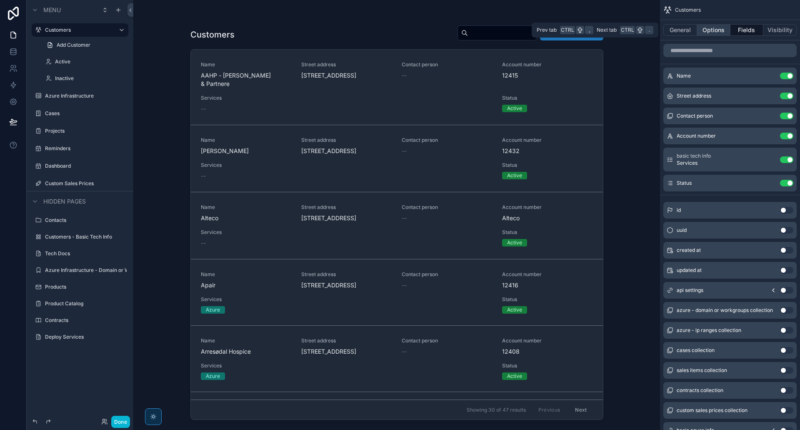
click at [714, 32] on button "Options" at bounding box center [713, 30] width 33 height 12
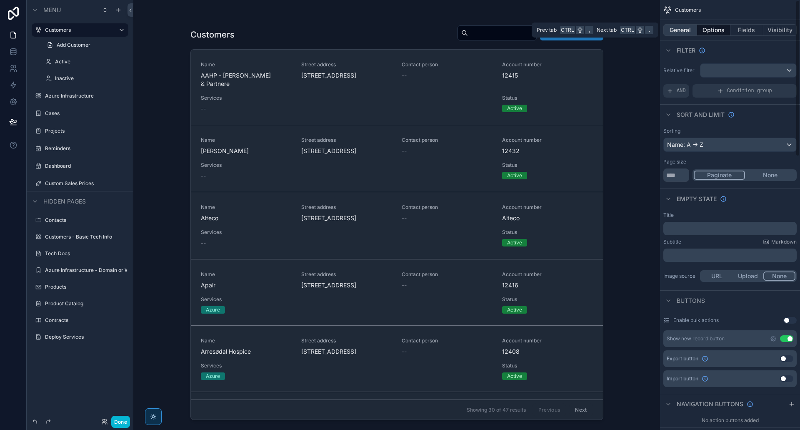
click at [684, 33] on button "General" at bounding box center [680, 30] width 34 height 12
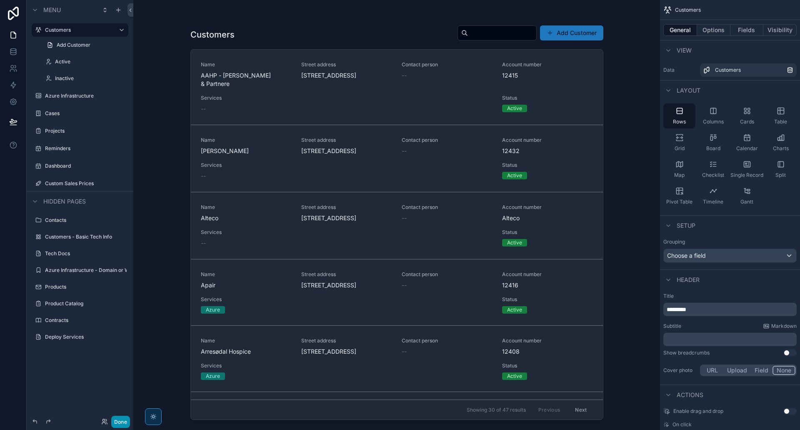
click at [121, 424] on button "Done" at bounding box center [120, 421] width 19 height 12
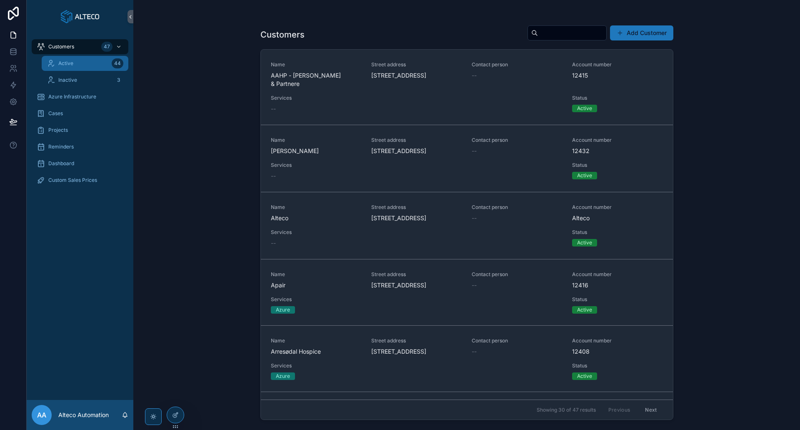
click at [77, 61] on div "Active 44" at bounding box center [85, 63] width 77 height 13
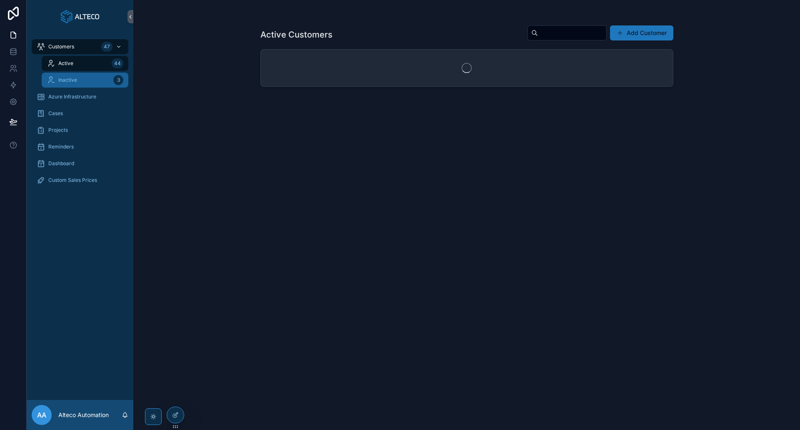
click at [82, 79] on div "Inactive 3" at bounding box center [85, 79] width 77 height 13
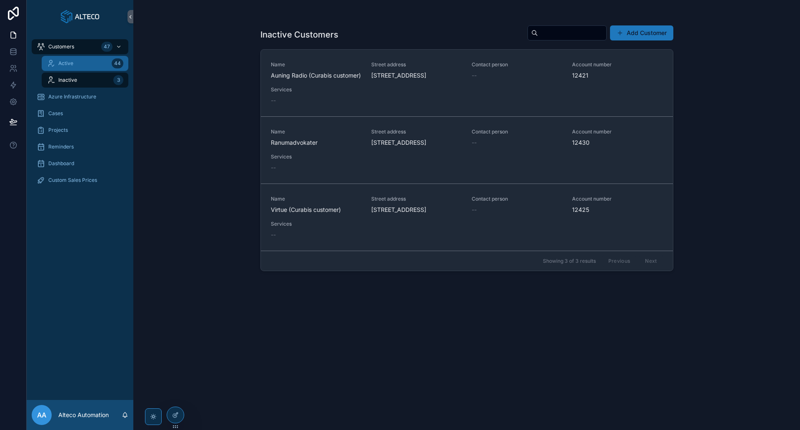
click at [75, 60] on div "Active 44" at bounding box center [85, 63] width 77 height 13
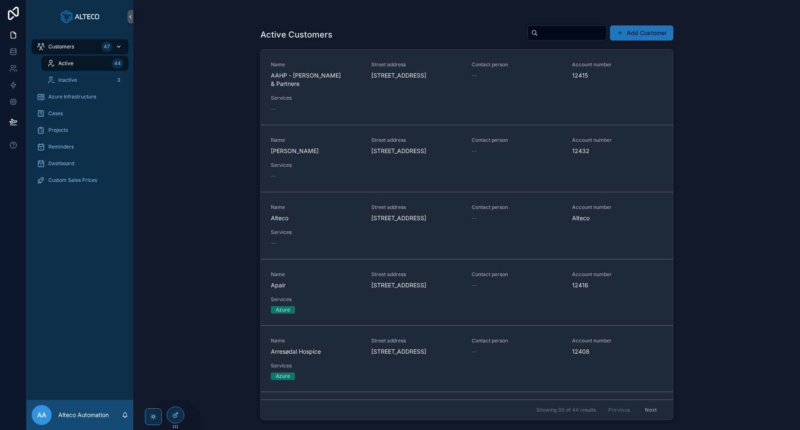
click at [65, 45] on span "Customers" at bounding box center [61, 46] width 26 height 7
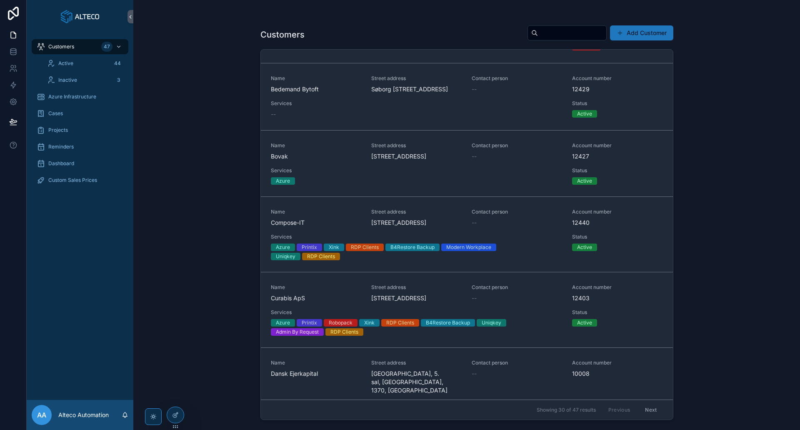
scroll to position [539, 0]
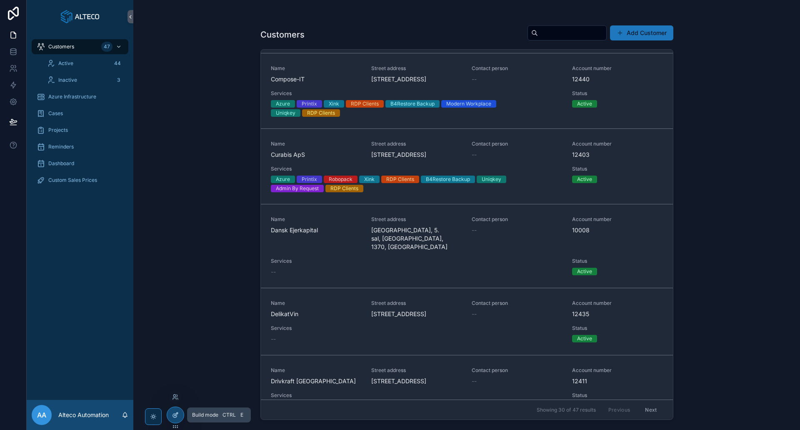
click at [172, 416] on div at bounding box center [175, 415] width 17 height 16
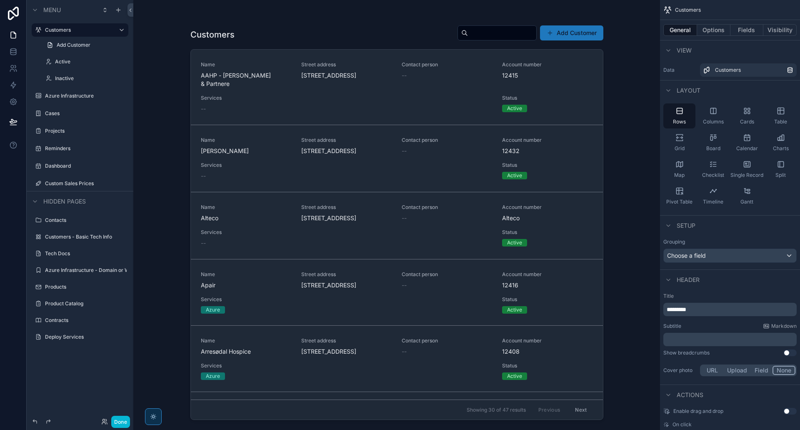
drag, startPoint x: 600, startPoint y: 86, endPoint x: 598, endPoint y: 167, distance: 81.3
click at [598, 167] on div "scrollable content" at bounding box center [397, 210] width 426 height 420
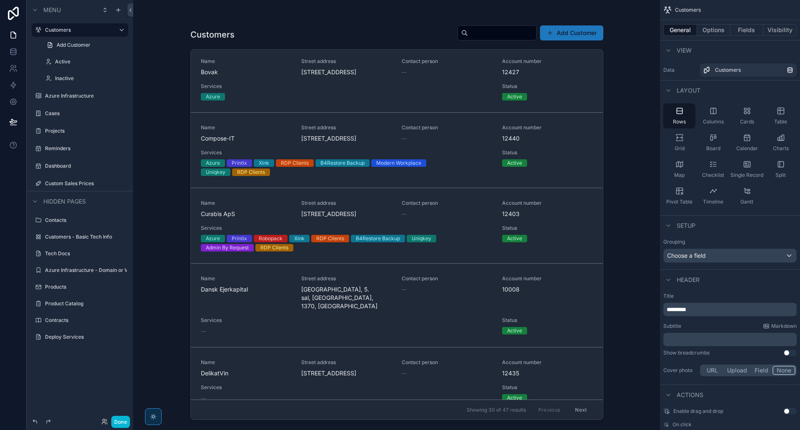
scroll to position [490, 0]
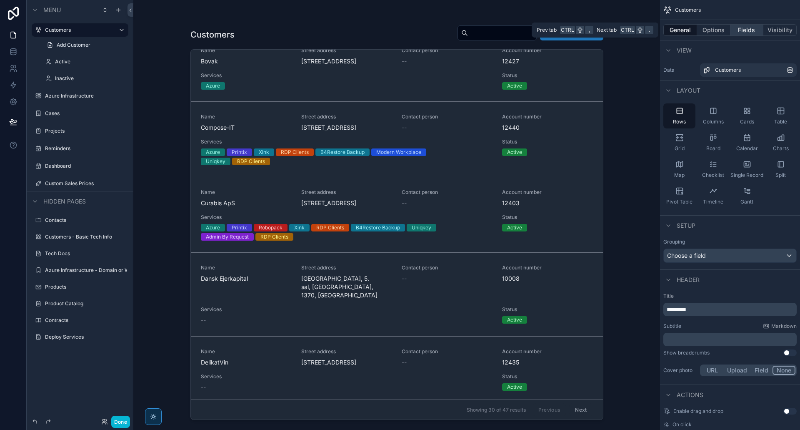
click at [752, 30] on button "Fields" at bounding box center [746, 30] width 33 height 12
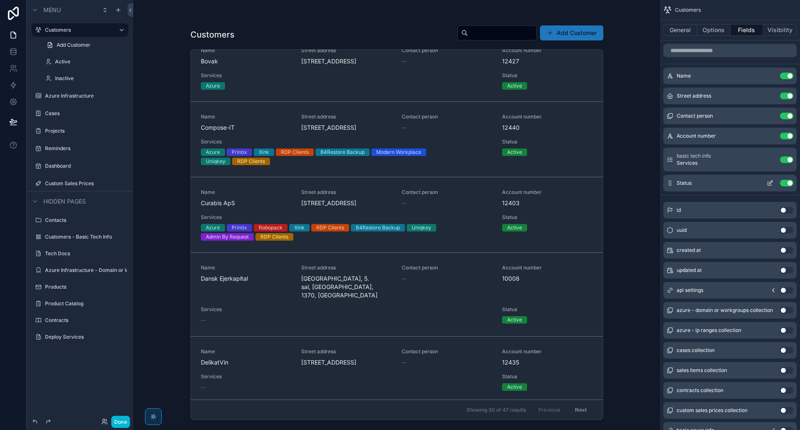
click at [772, 182] on icon "scrollable content" at bounding box center [770, 183] width 7 height 7
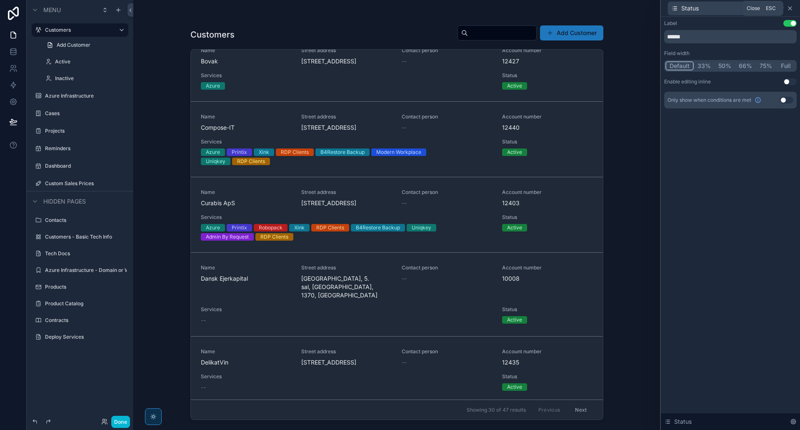
click at [791, 8] on icon at bounding box center [790, 8] width 7 height 7
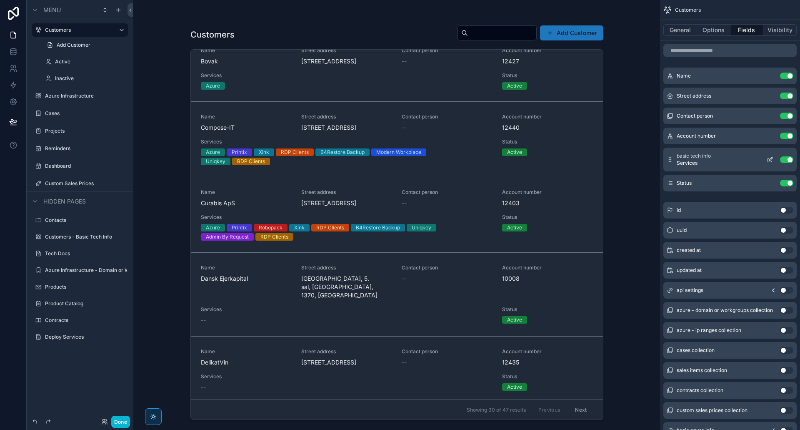
click at [770, 159] on icon "scrollable content" at bounding box center [770, 159] width 7 height 7
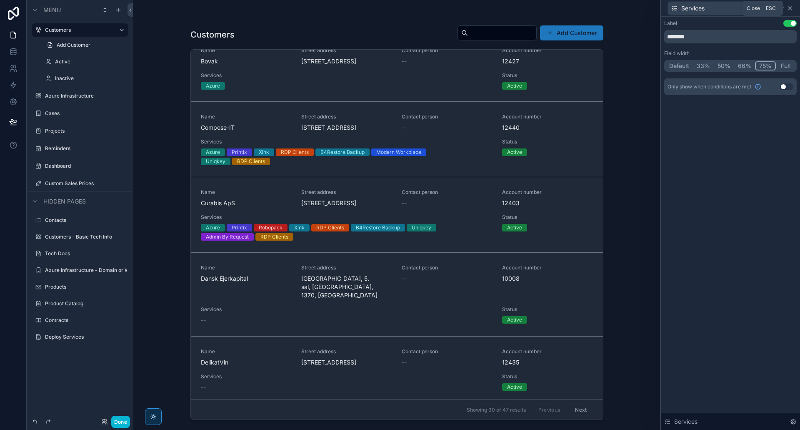
click at [790, 11] on icon at bounding box center [790, 8] width 7 height 7
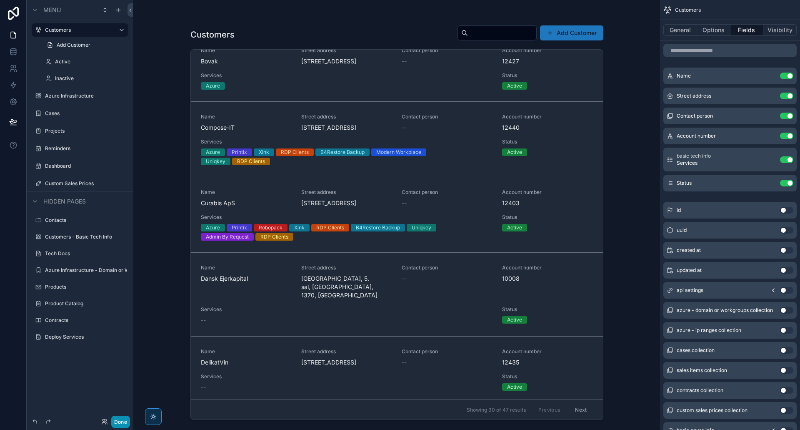
click at [121, 420] on button "Done" at bounding box center [120, 421] width 19 height 12
